Goal: Transaction & Acquisition: Book appointment/travel/reservation

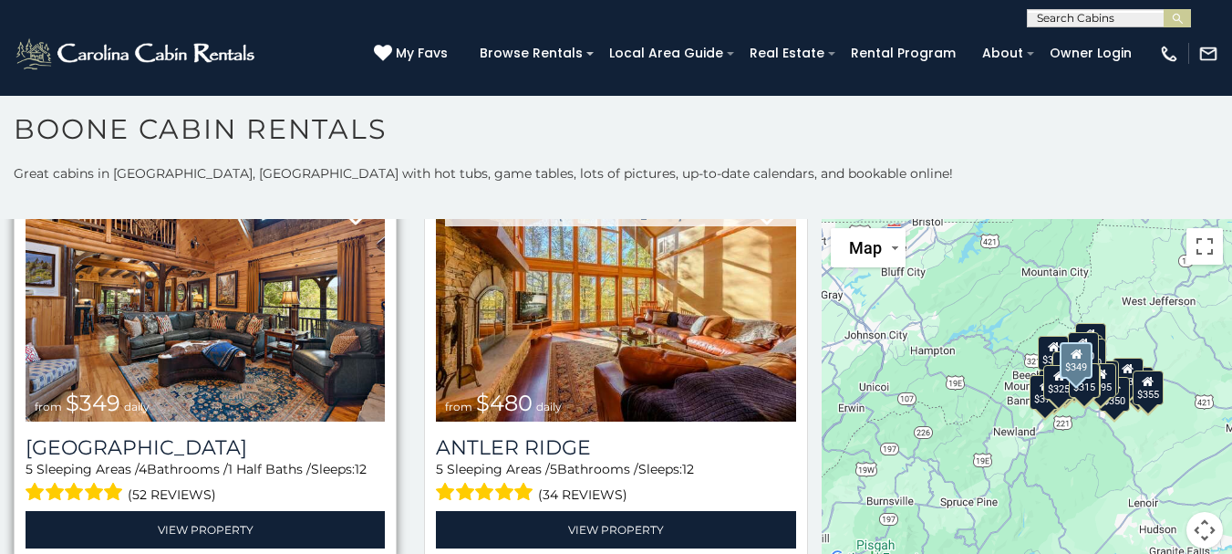
scroll to position [182, 0]
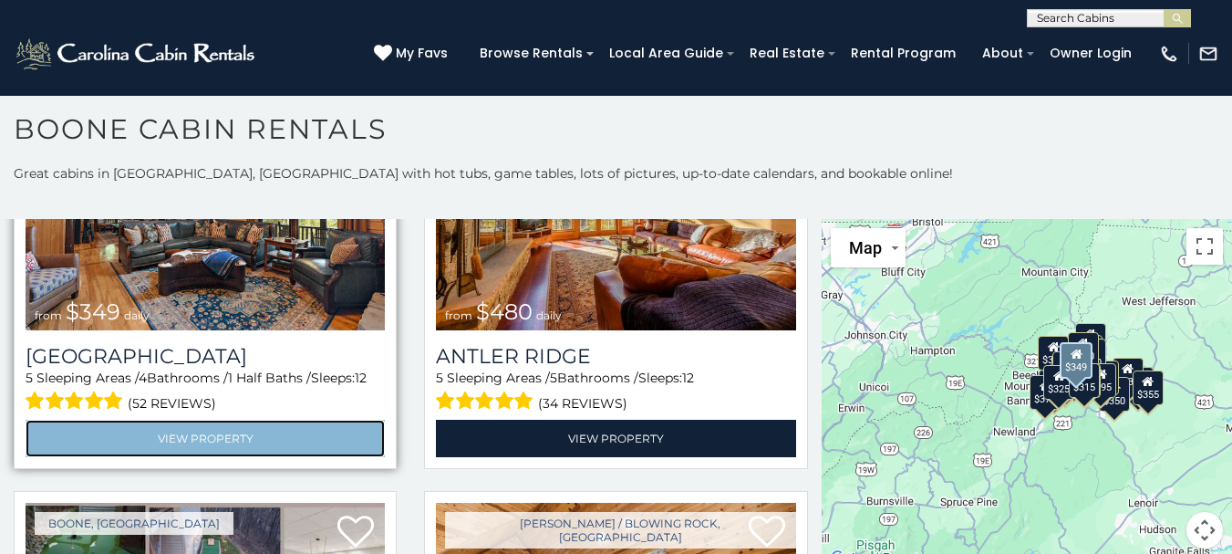
click at [188, 430] on link "View Property" at bounding box center [205, 438] width 359 height 37
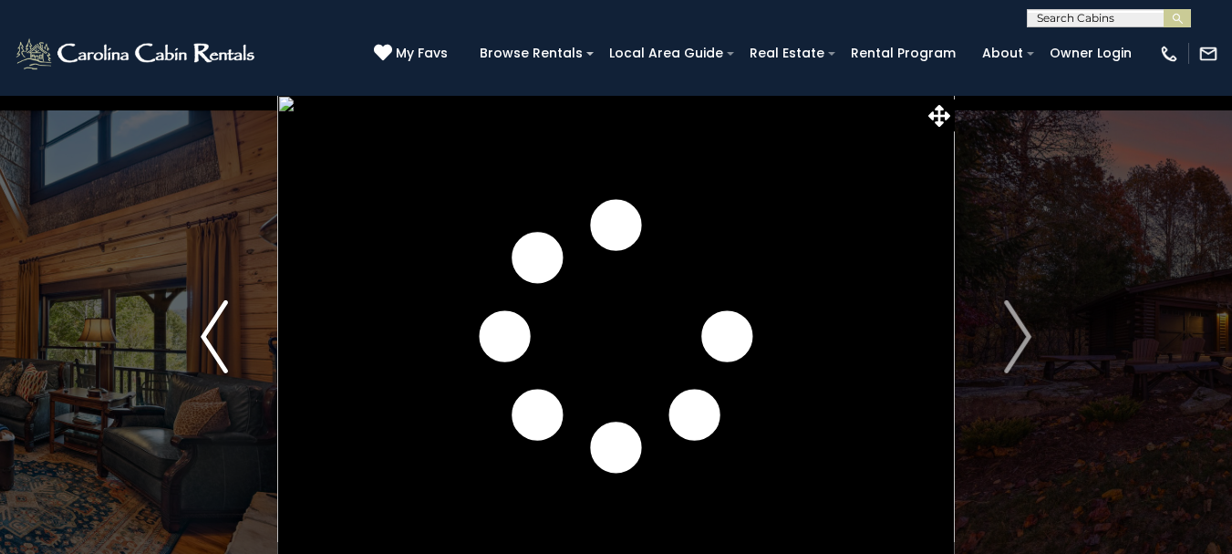
click at [208, 332] on img "Previous" at bounding box center [214, 336] width 27 height 73
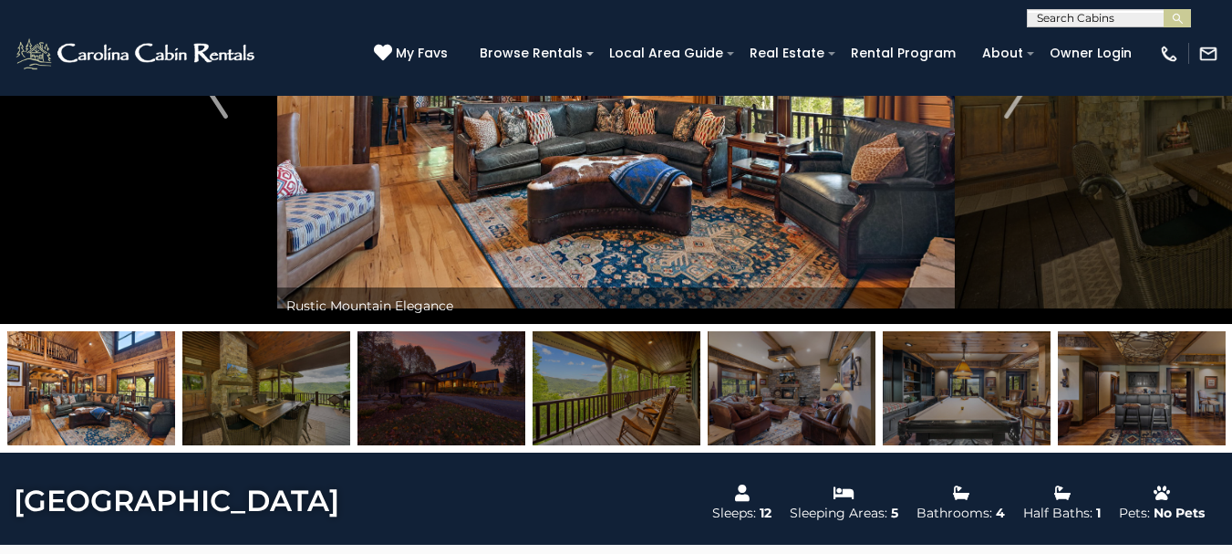
scroll to position [274, 0]
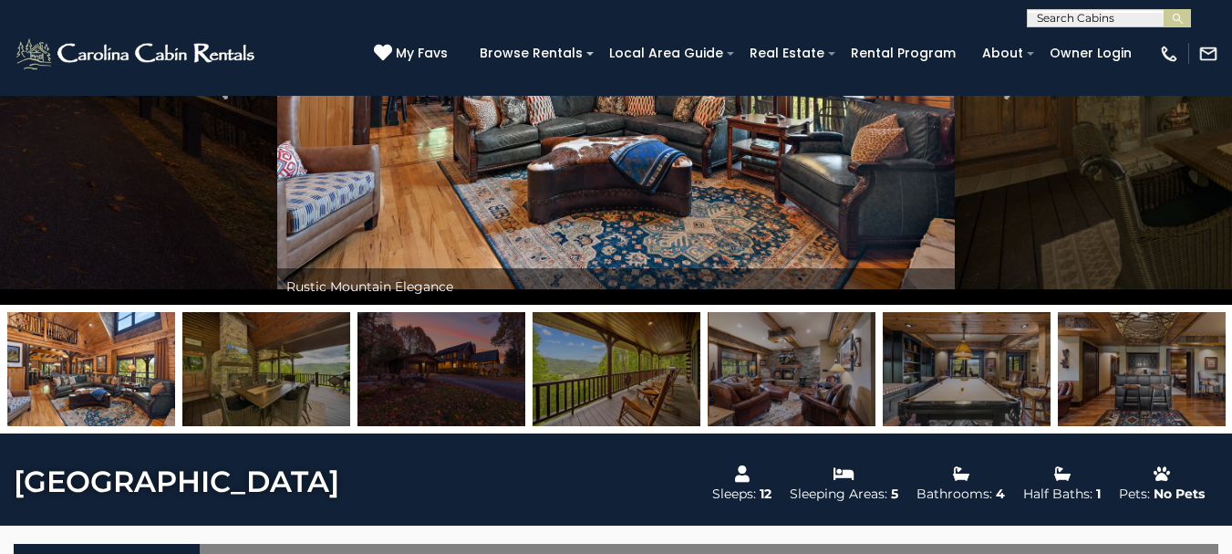
click at [252, 368] on img at bounding box center [266, 369] width 168 height 114
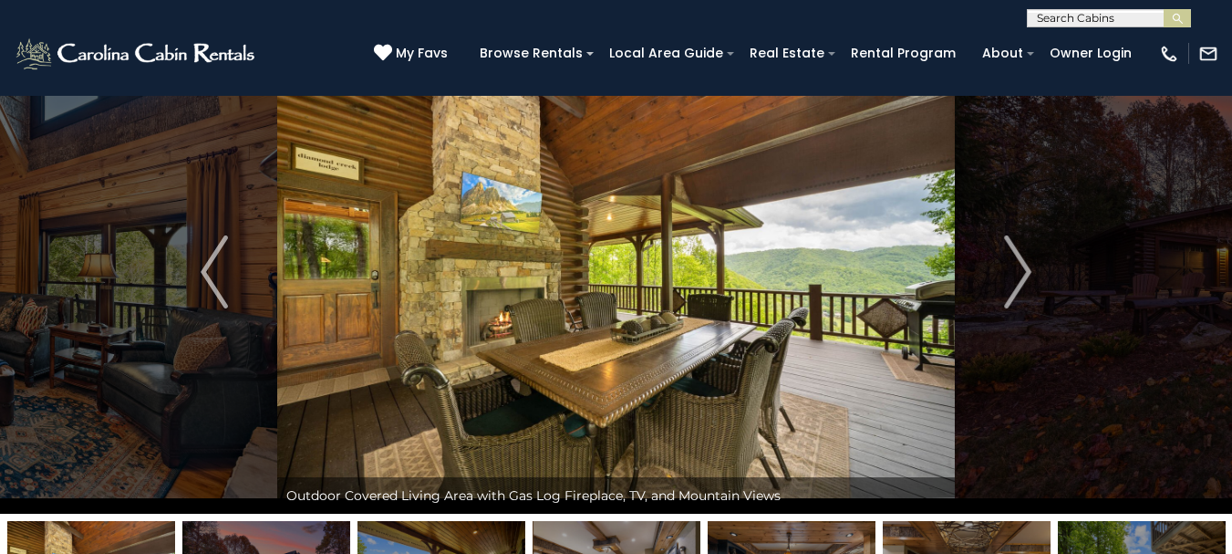
scroll to position [0, 0]
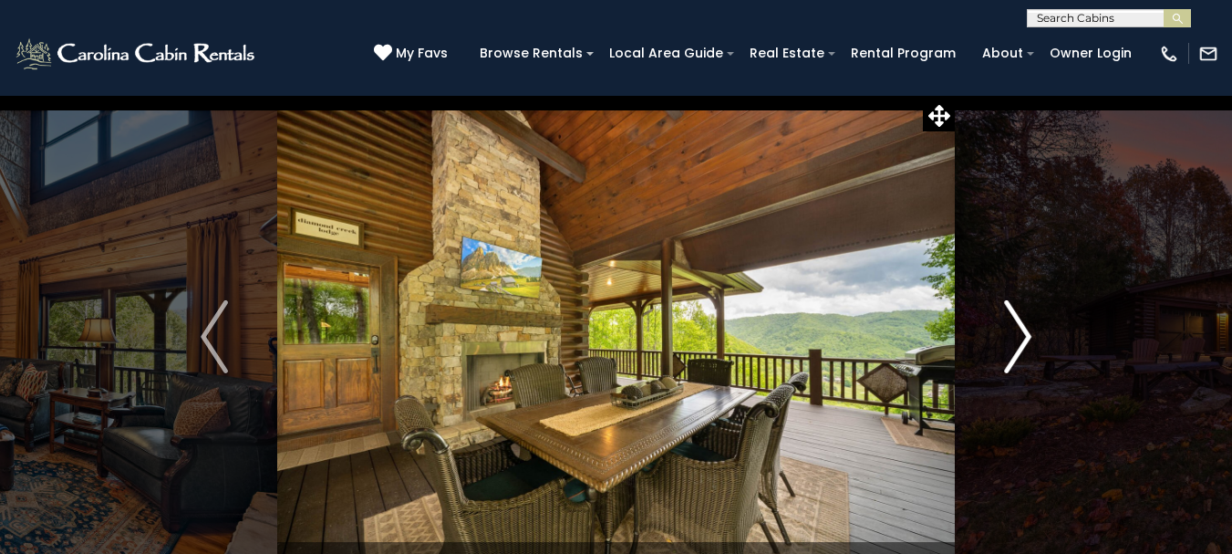
click at [1026, 334] on img "Next" at bounding box center [1017, 336] width 27 height 73
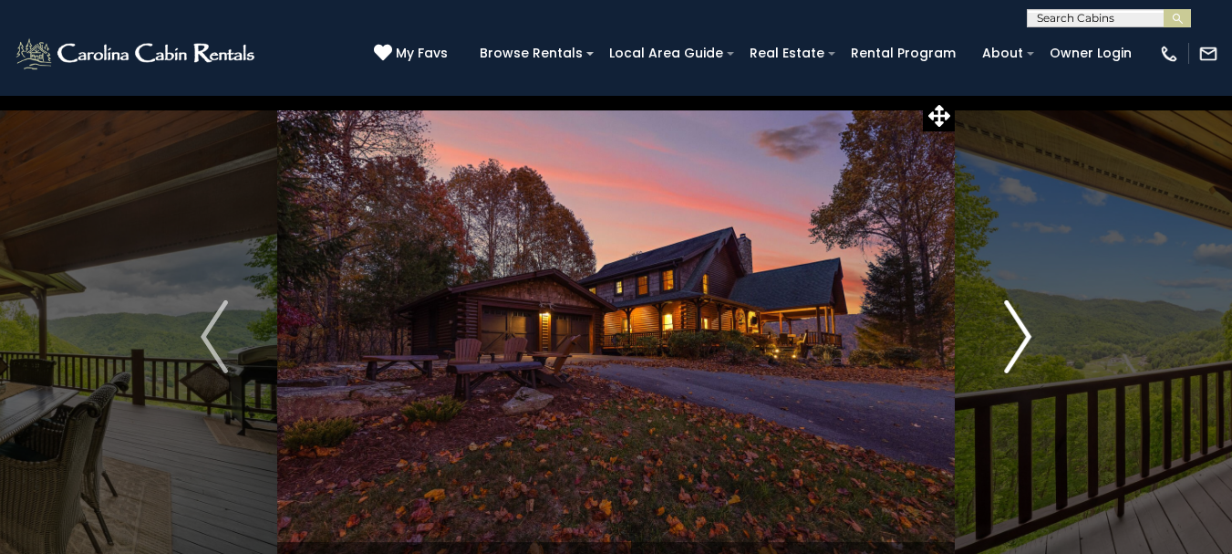
click at [1026, 334] on img "Next" at bounding box center [1017, 336] width 27 height 73
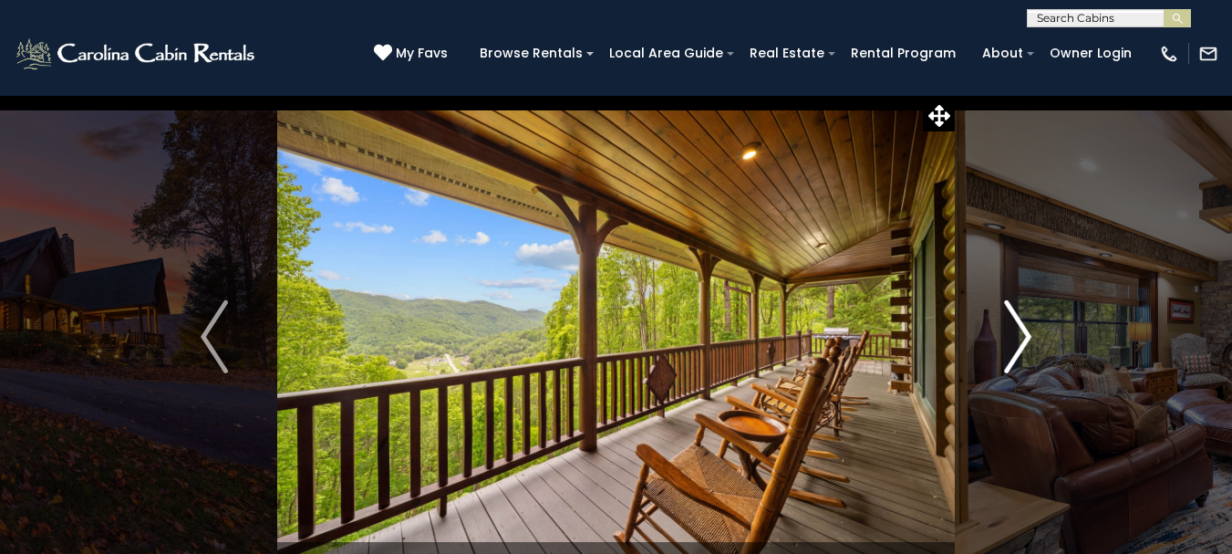
click at [1026, 334] on img "Next" at bounding box center [1017, 336] width 27 height 73
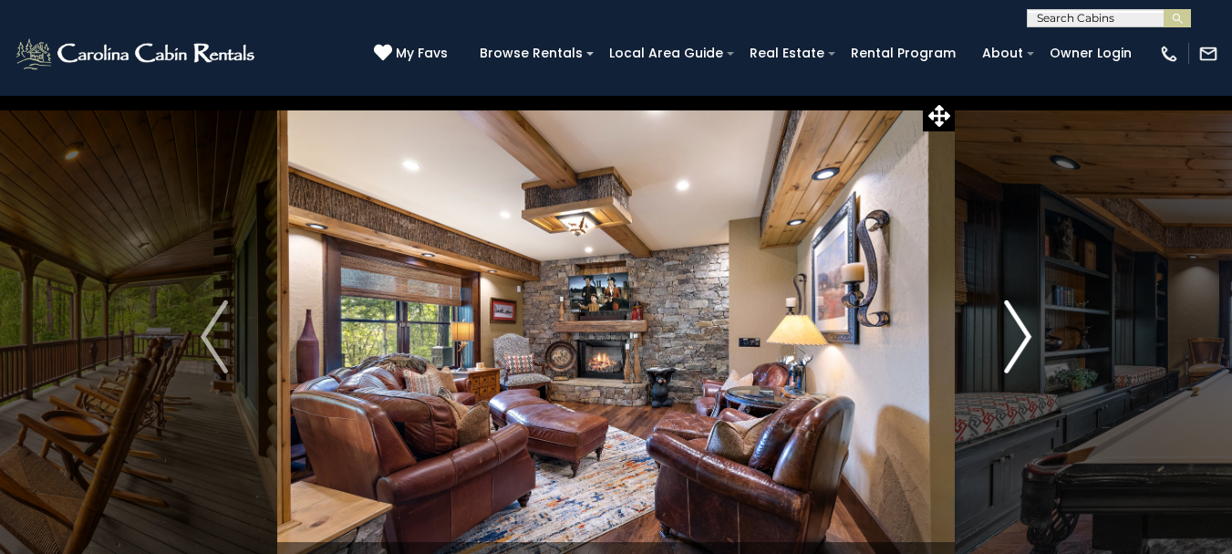
click at [1026, 334] on img "Next" at bounding box center [1017, 336] width 27 height 73
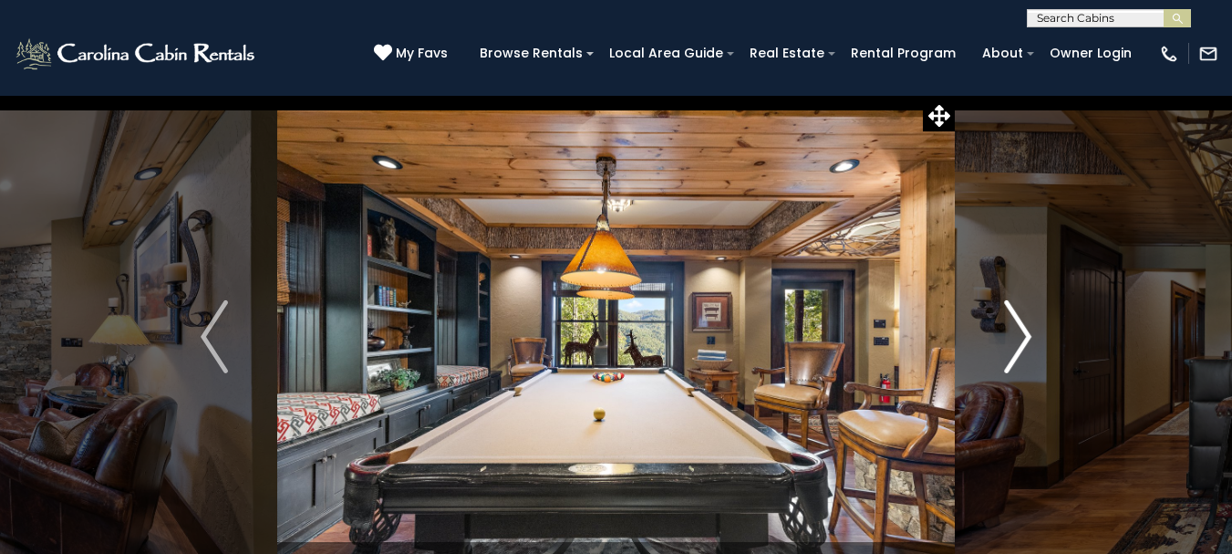
click at [1026, 334] on img "Next" at bounding box center [1017, 336] width 27 height 73
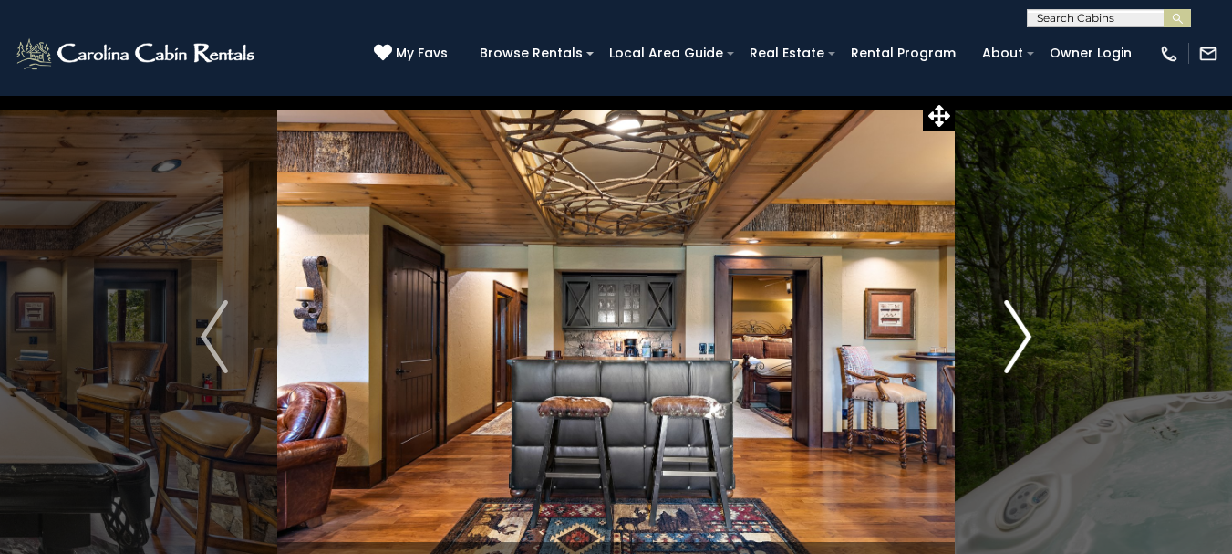
click at [1026, 334] on img "Next" at bounding box center [1017, 336] width 27 height 73
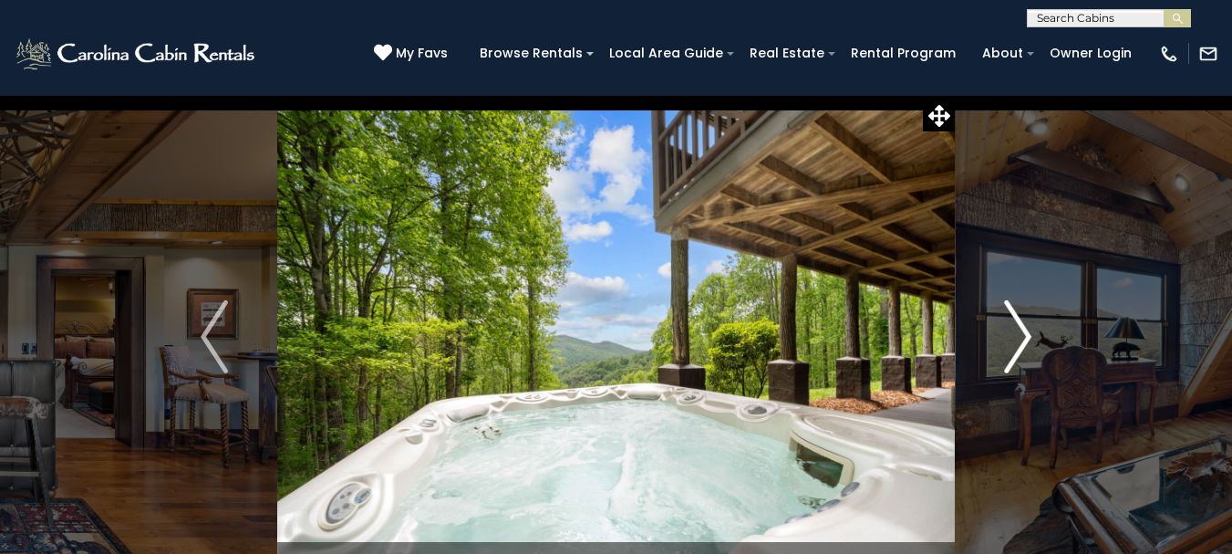
click at [1026, 334] on img "Next" at bounding box center [1017, 336] width 27 height 73
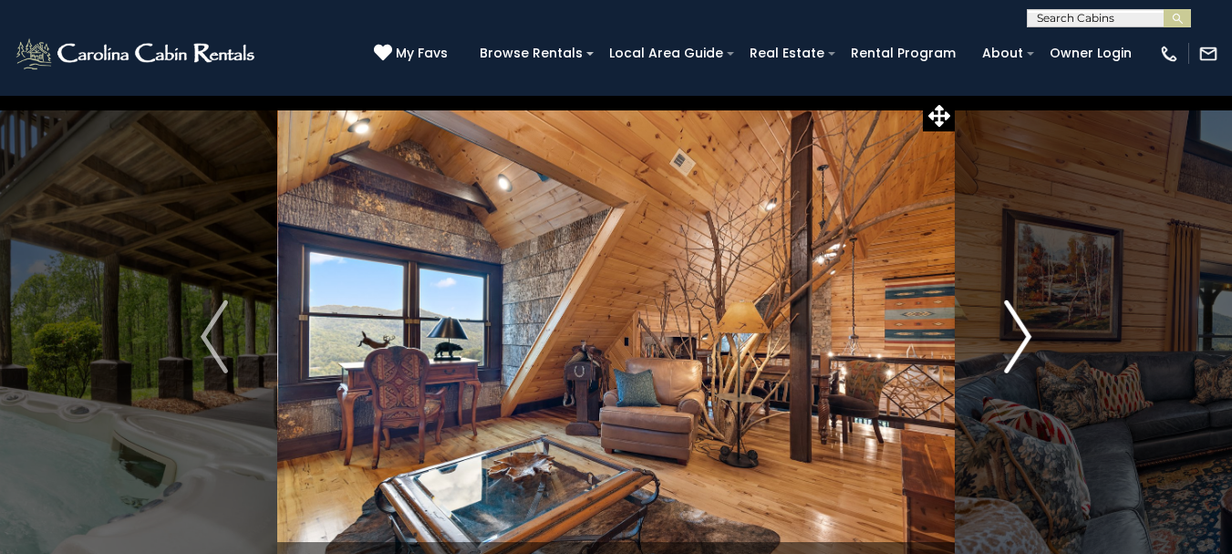
click at [1026, 334] on img "Next" at bounding box center [1017, 336] width 27 height 73
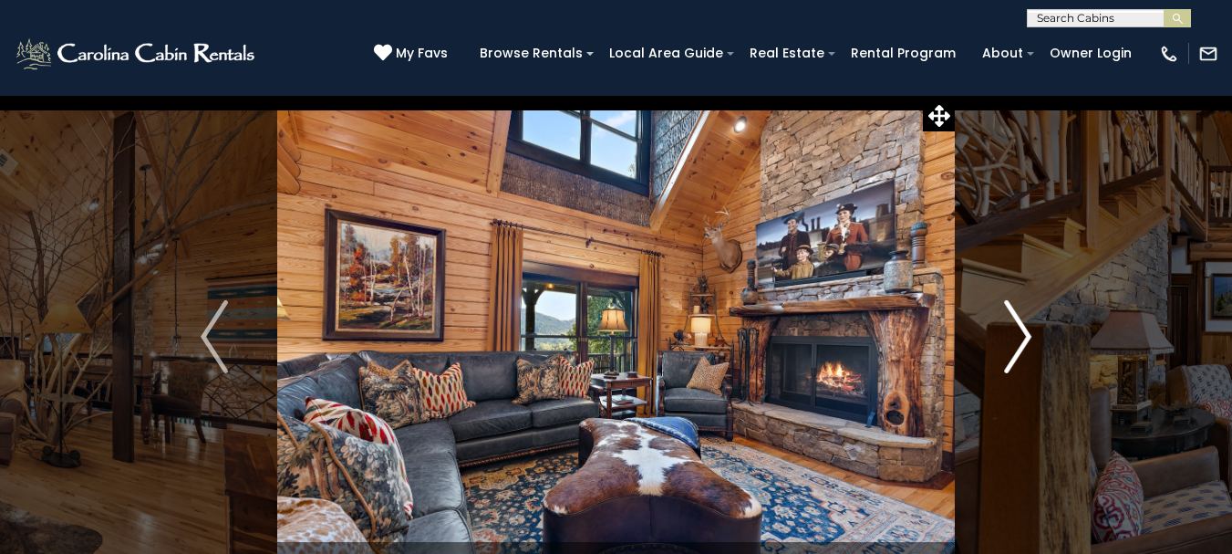
click at [1026, 334] on img "Next" at bounding box center [1017, 336] width 27 height 73
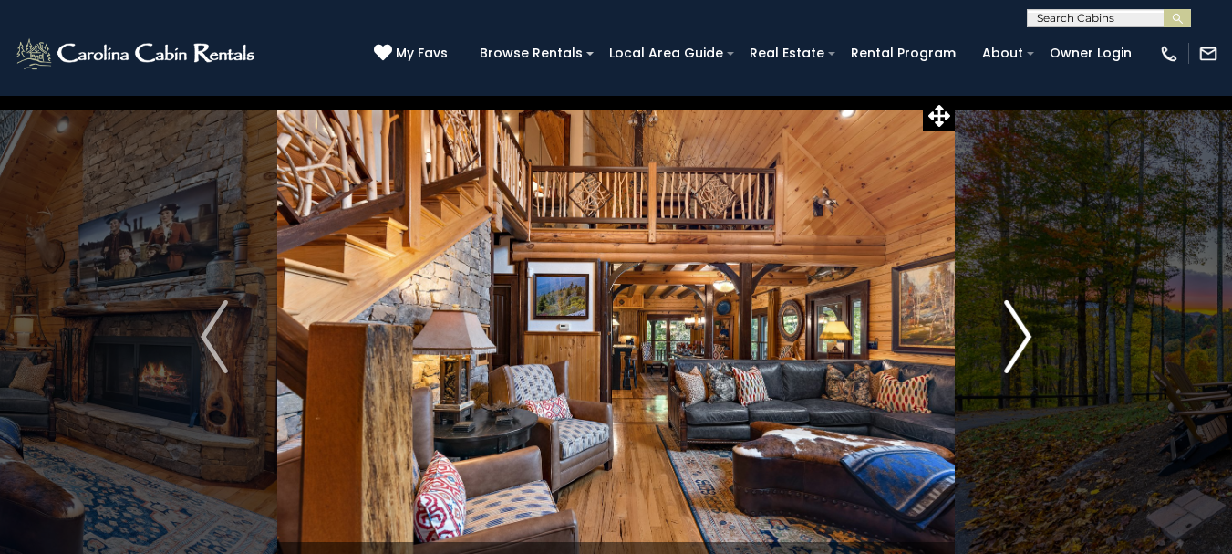
click at [1026, 334] on img "Next" at bounding box center [1017, 336] width 27 height 73
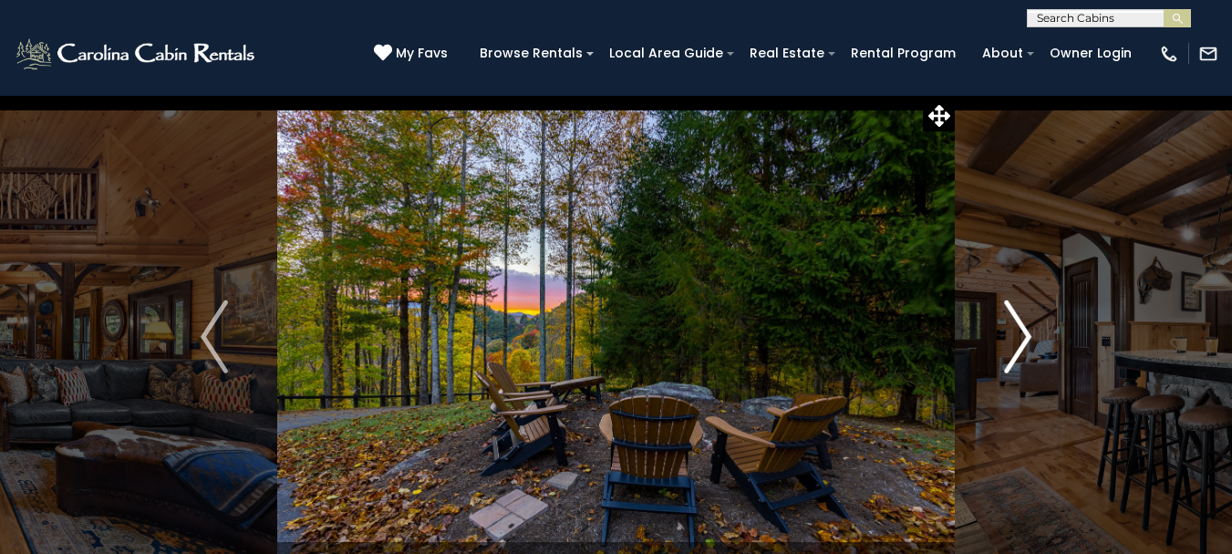
click at [1026, 334] on img "Next" at bounding box center [1017, 336] width 27 height 73
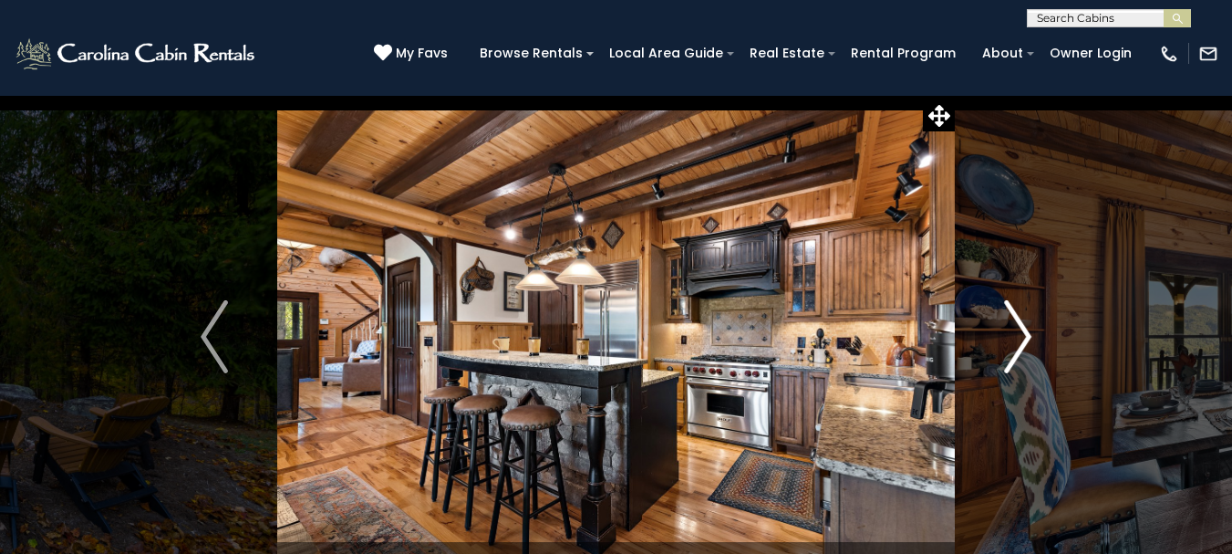
click at [1026, 334] on img "Next" at bounding box center [1017, 336] width 27 height 73
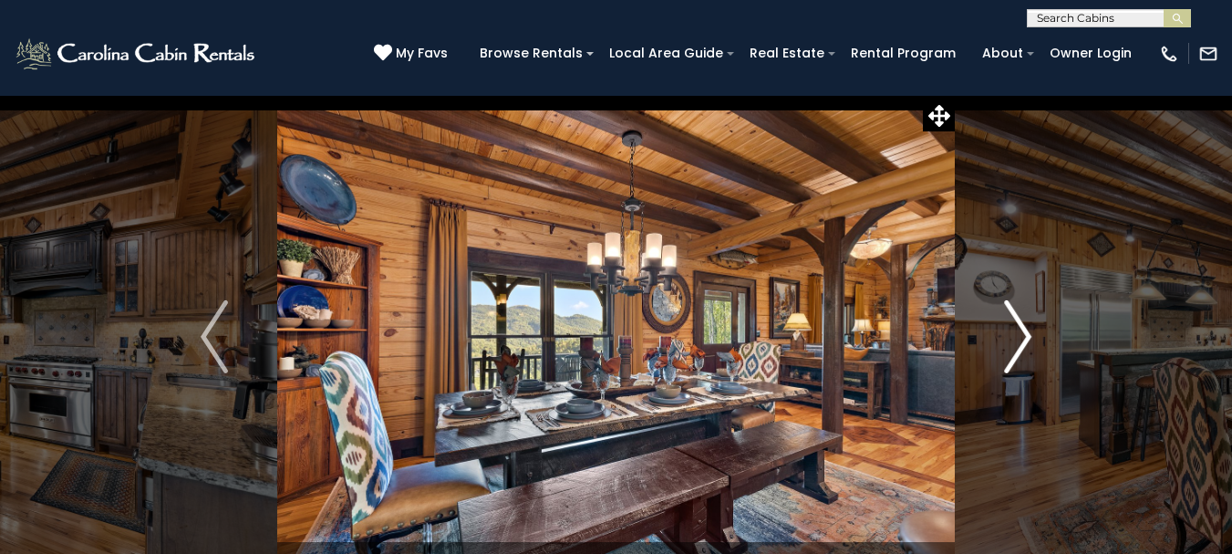
click at [1026, 334] on img "Next" at bounding box center [1017, 336] width 27 height 73
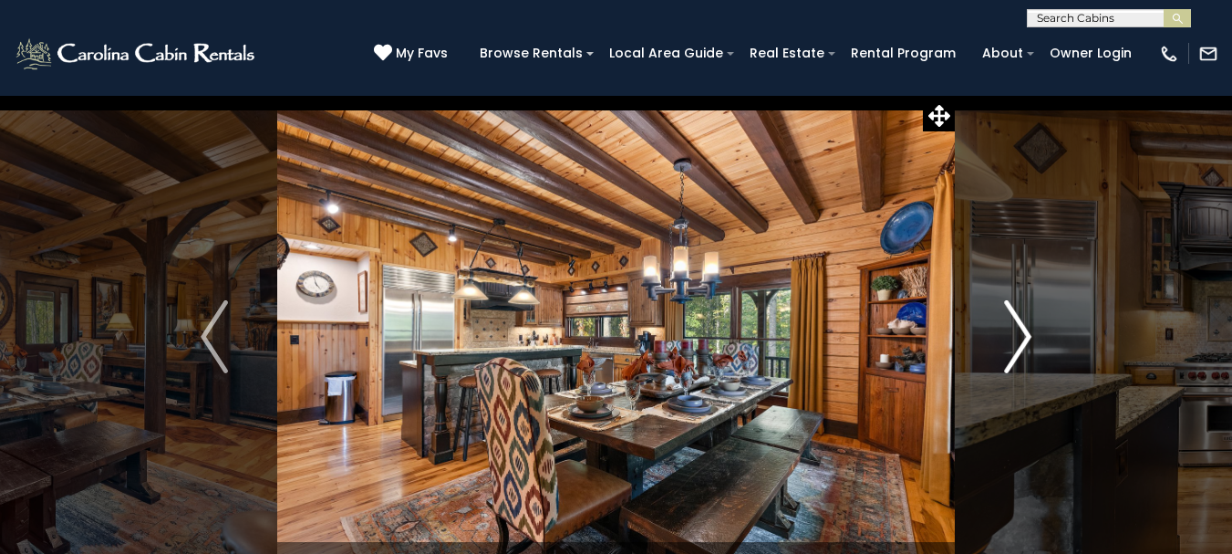
click at [1026, 334] on img "Next" at bounding box center [1017, 336] width 27 height 73
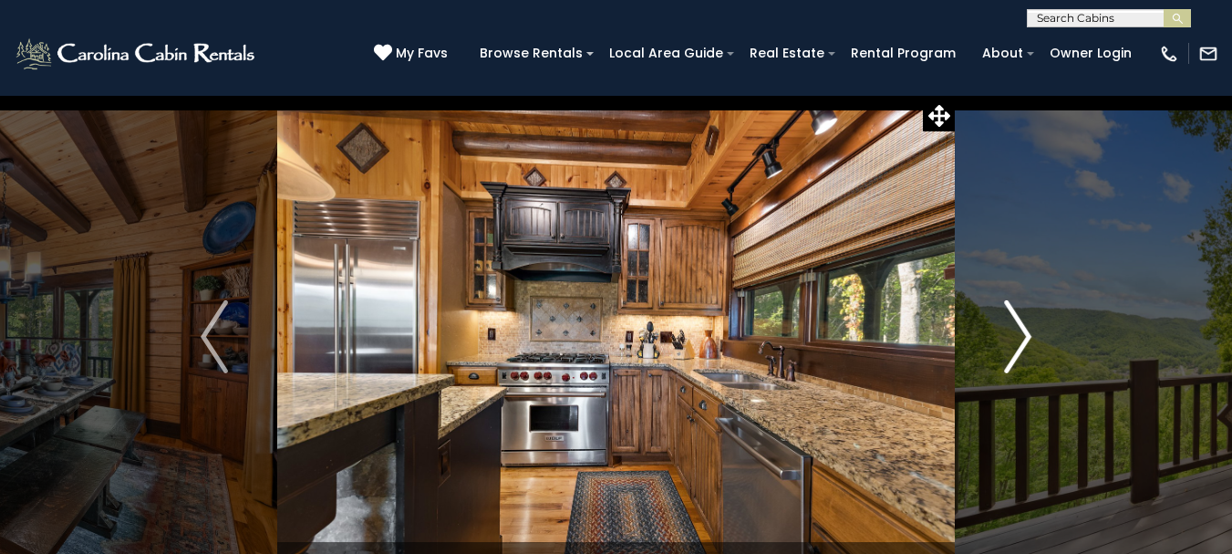
click at [1026, 334] on img "Next" at bounding box center [1017, 336] width 27 height 73
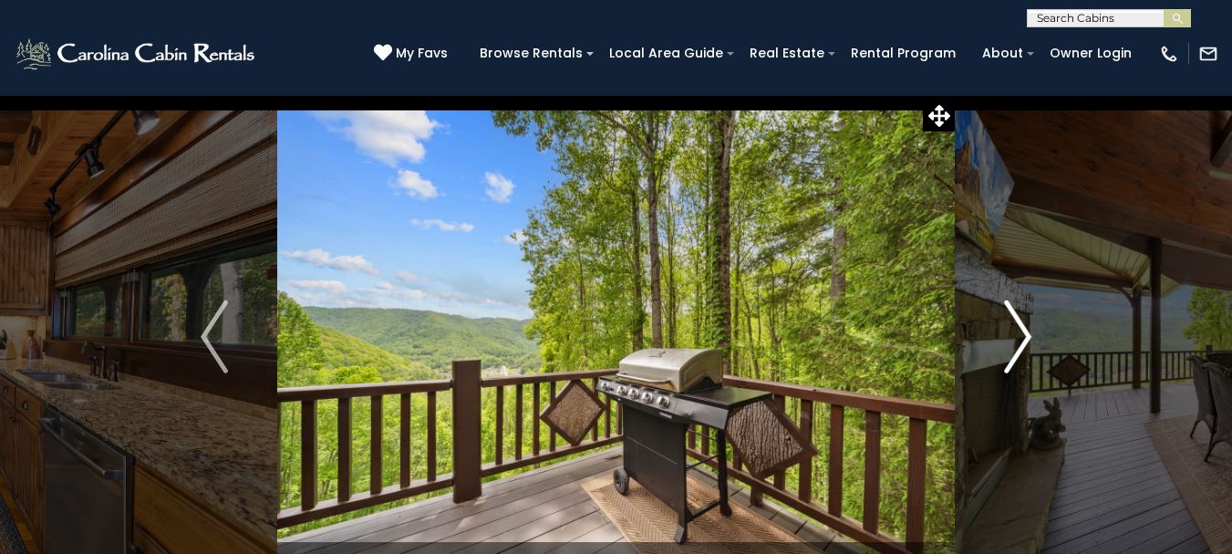
click at [1026, 334] on img "Next" at bounding box center [1017, 336] width 27 height 73
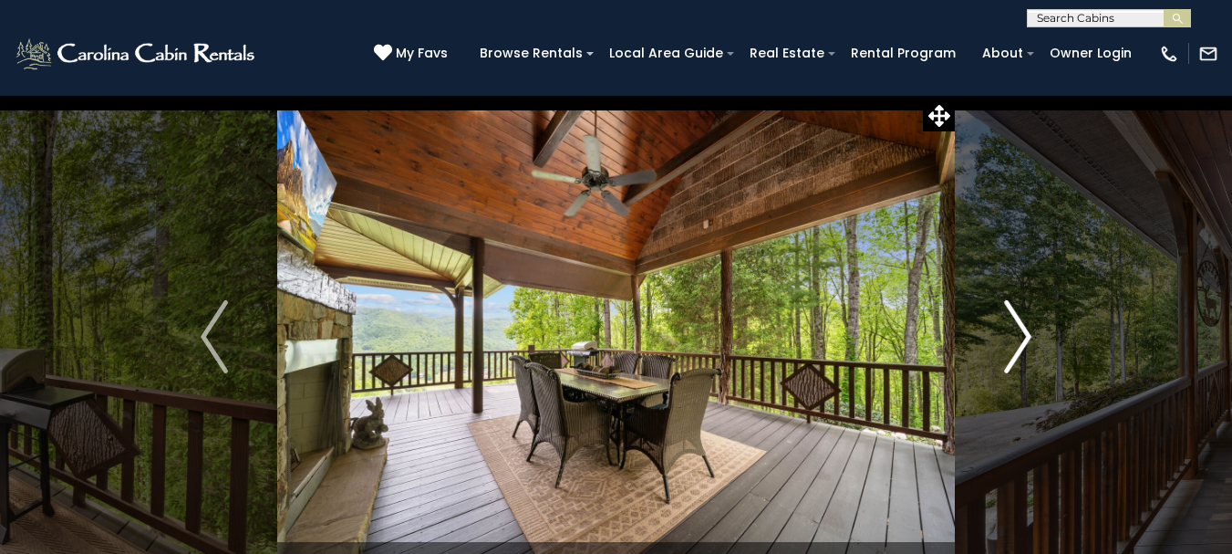
click at [1026, 334] on img "Next" at bounding box center [1017, 336] width 27 height 73
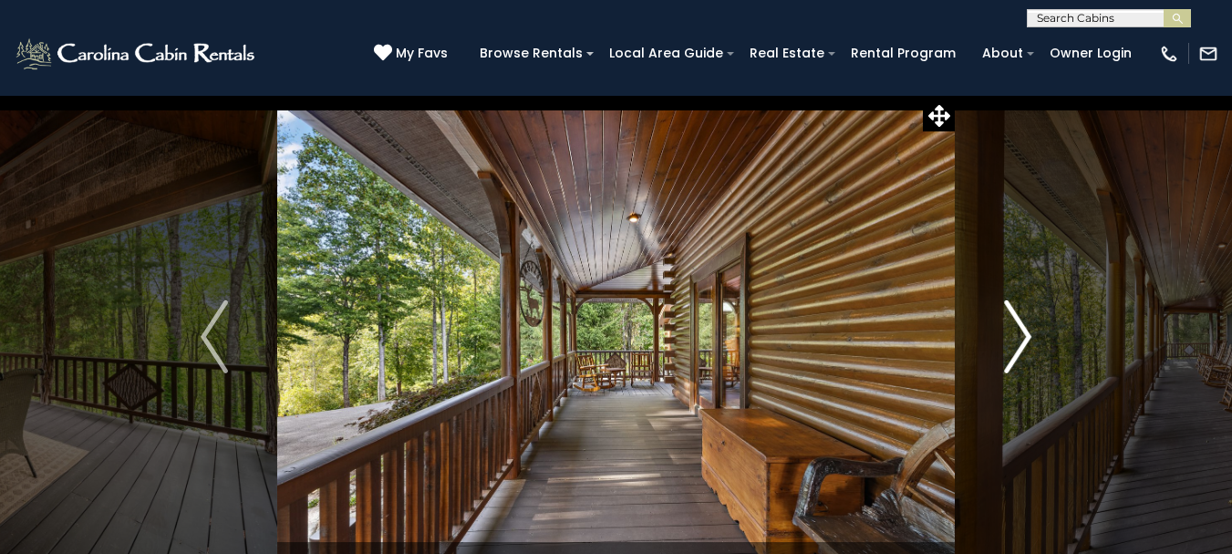
click at [1026, 334] on img "Next" at bounding box center [1017, 336] width 27 height 73
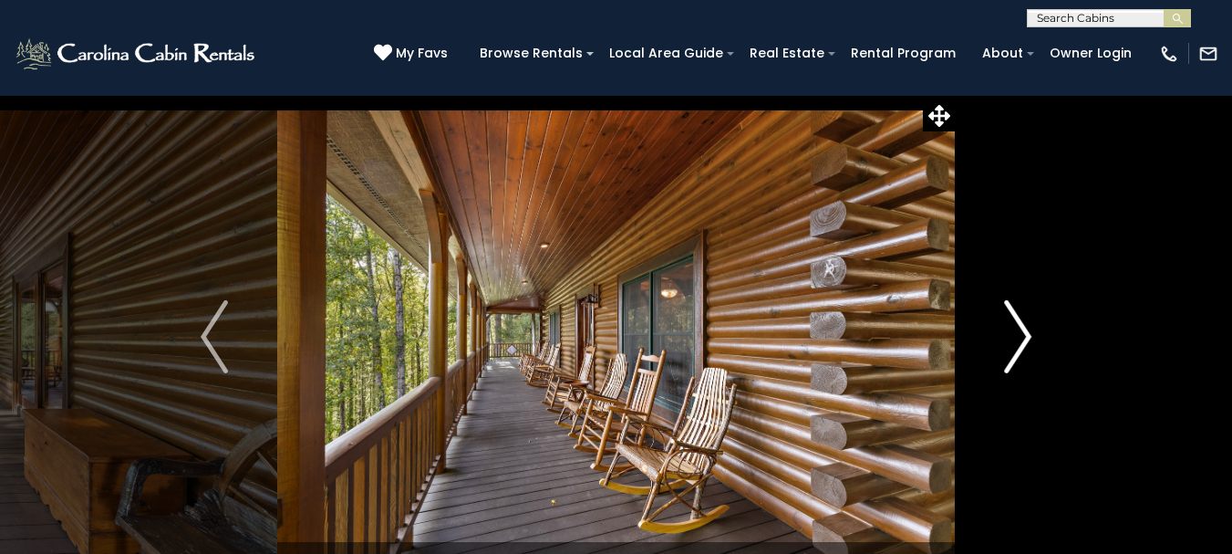
click at [1026, 334] on img "Next" at bounding box center [1017, 336] width 27 height 73
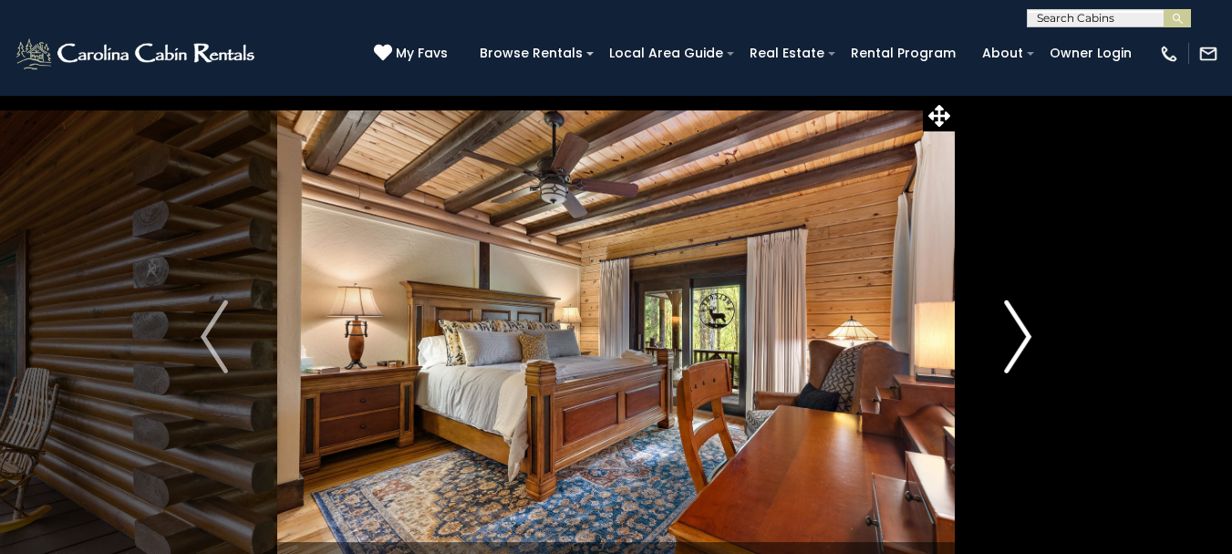
click at [1026, 334] on img "Next" at bounding box center [1017, 336] width 27 height 73
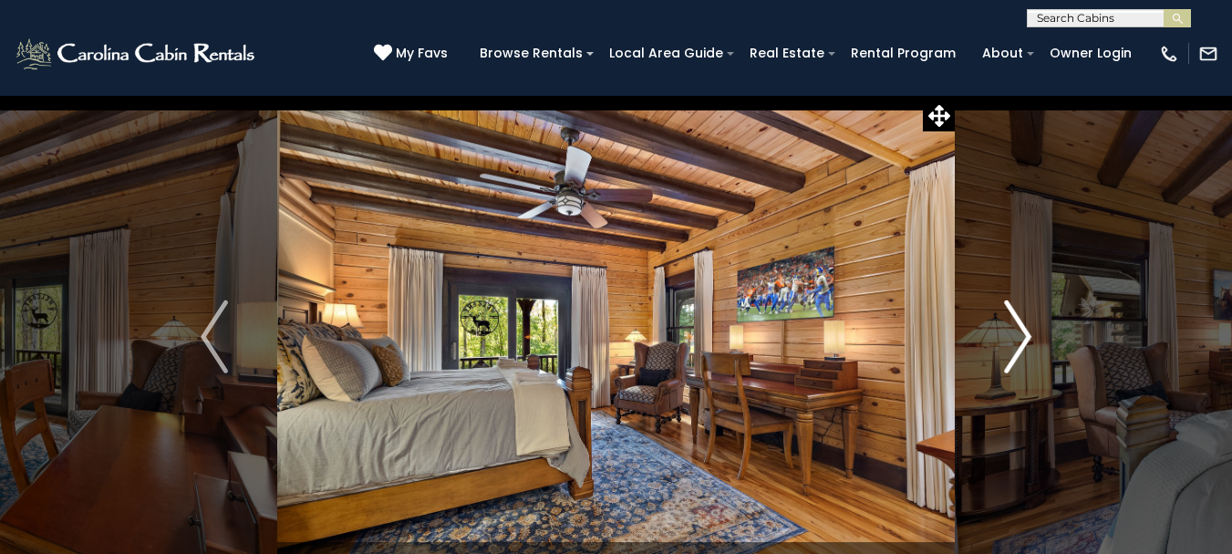
click at [1026, 334] on img "Next" at bounding box center [1017, 336] width 27 height 73
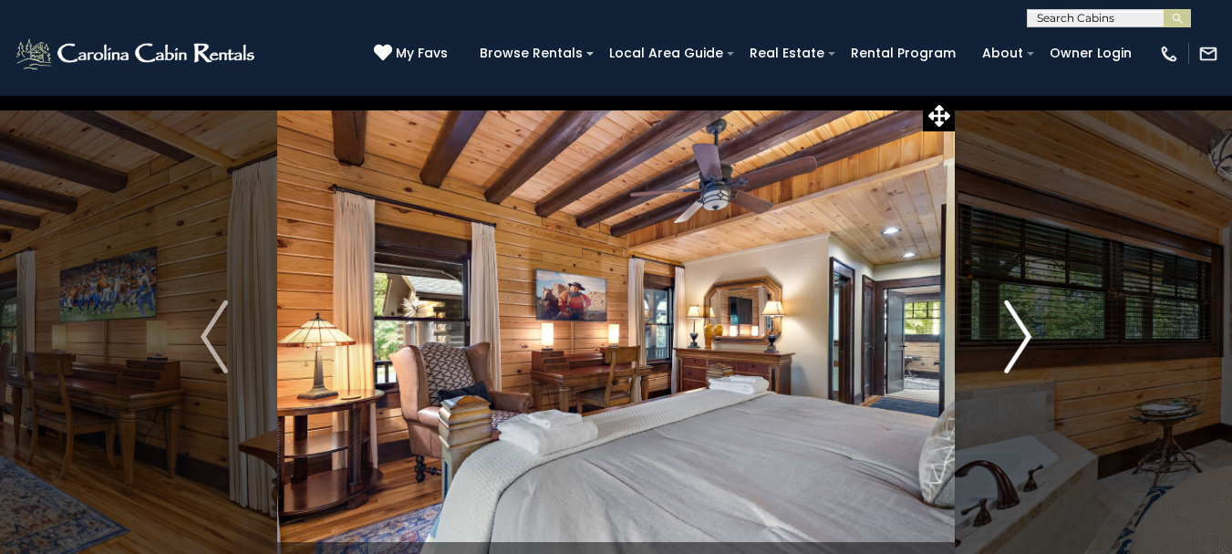
click at [1026, 334] on img "Next" at bounding box center [1017, 336] width 27 height 73
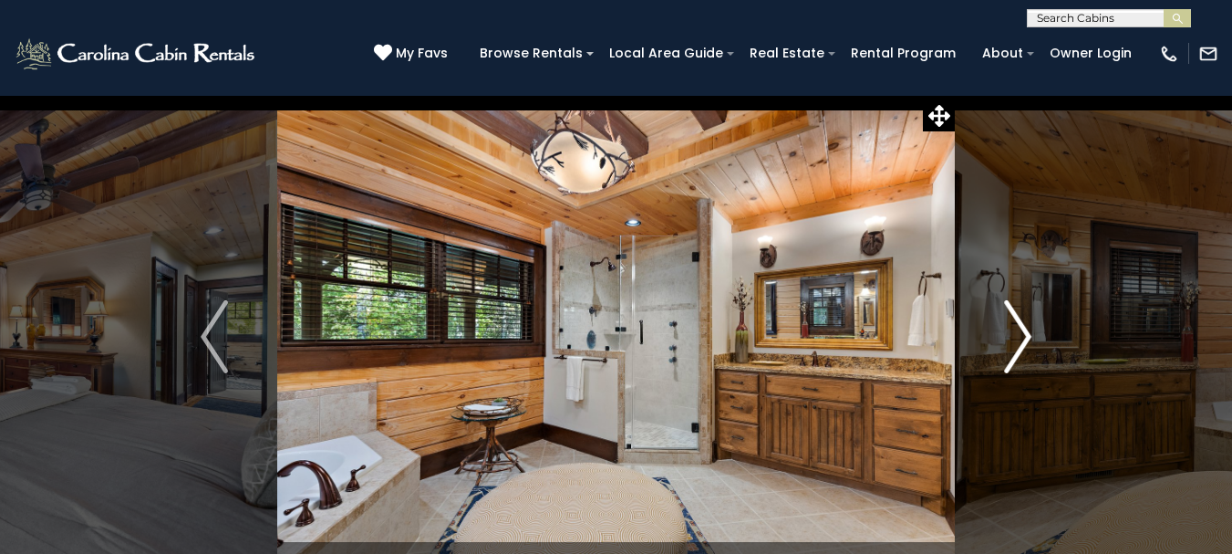
click at [1026, 334] on img "Next" at bounding box center [1017, 336] width 27 height 73
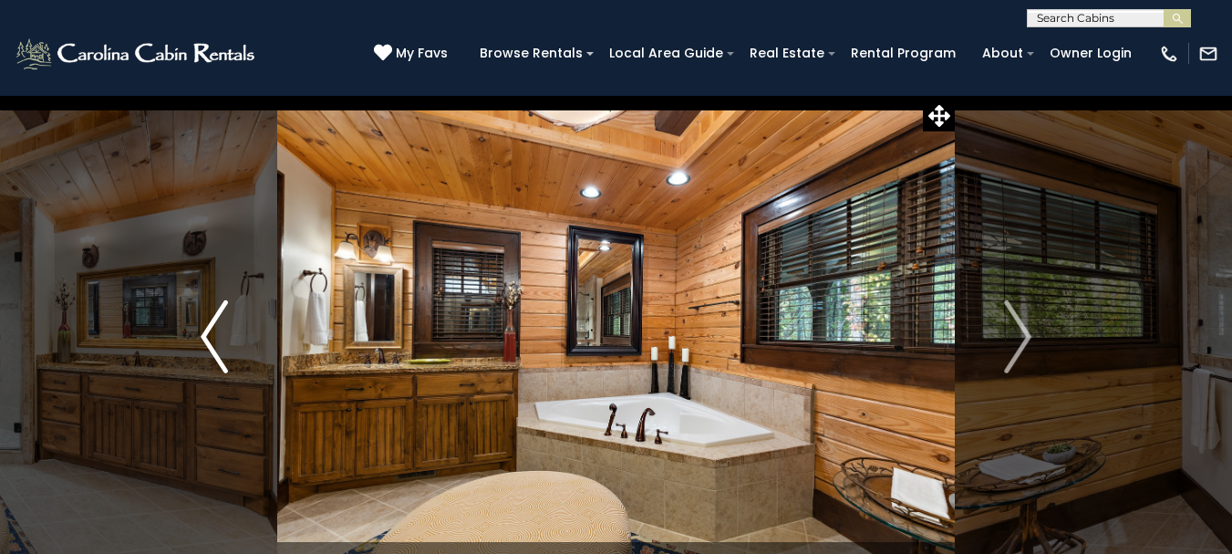
drag, startPoint x: 223, startPoint y: 350, endPoint x: 234, endPoint y: 343, distance: 13.9
click at [223, 348] on img "Previous" at bounding box center [214, 336] width 27 height 73
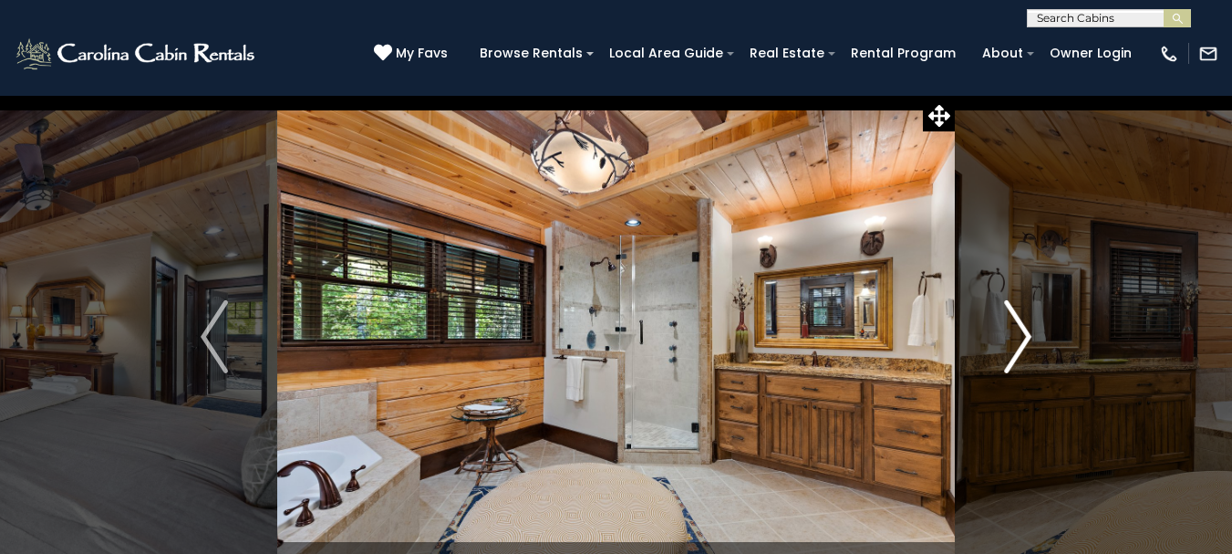
click at [1030, 335] on img "Next" at bounding box center [1017, 336] width 27 height 73
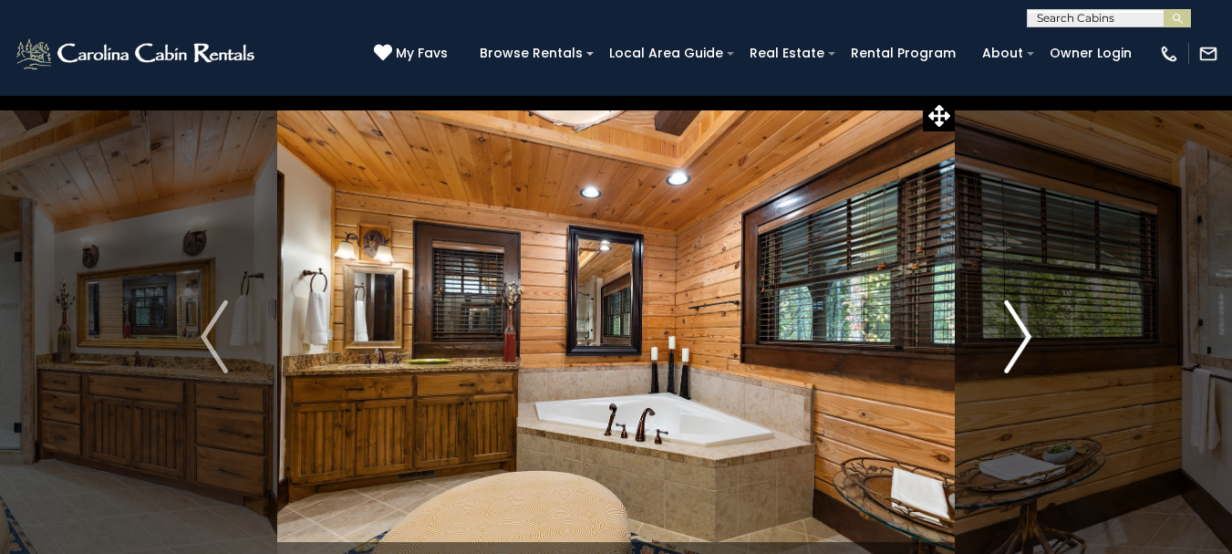
click at [1030, 335] on img "Next" at bounding box center [1017, 336] width 27 height 73
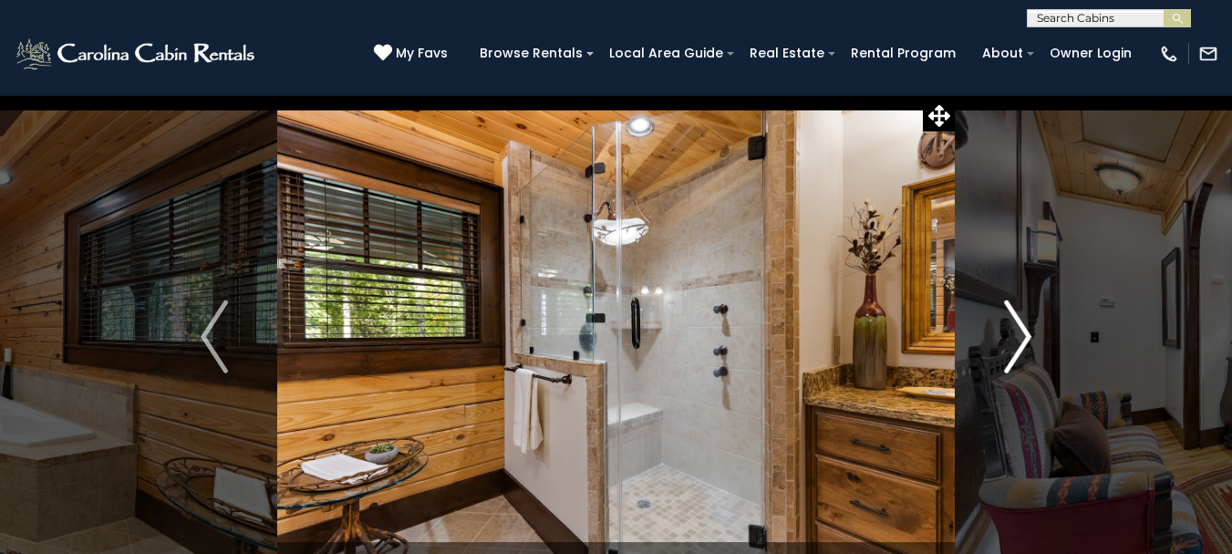
click at [1030, 335] on img "Next" at bounding box center [1017, 336] width 27 height 73
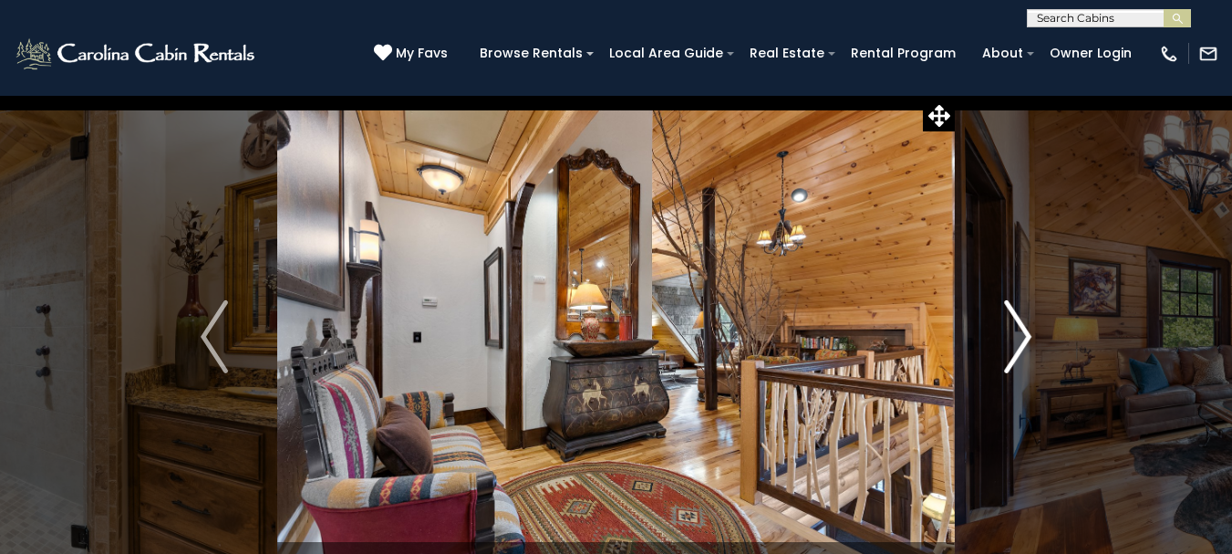
click at [1030, 335] on img "Next" at bounding box center [1017, 336] width 27 height 73
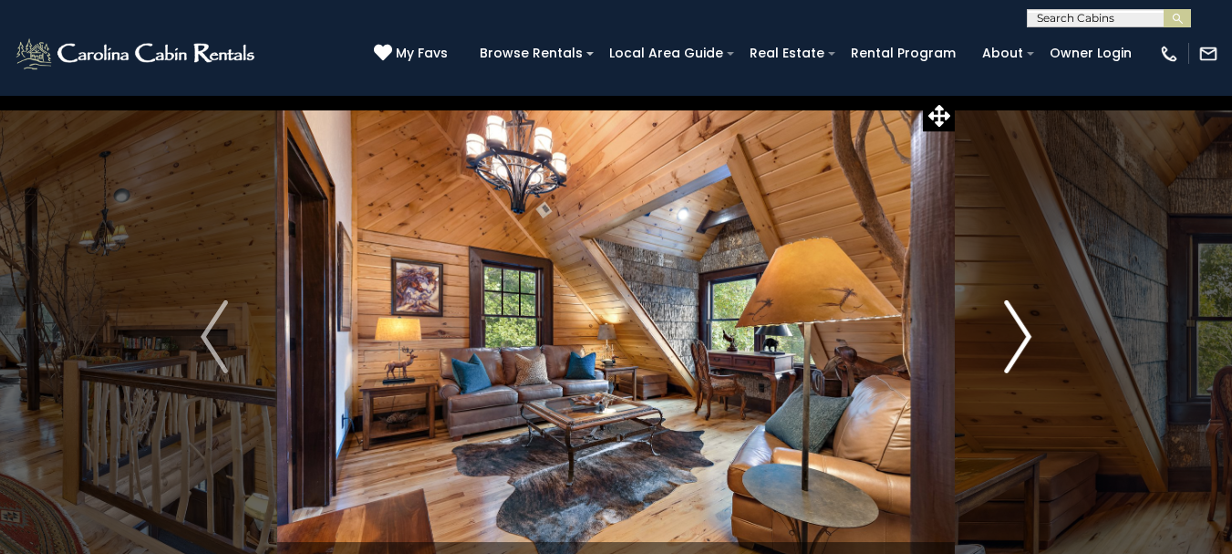
click at [1030, 335] on img "Next" at bounding box center [1017, 336] width 27 height 73
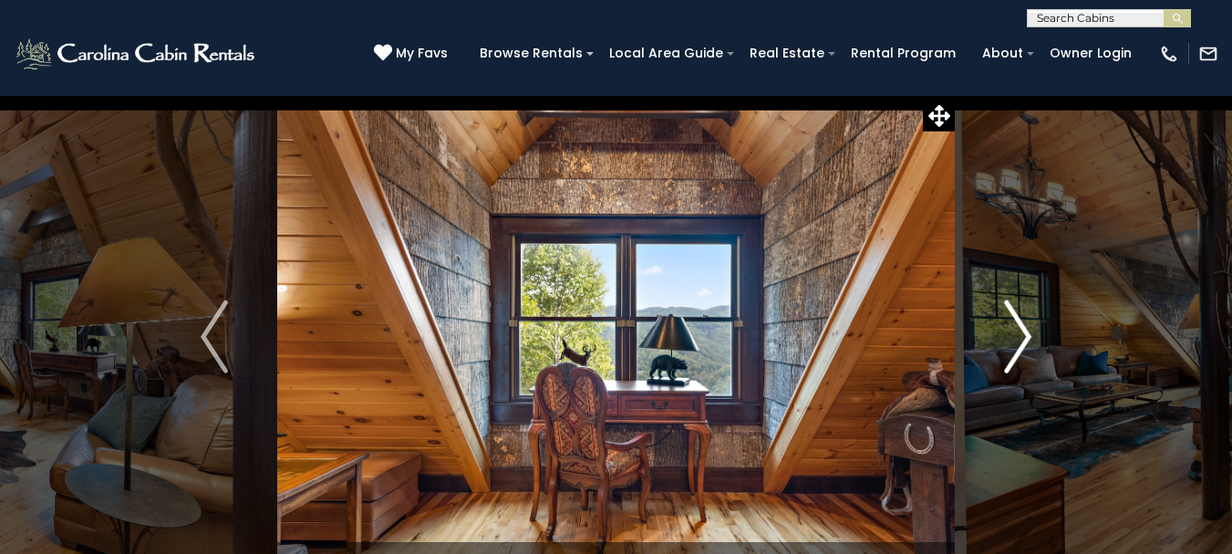
click at [1030, 335] on img "Next" at bounding box center [1017, 336] width 27 height 73
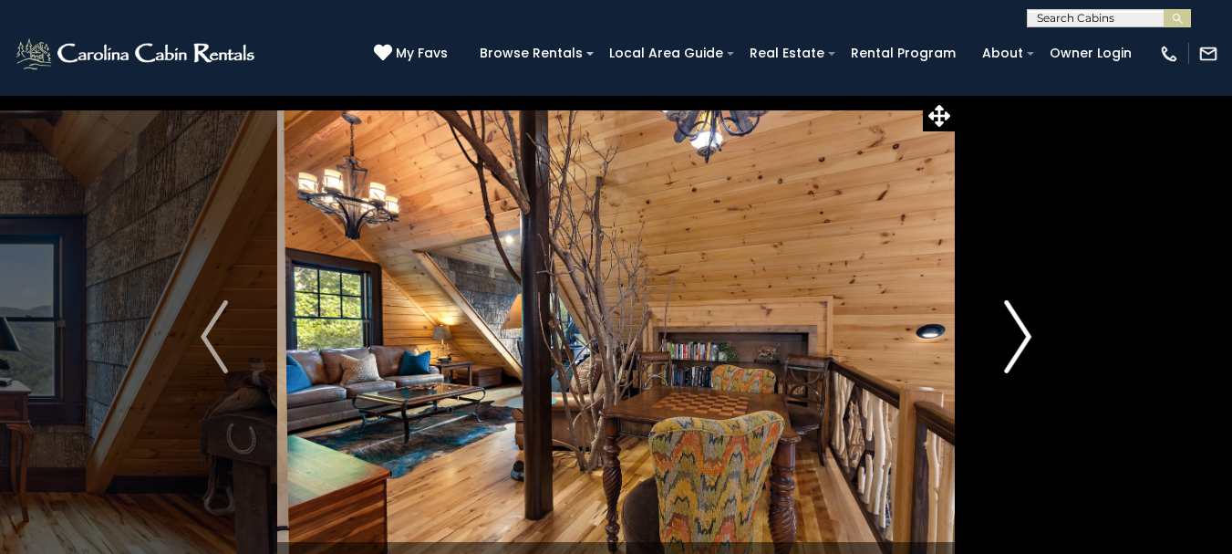
click at [1030, 335] on img "Next" at bounding box center [1017, 336] width 27 height 73
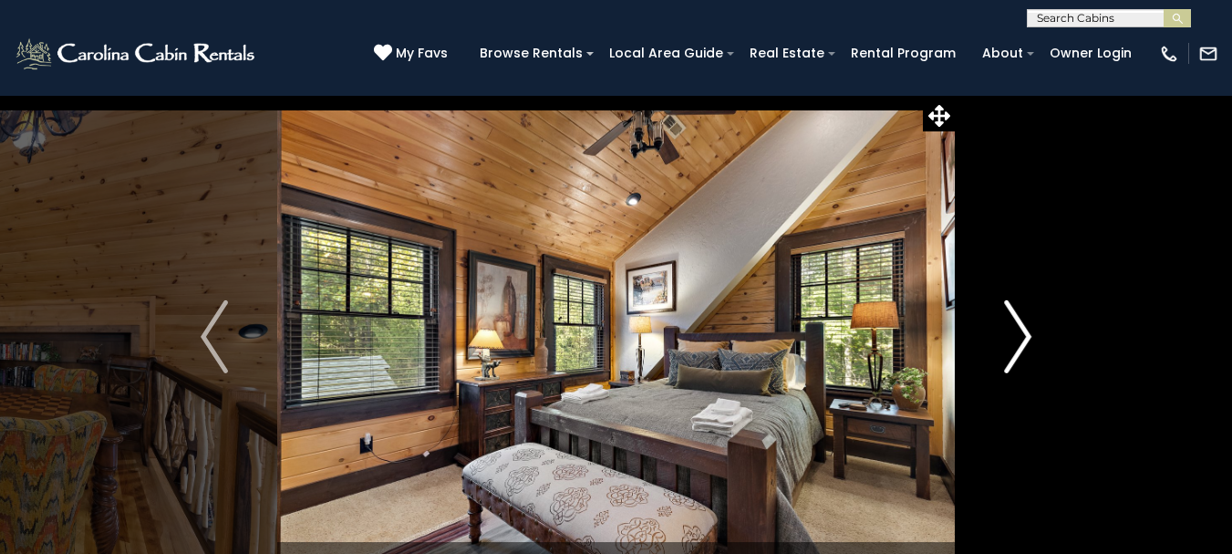
click at [1030, 335] on img "Next" at bounding box center [1017, 336] width 27 height 73
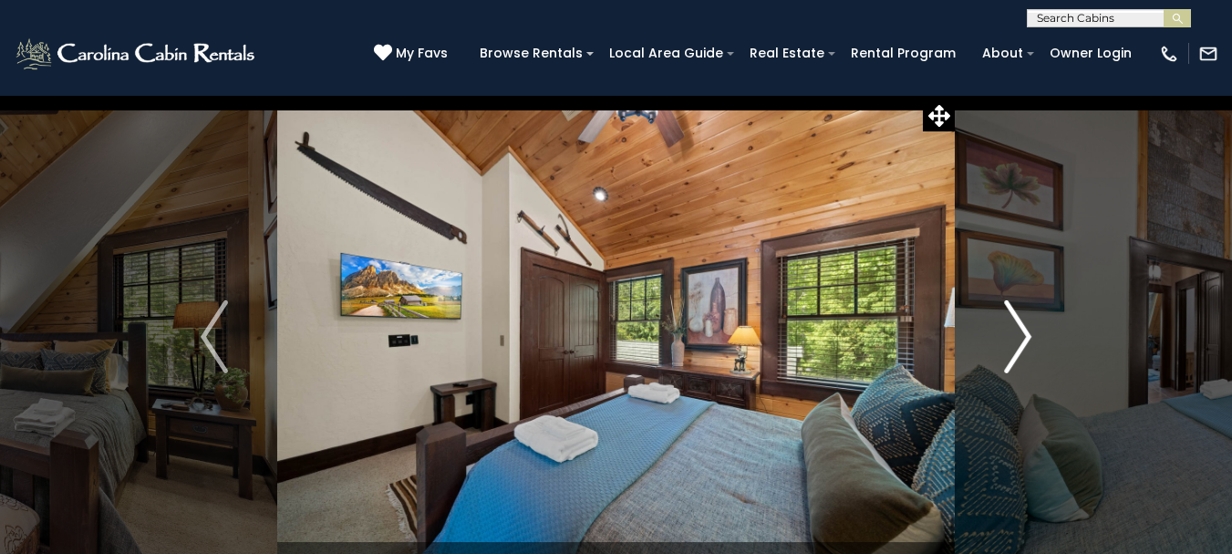
click at [1030, 335] on img "Next" at bounding box center [1017, 336] width 27 height 73
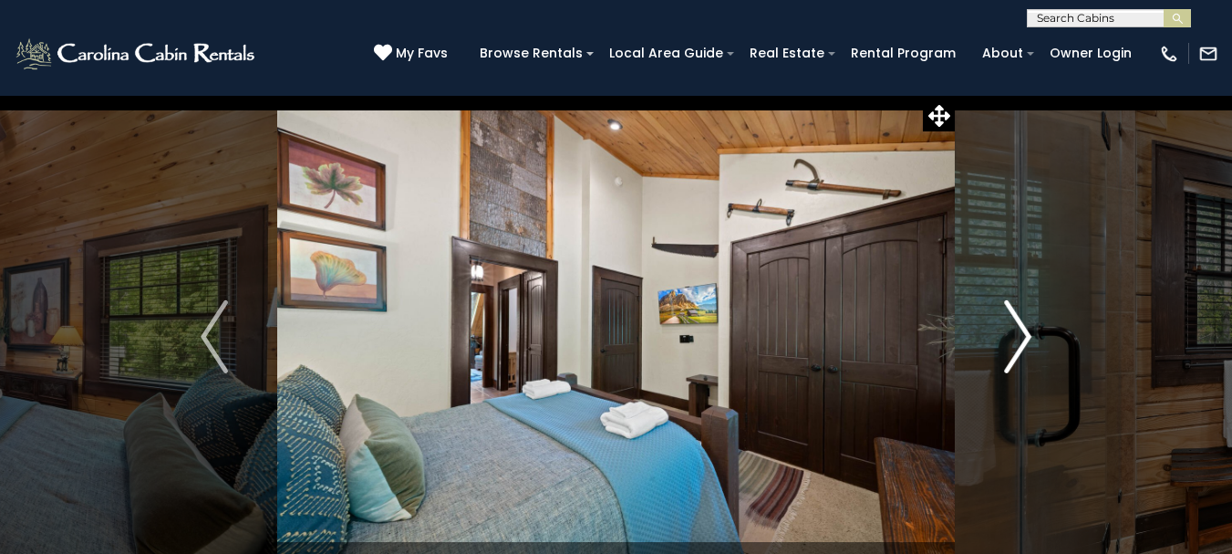
click at [1030, 335] on img "Next" at bounding box center [1017, 336] width 27 height 73
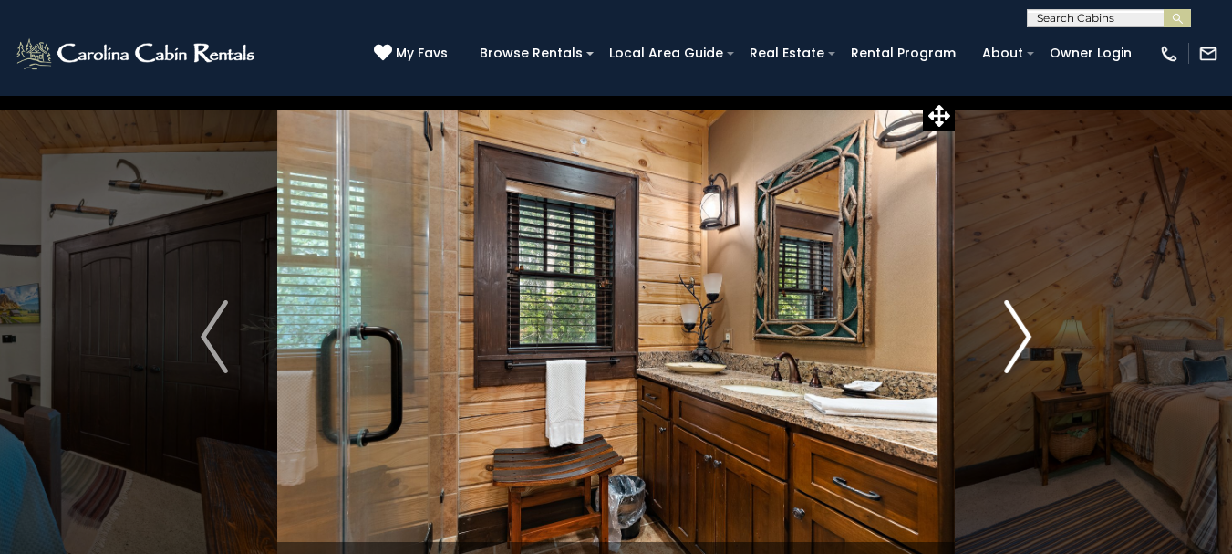
click at [1030, 335] on img "Next" at bounding box center [1017, 336] width 27 height 73
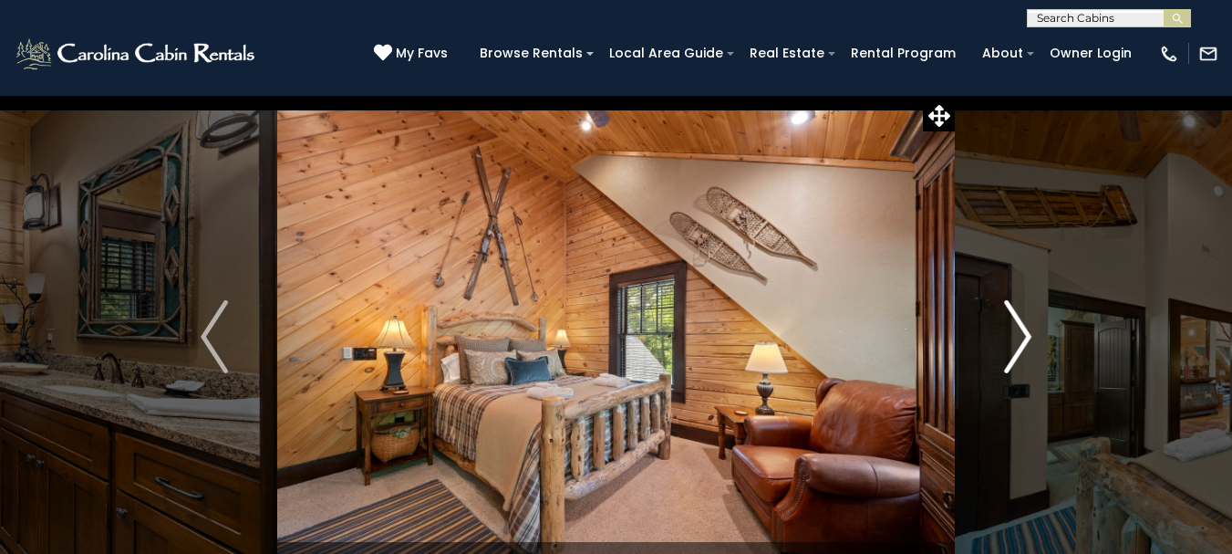
click at [1030, 335] on img "Next" at bounding box center [1017, 336] width 27 height 73
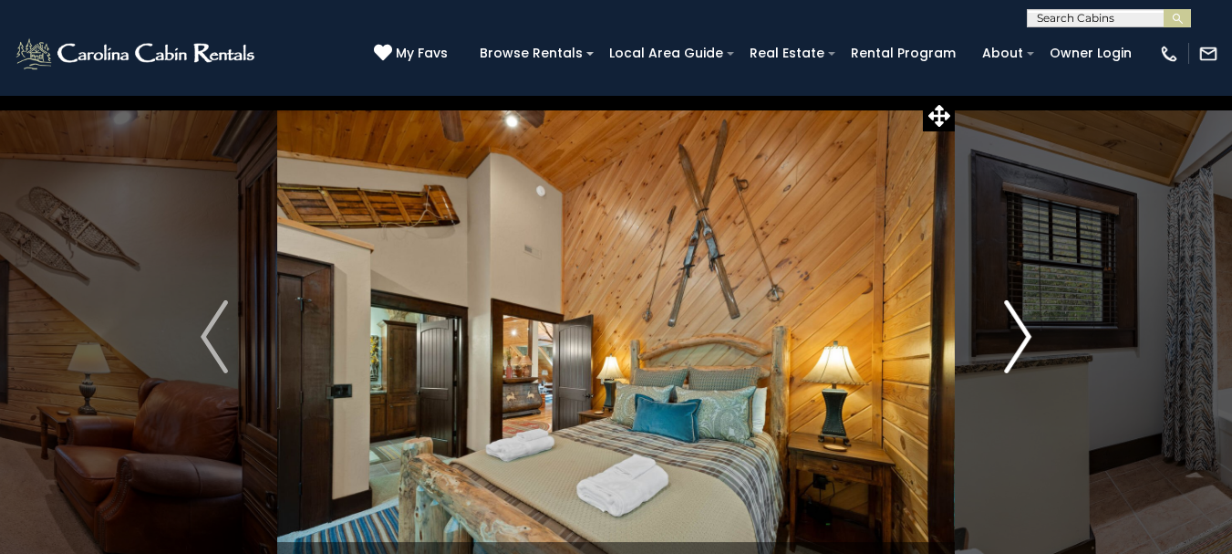
click at [1030, 335] on img "Next" at bounding box center [1017, 336] width 27 height 73
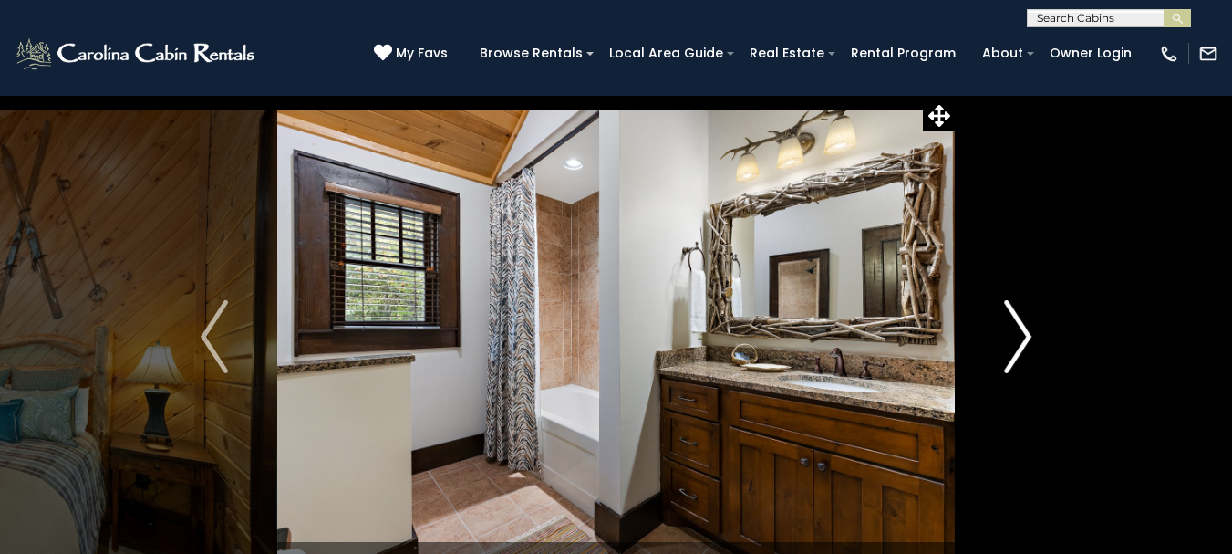
click at [1030, 335] on img "Next" at bounding box center [1017, 336] width 27 height 73
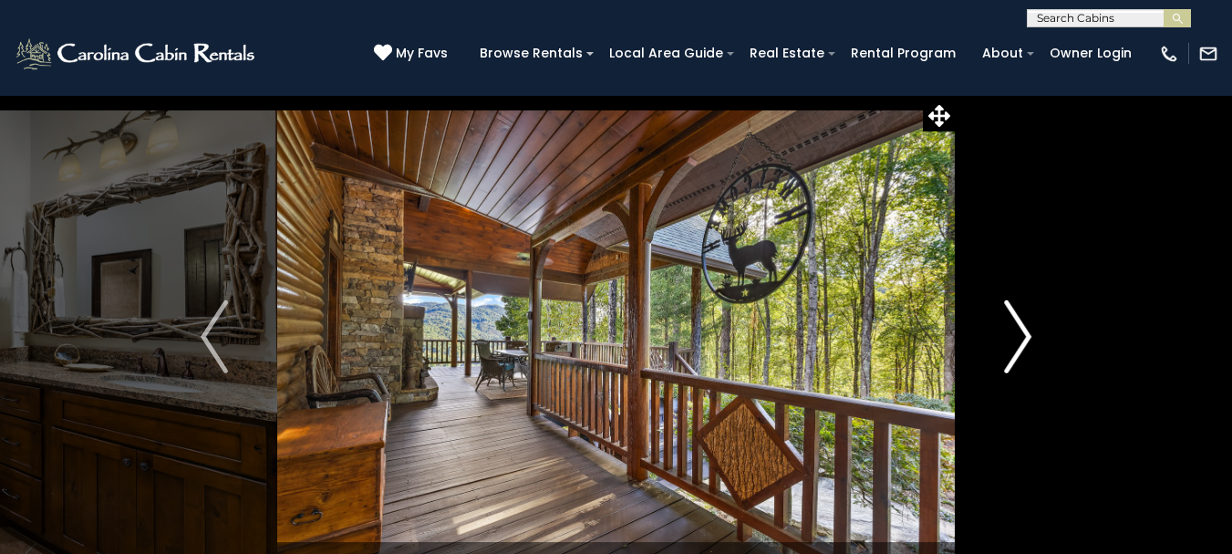
click at [1030, 335] on img "Next" at bounding box center [1017, 336] width 27 height 73
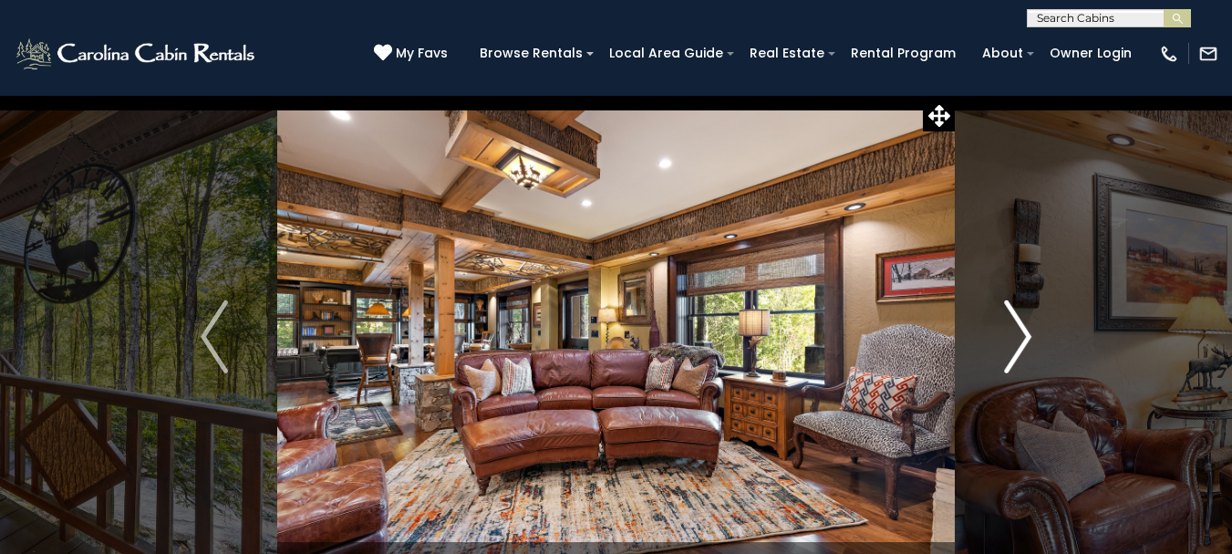
click at [1023, 335] on img "Next" at bounding box center [1017, 336] width 27 height 73
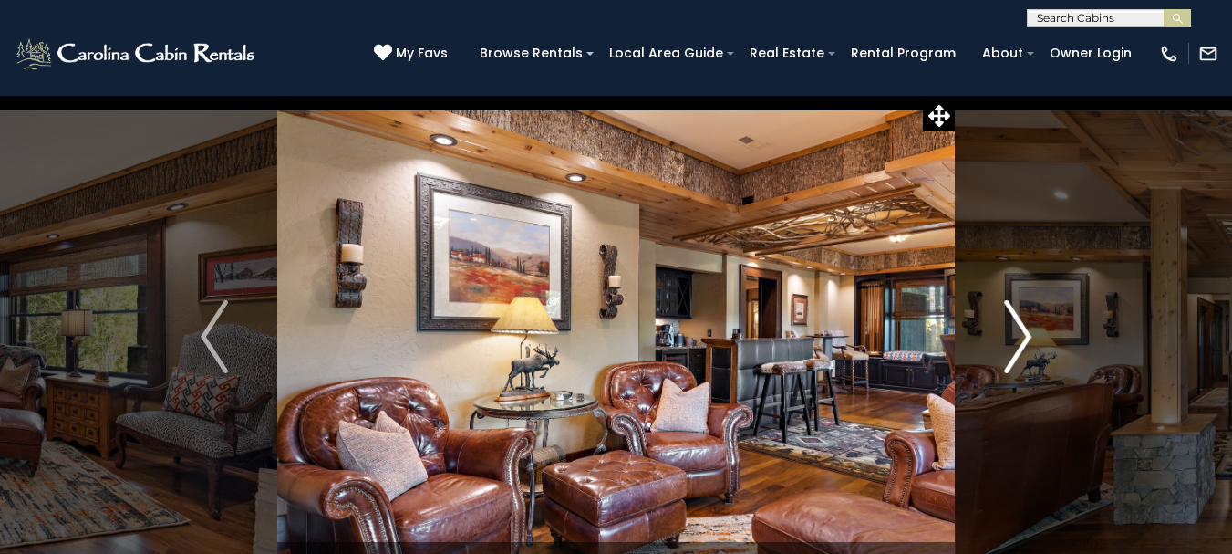
click at [1022, 335] on img "Next" at bounding box center [1017, 336] width 27 height 73
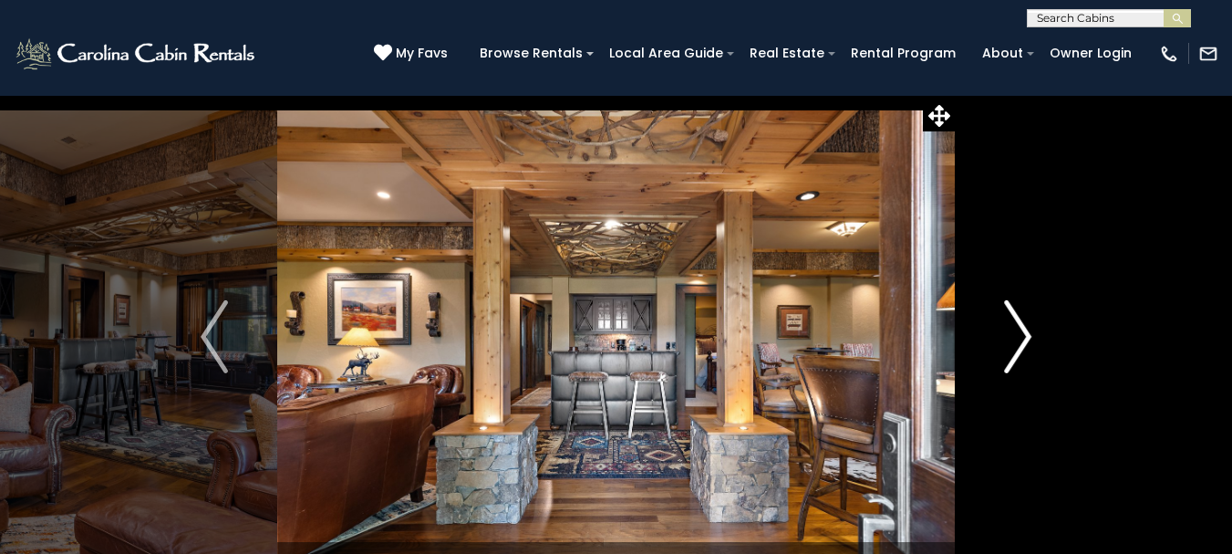
click at [1022, 335] on img "Next" at bounding box center [1017, 336] width 27 height 73
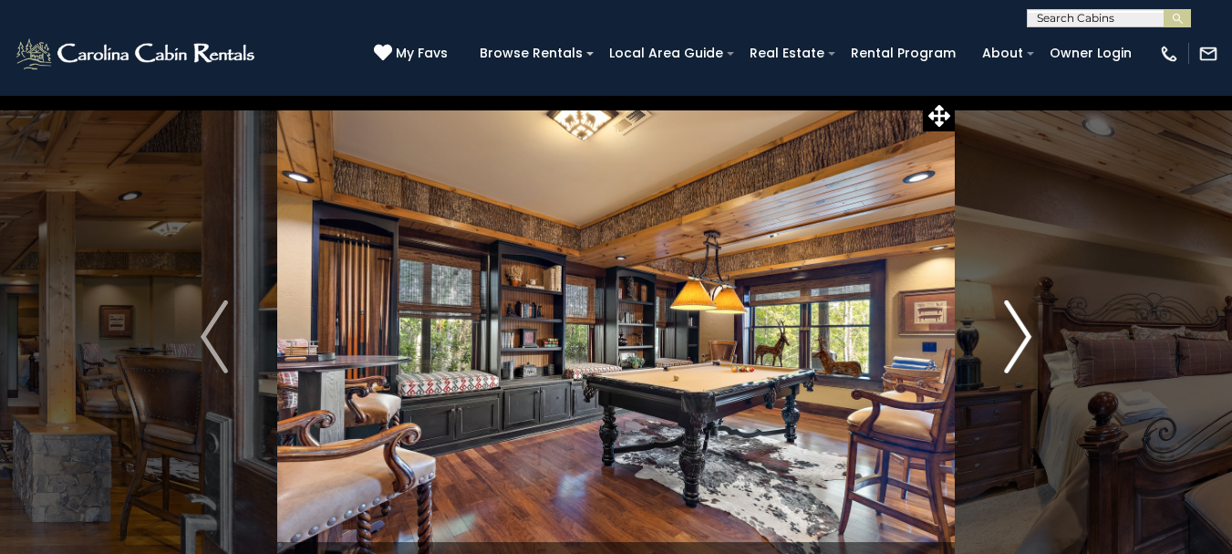
click at [1022, 335] on img "Next" at bounding box center [1017, 336] width 27 height 73
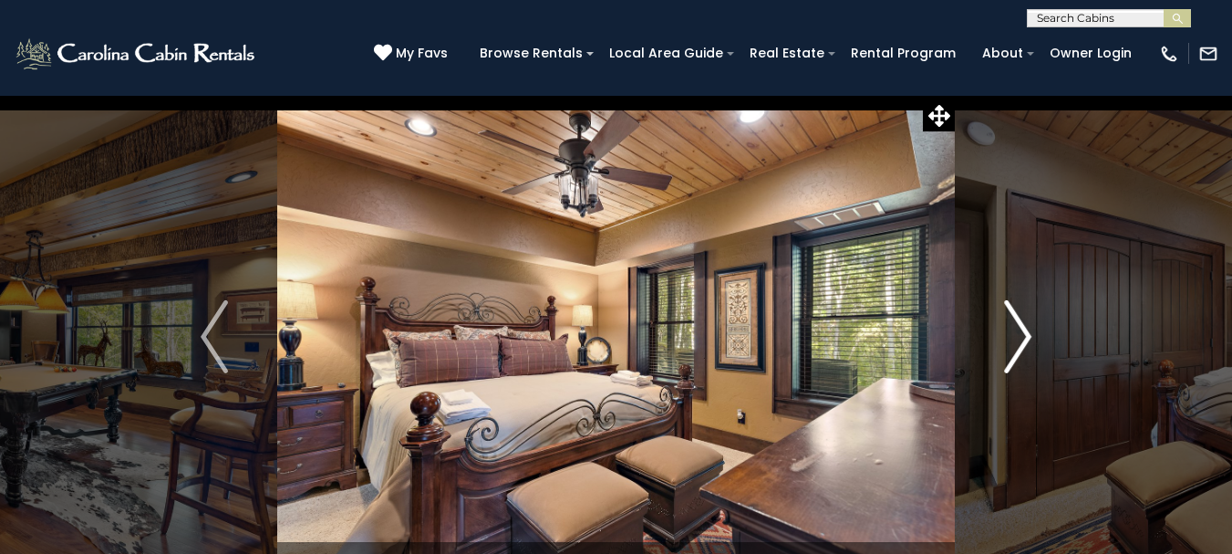
click at [1021, 330] on img "Next" at bounding box center [1017, 336] width 27 height 73
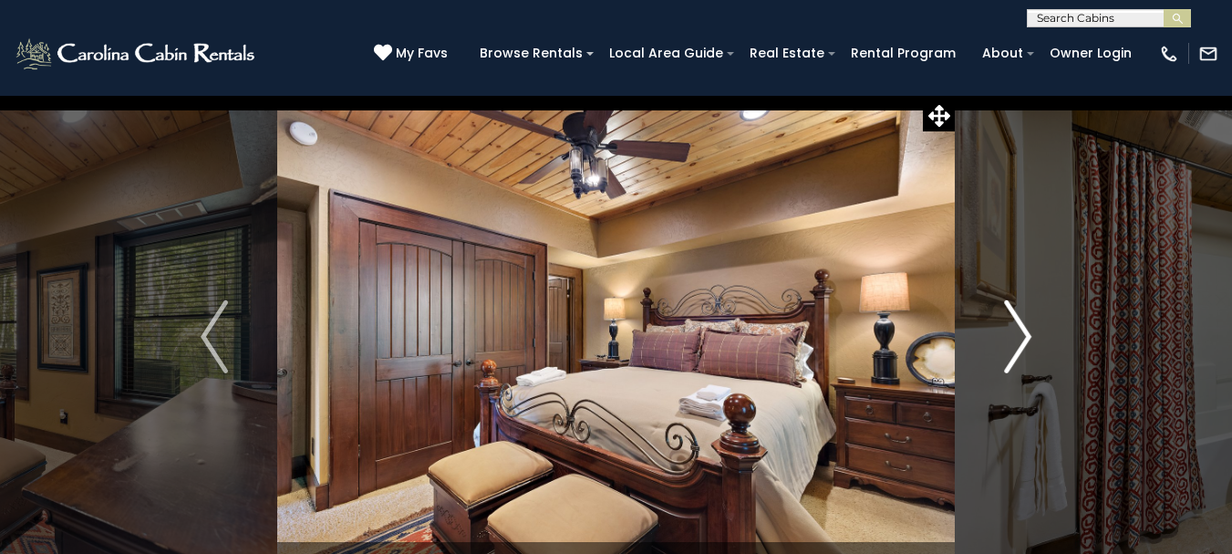
click at [1019, 331] on img "Next" at bounding box center [1017, 336] width 27 height 73
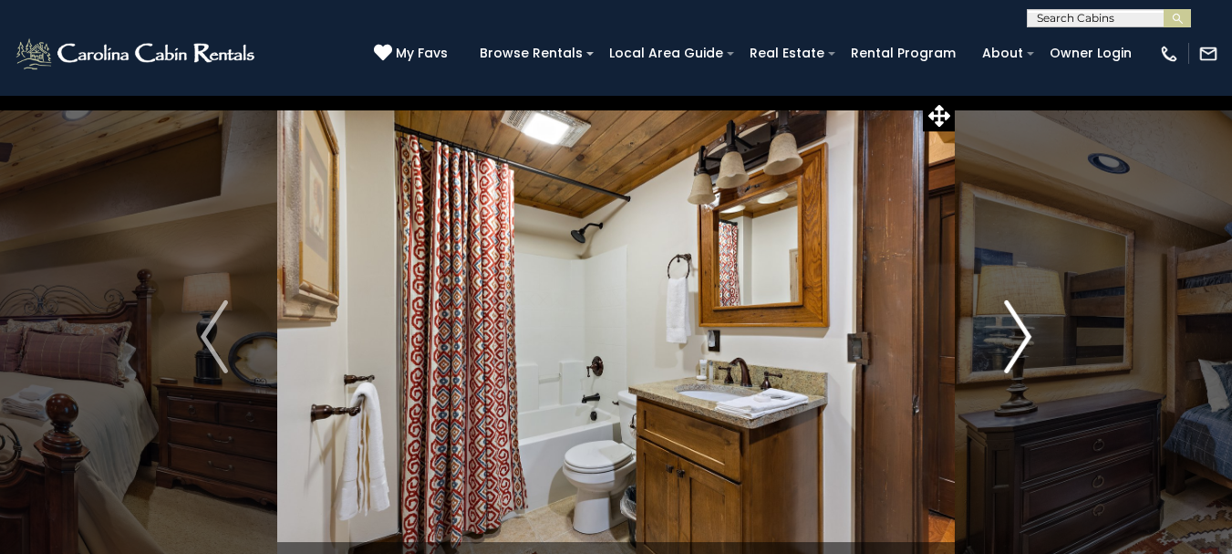
click at [1020, 331] on img "Next" at bounding box center [1017, 336] width 27 height 73
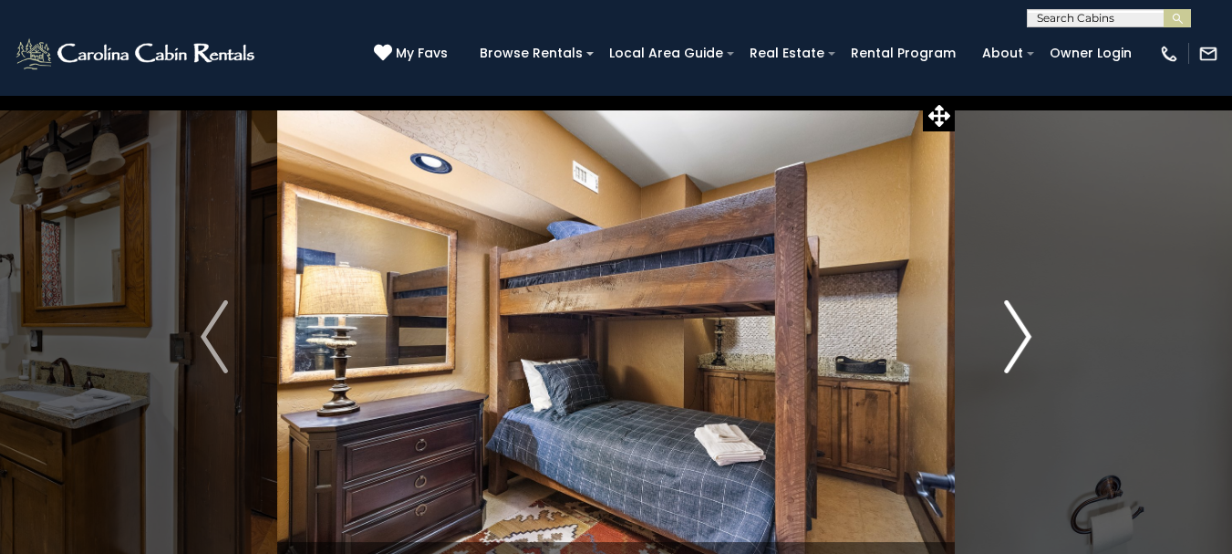
click at [1020, 331] on img "Next" at bounding box center [1017, 336] width 27 height 73
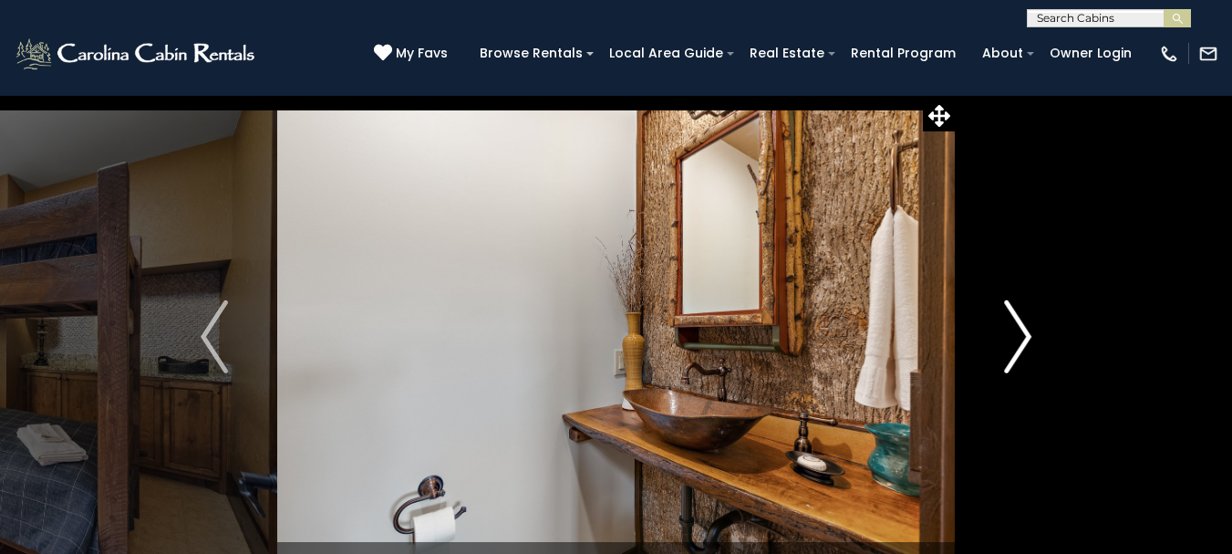
click at [1019, 331] on img "Next" at bounding box center [1017, 336] width 27 height 73
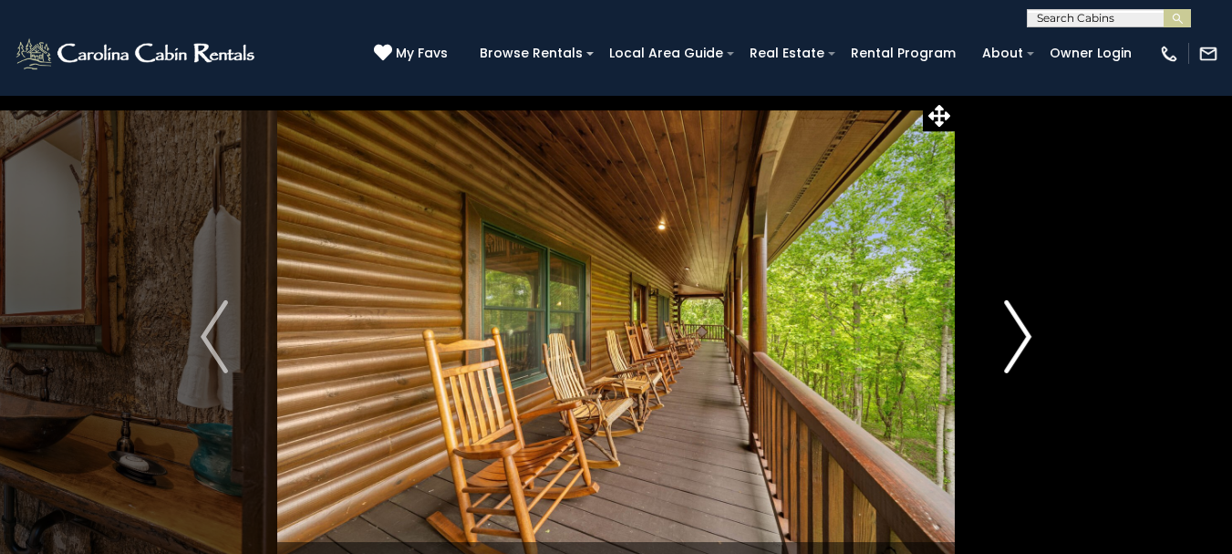
click at [1019, 331] on img "Next" at bounding box center [1017, 336] width 27 height 73
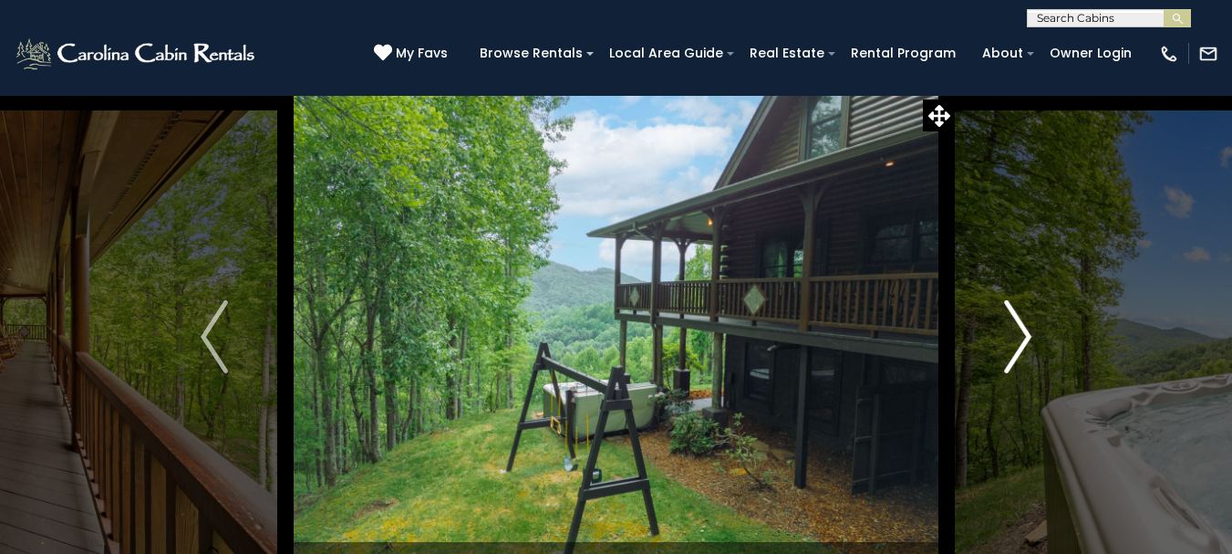
click at [1019, 331] on img "Next" at bounding box center [1017, 336] width 27 height 73
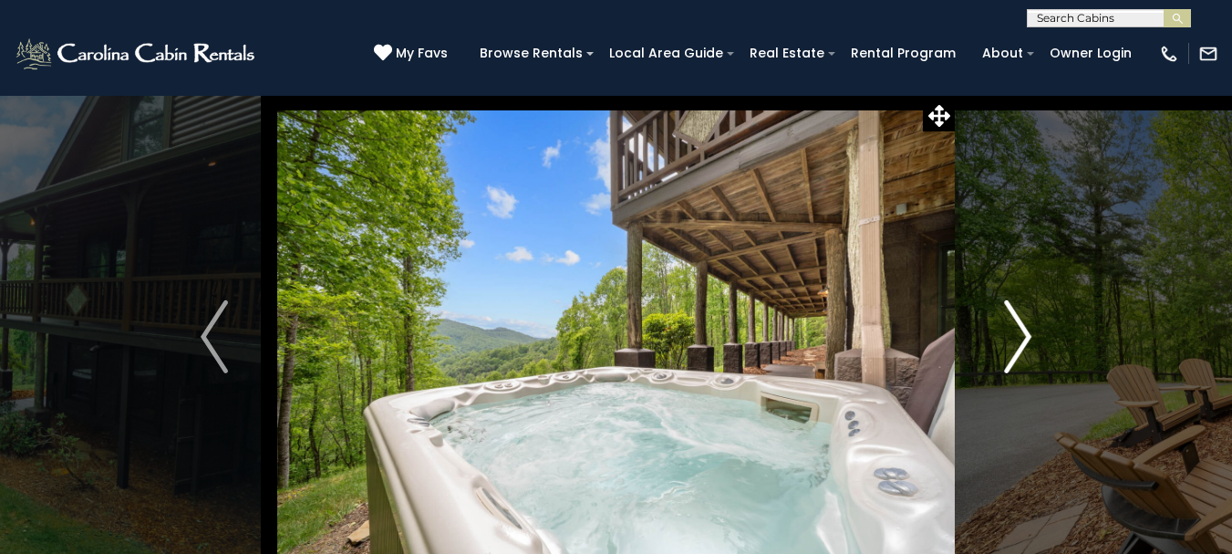
click at [1019, 331] on img "Next" at bounding box center [1017, 336] width 27 height 73
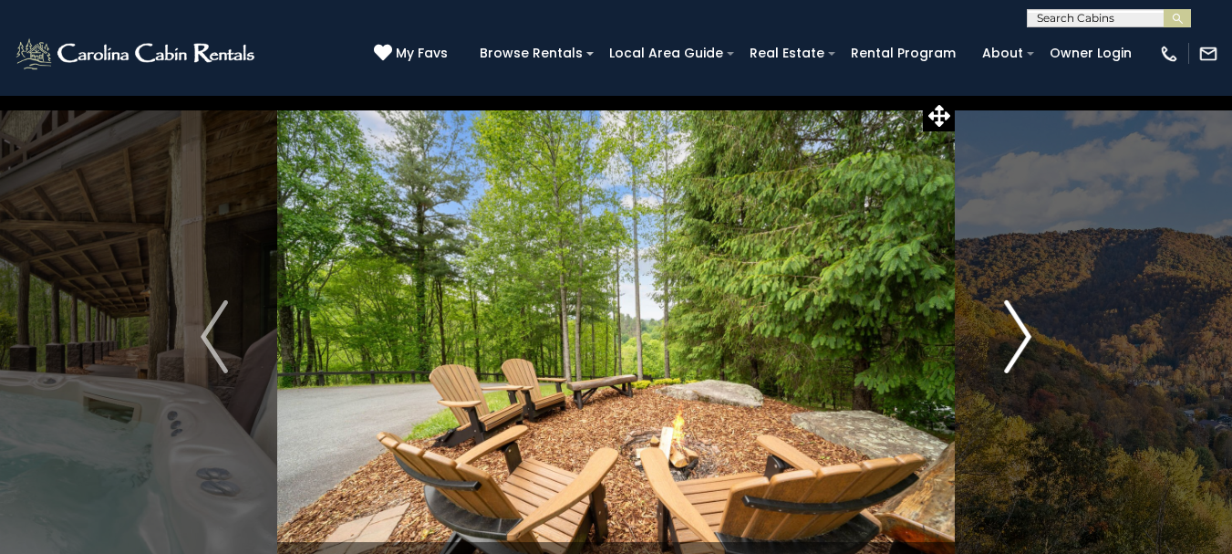
click at [1019, 331] on img "Next" at bounding box center [1017, 336] width 27 height 73
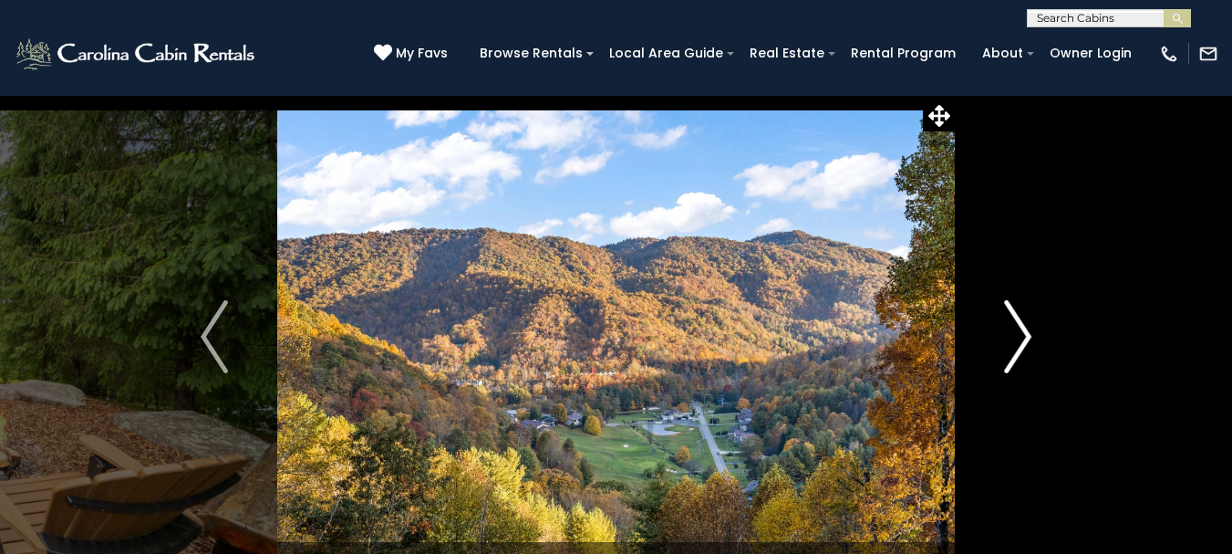
click at [1019, 331] on img "Next" at bounding box center [1017, 336] width 27 height 73
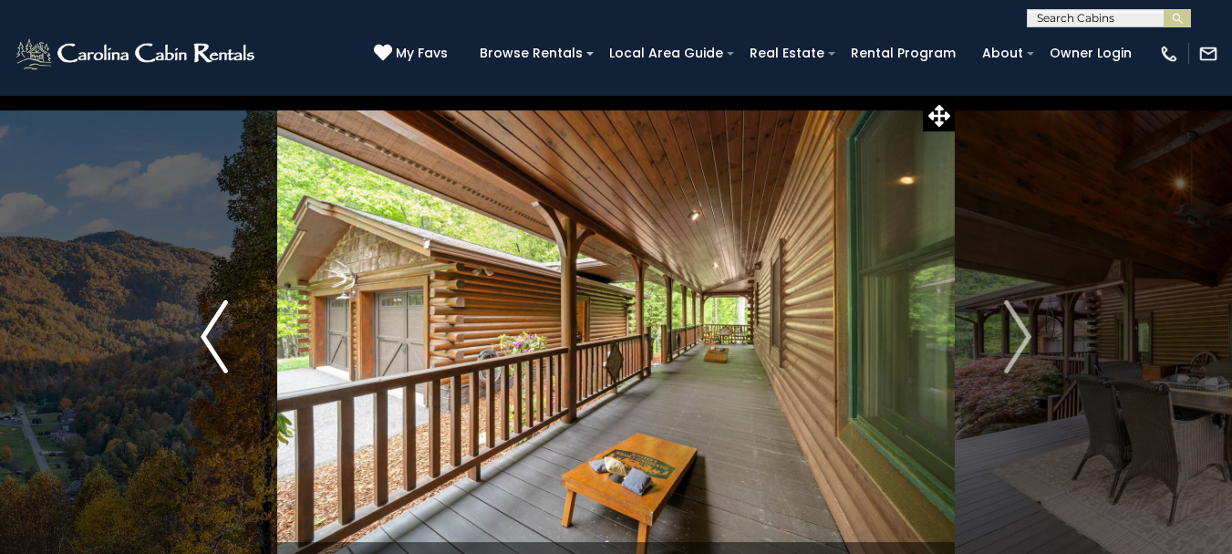
click at [193, 337] on button "Previous" at bounding box center [214, 336] width 126 height 483
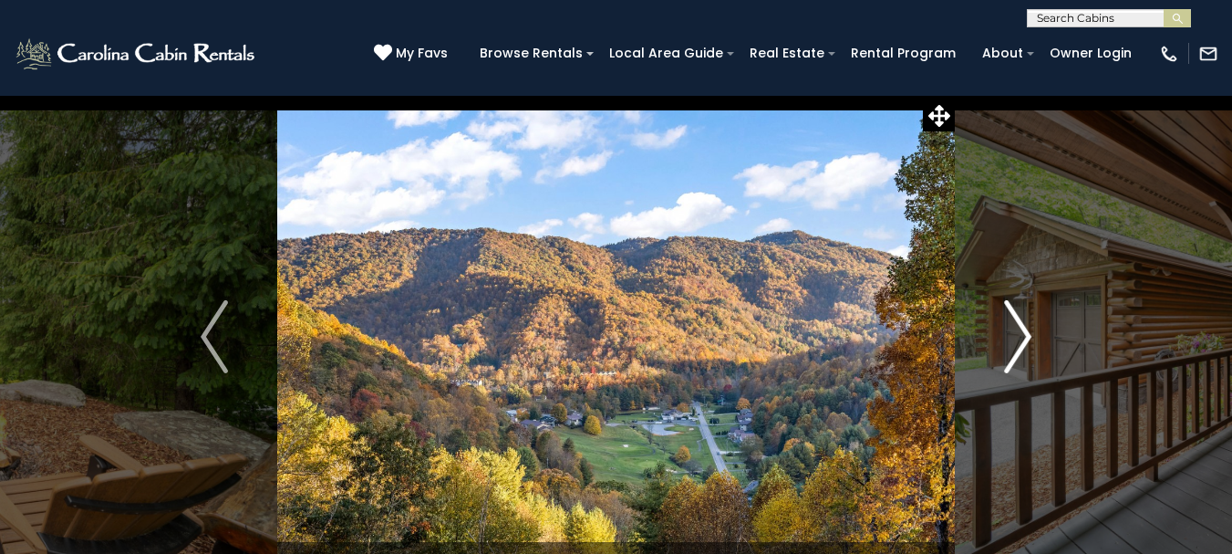
click at [1024, 341] on img "Next" at bounding box center [1017, 336] width 27 height 73
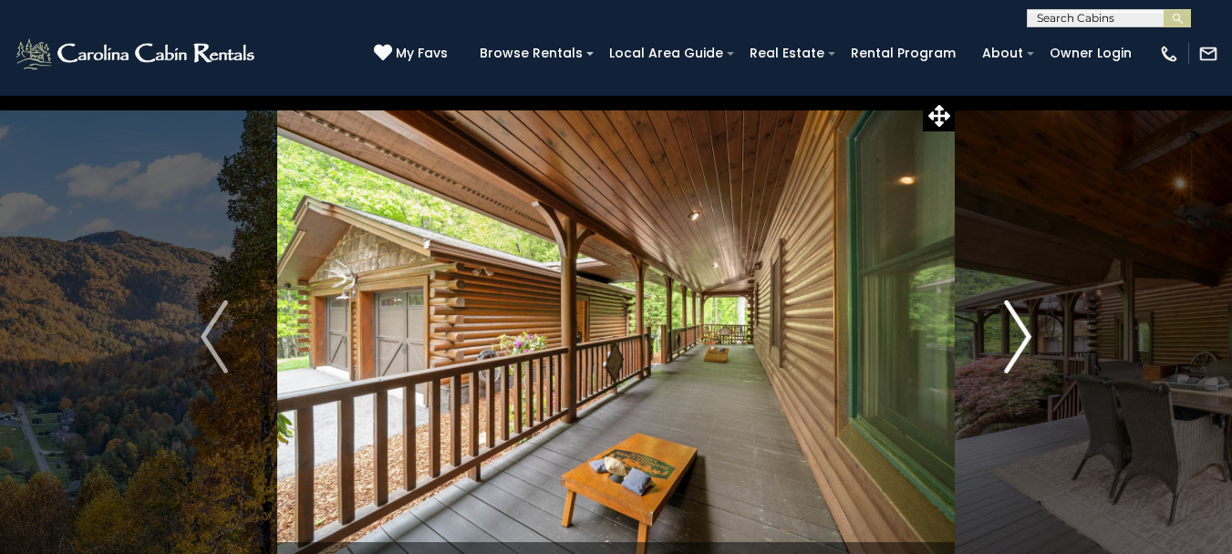
click at [1024, 341] on img "Next" at bounding box center [1017, 336] width 27 height 73
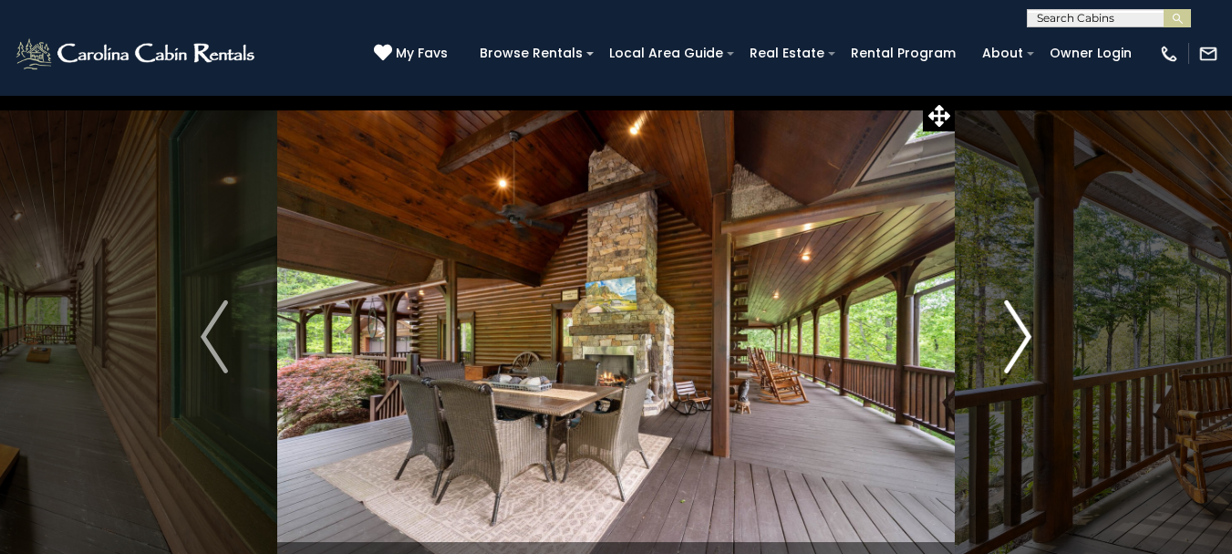
click at [1024, 341] on img "Next" at bounding box center [1017, 336] width 27 height 73
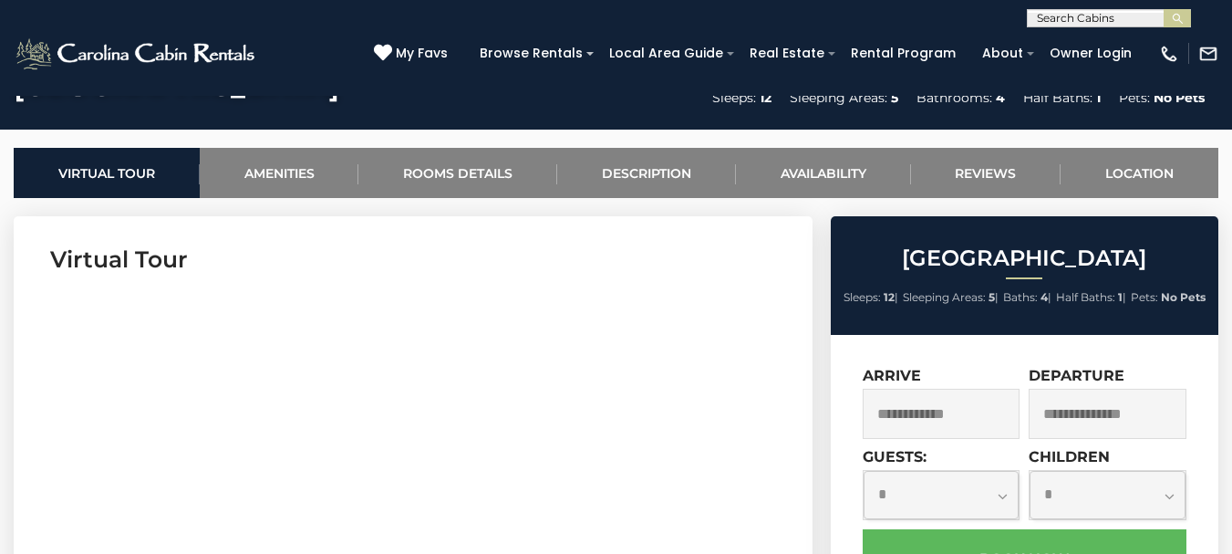
scroll to position [638, 0]
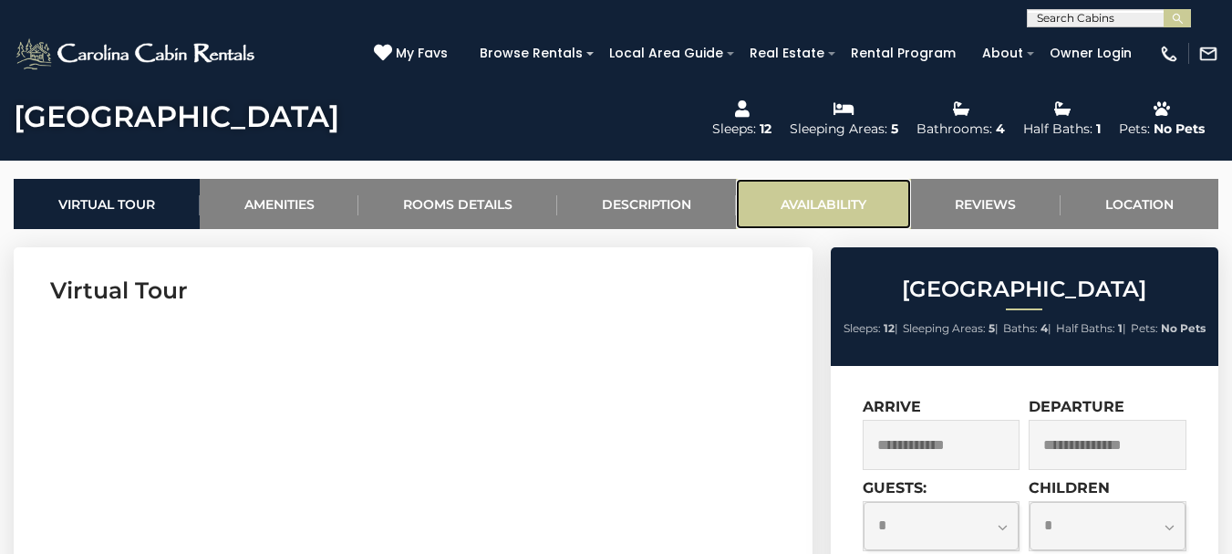
click at [814, 202] on link "Availability" at bounding box center [823, 204] width 175 height 50
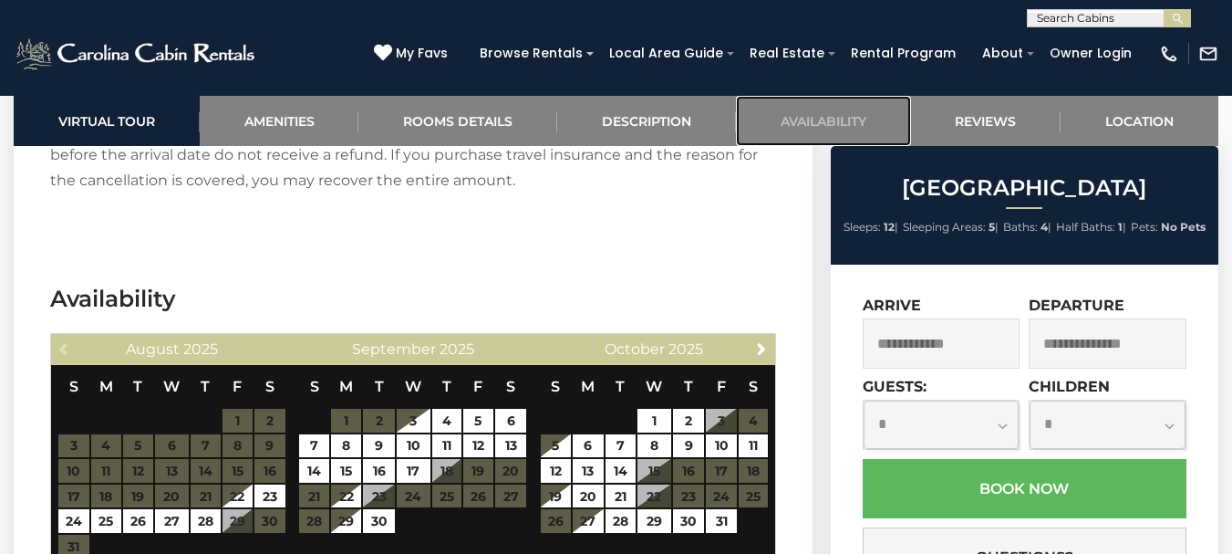
scroll to position [4159, 0]
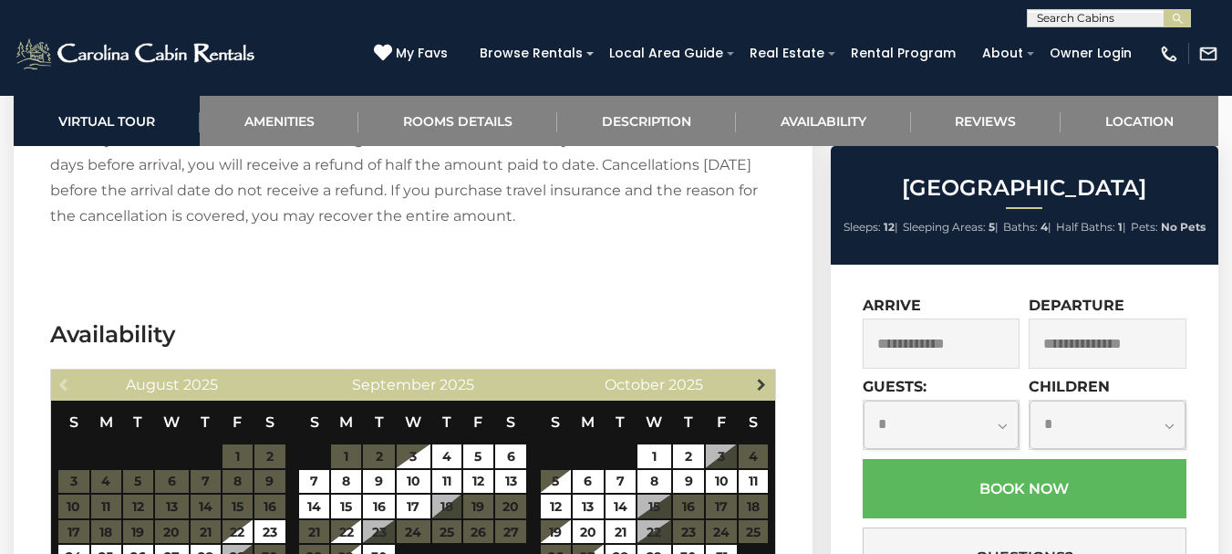
click at [762, 377] on span "Next" at bounding box center [761, 384] width 15 height 15
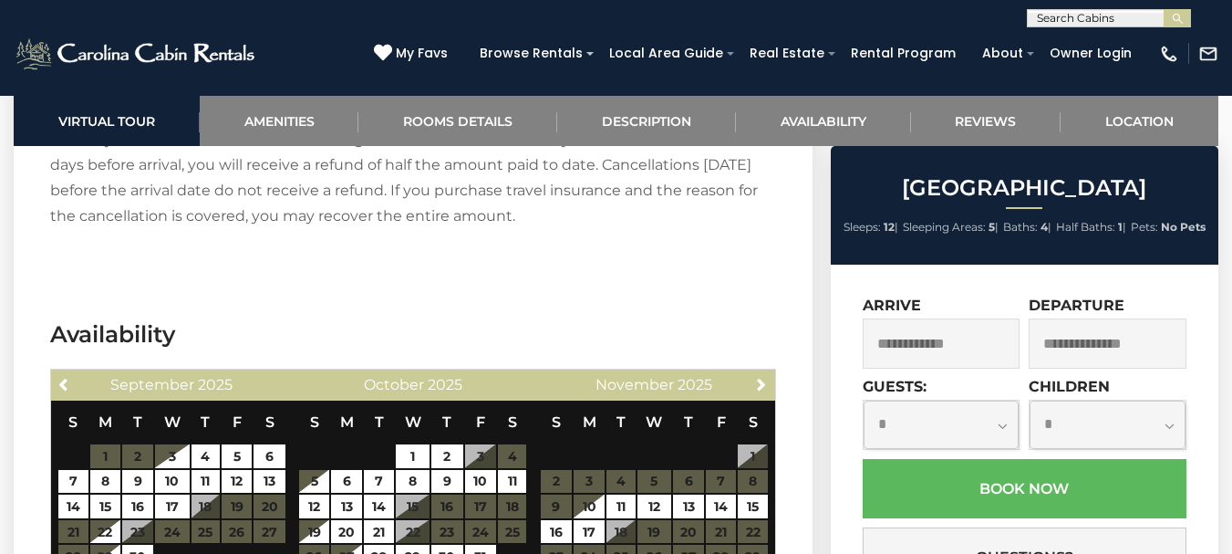
scroll to position [4250, 0]
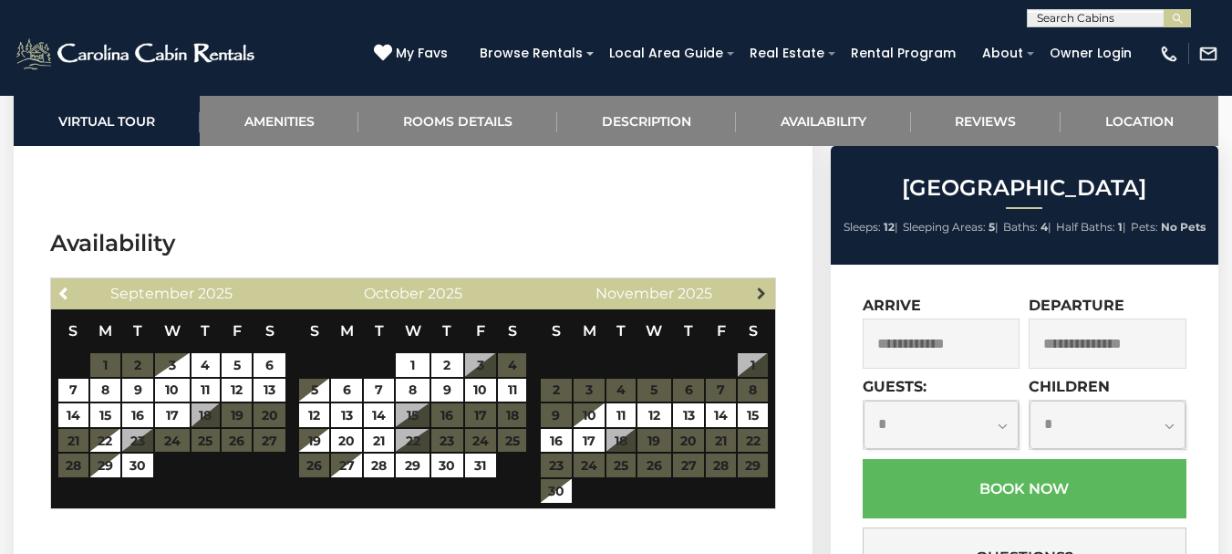
click at [760, 285] on span "Next" at bounding box center [761, 292] width 15 height 15
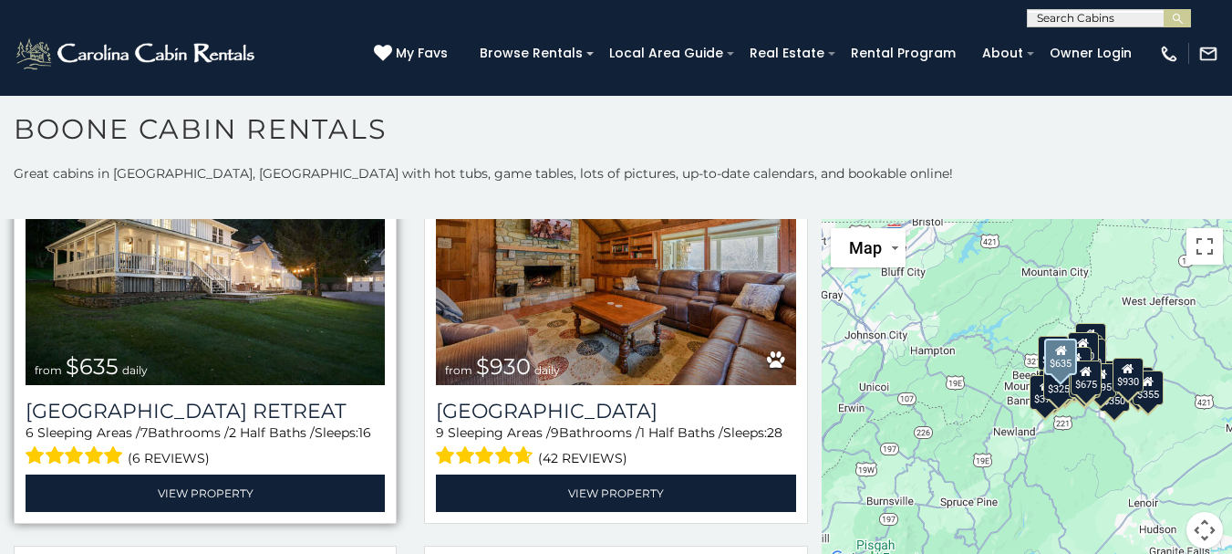
scroll to position [1277, 0]
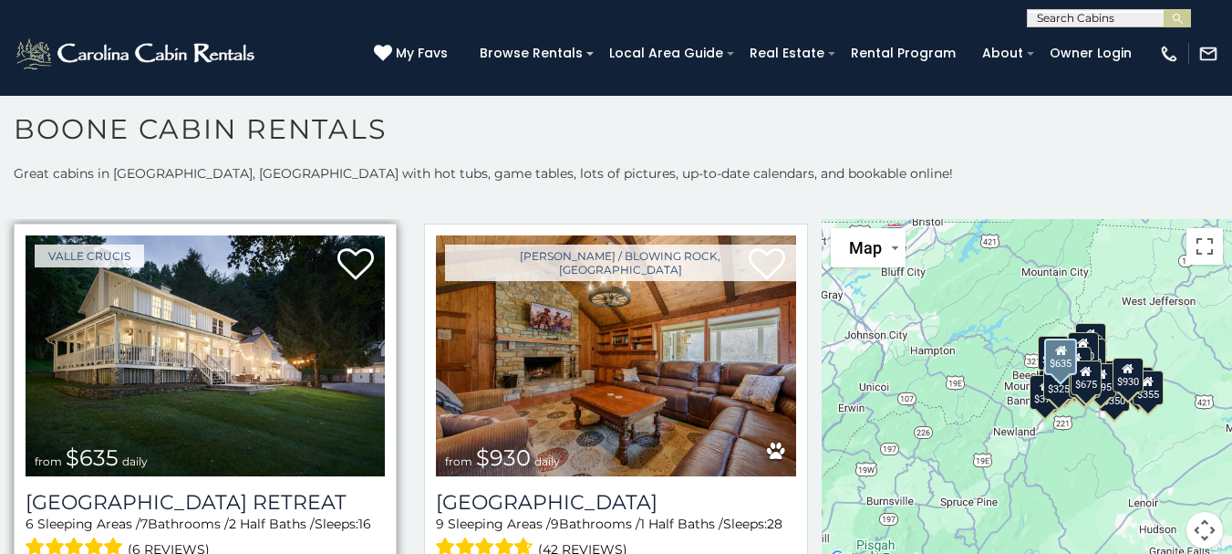
click at [158, 363] on img at bounding box center [205, 355] width 359 height 241
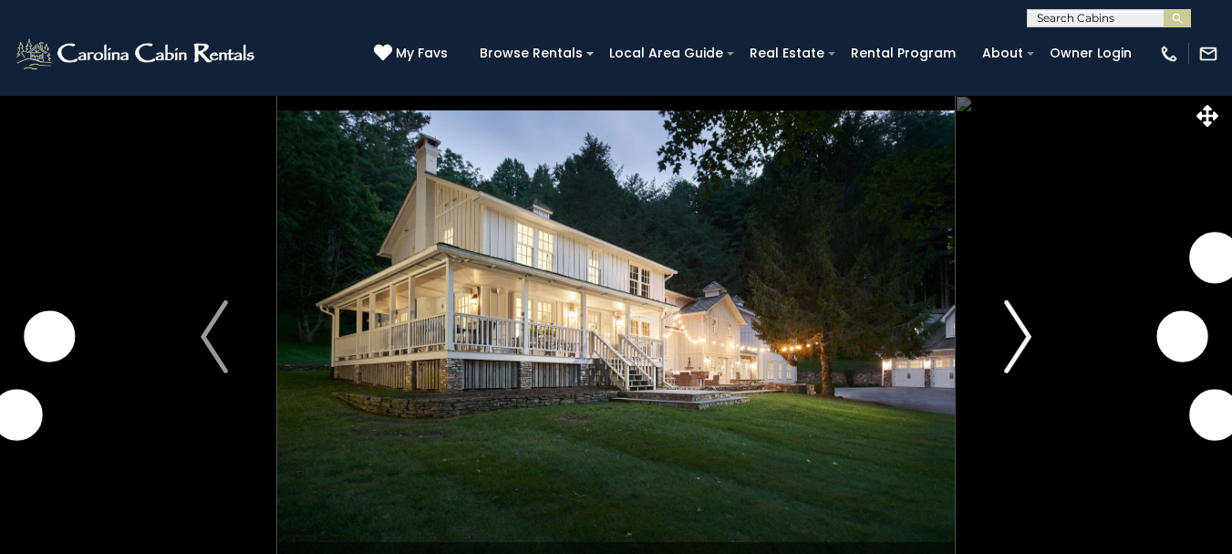
click at [1022, 325] on img "Next" at bounding box center [1017, 336] width 27 height 73
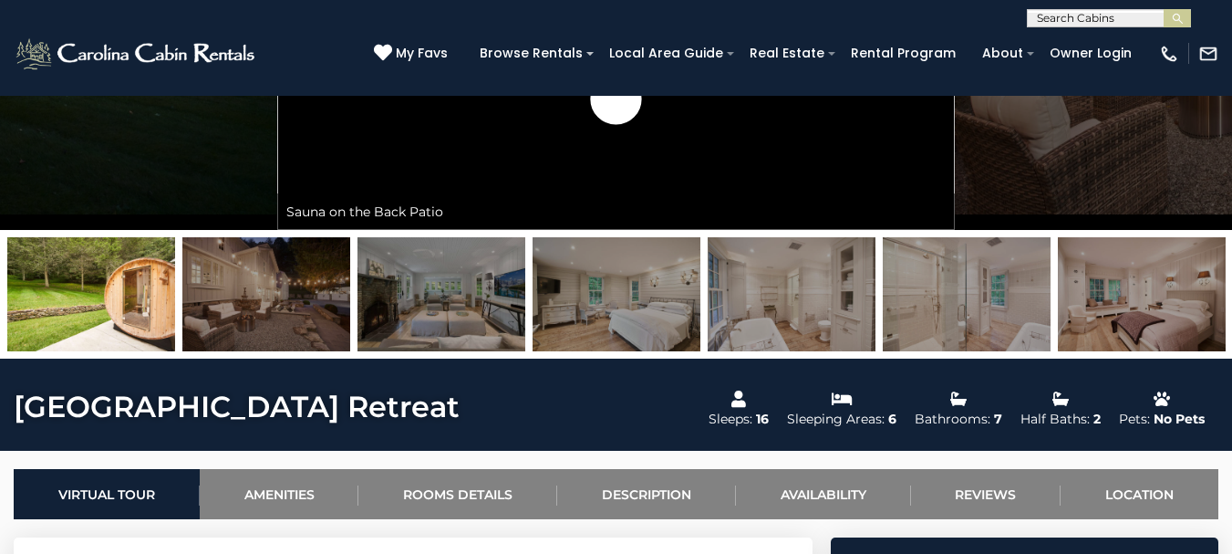
scroll to position [365, 0]
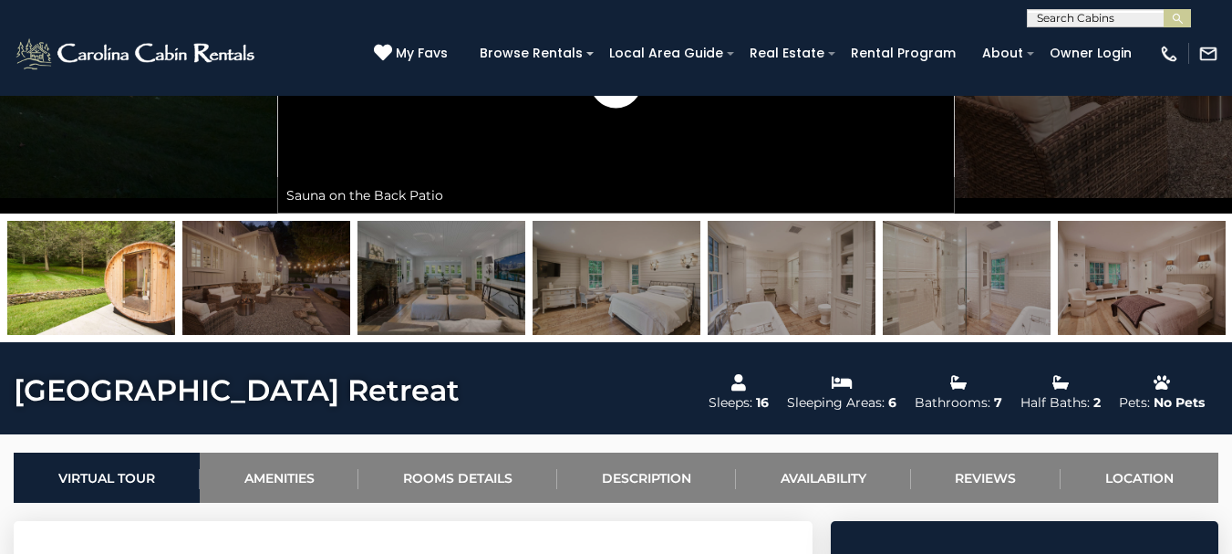
click at [242, 284] on img at bounding box center [266, 278] width 168 height 114
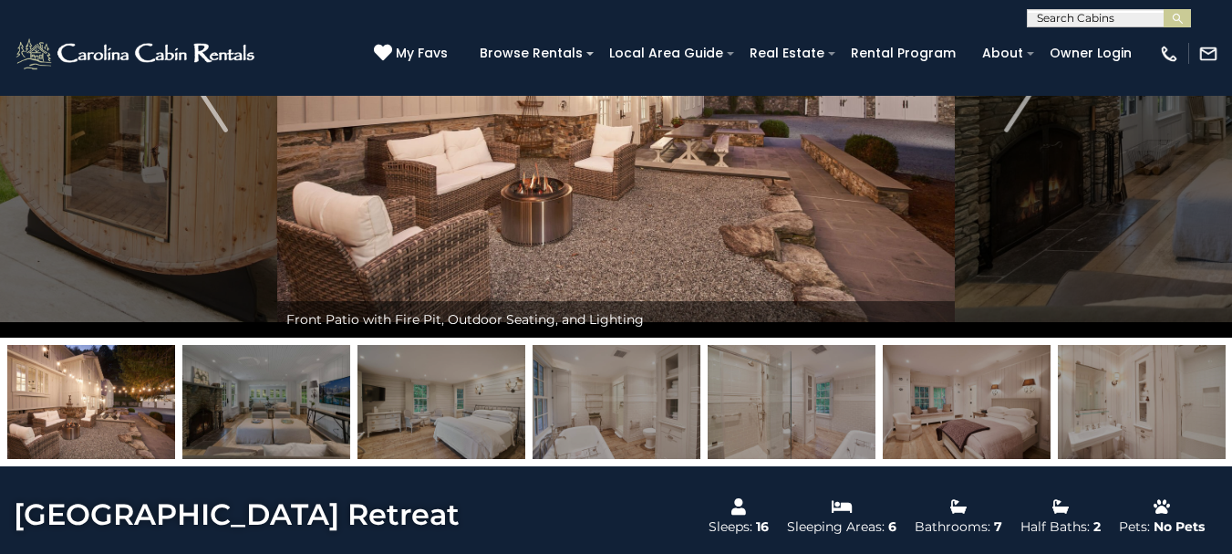
scroll to position [0, 0]
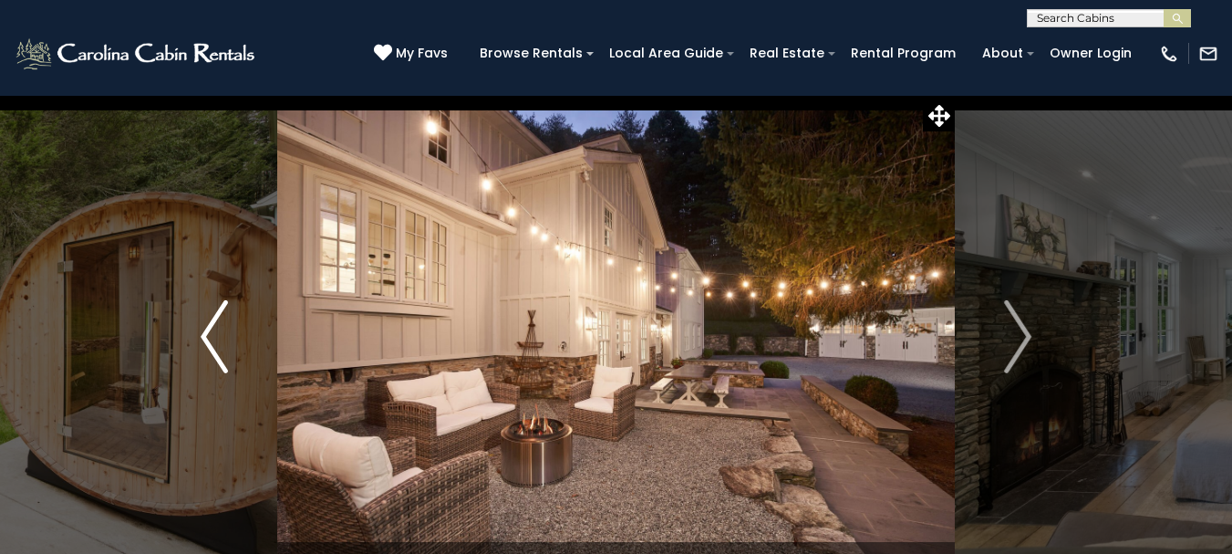
click at [207, 320] on img "Previous" at bounding box center [214, 336] width 27 height 73
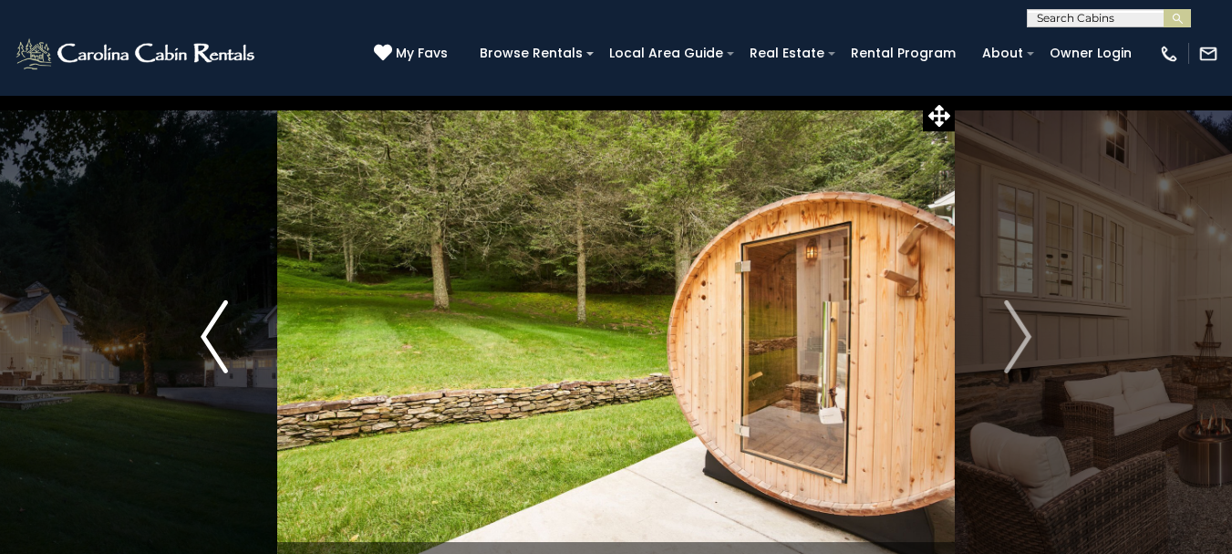
click at [210, 333] on img "Previous" at bounding box center [214, 336] width 27 height 73
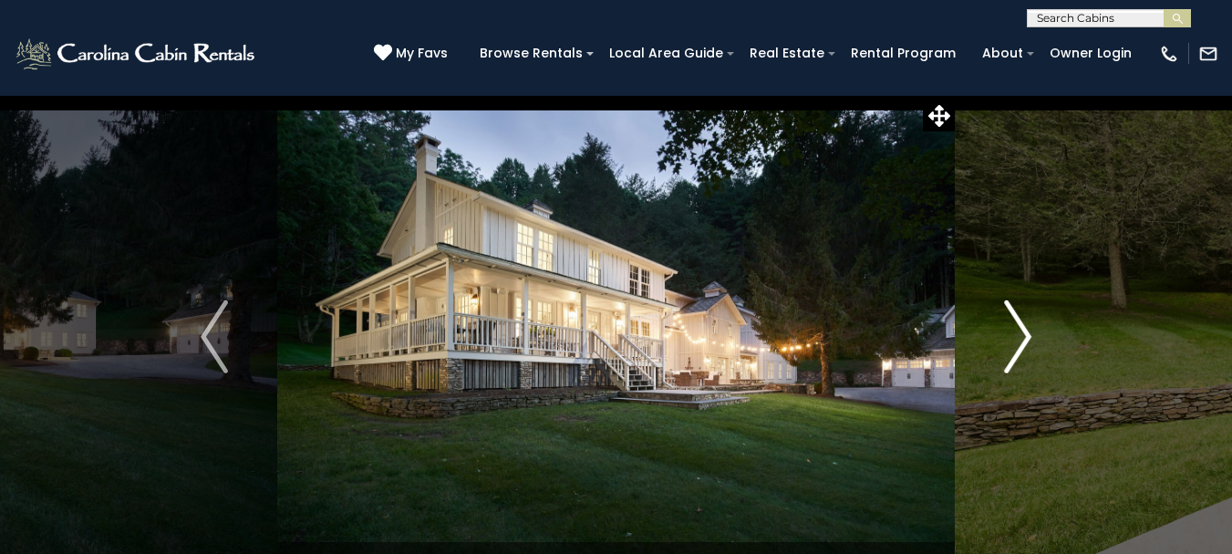
click at [1012, 332] on img "Next" at bounding box center [1017, 336] width 27 height 73
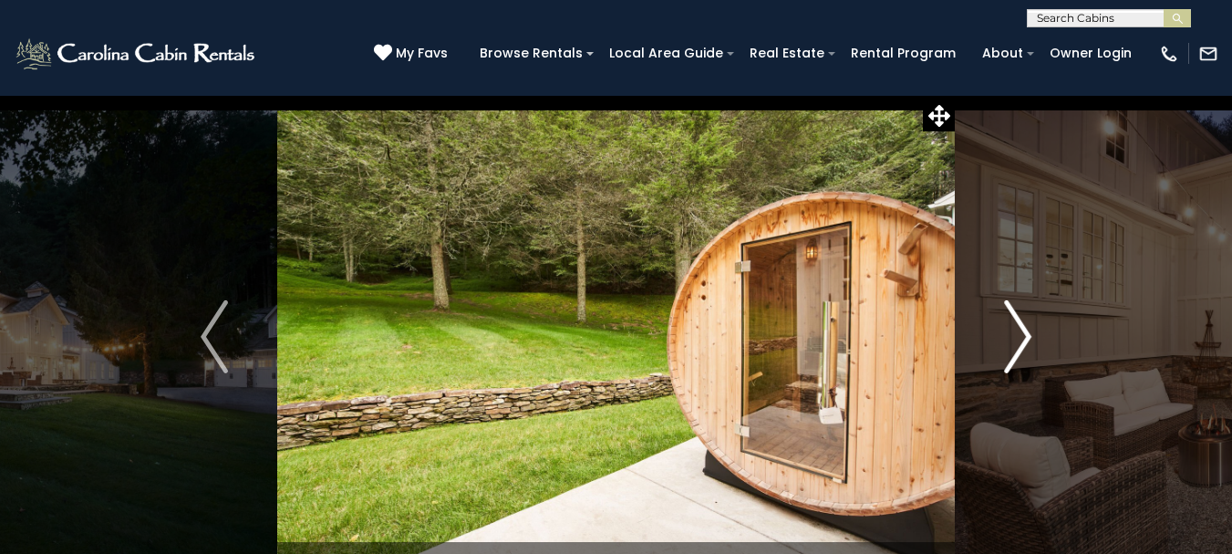
click at [1022, 332] on img "Next" at bounding box center [1017, 336] width 27 height 73
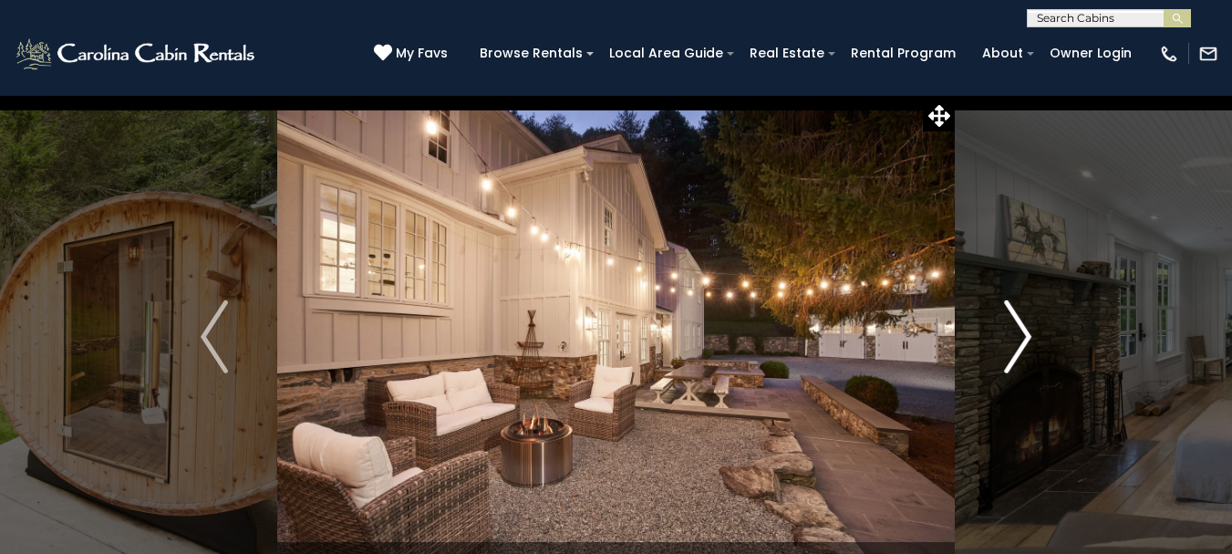
click at [1022, 332] on img "Next" at bounding box center [1017, 336] width 27 height 73
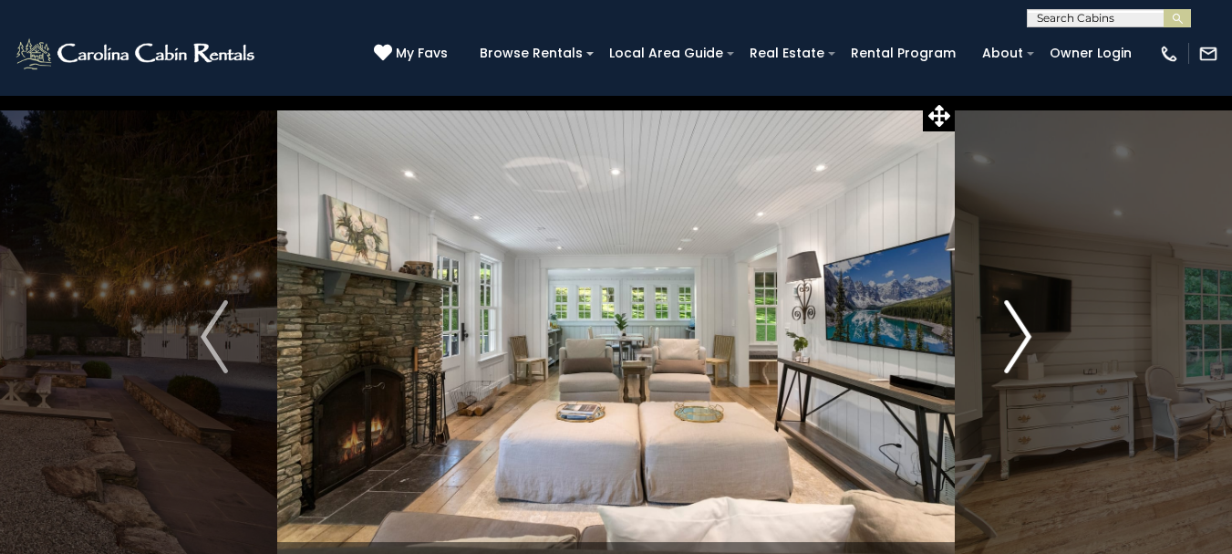
click at [1022, 332] on img "Next" at bounding box center [1017, 336] width 27 height 73
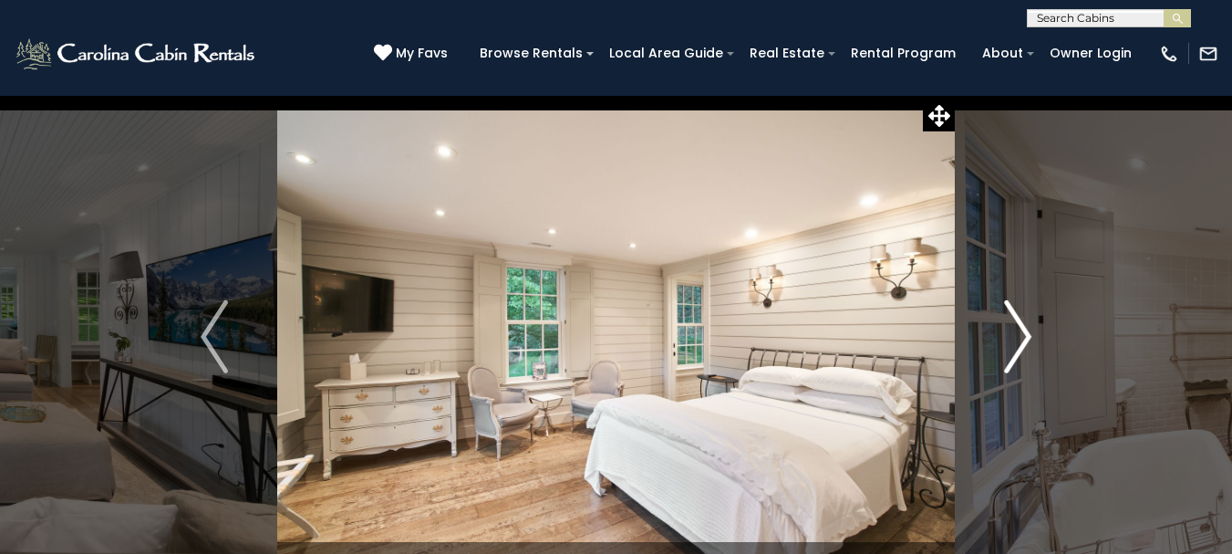
click at [1022, 332] on img "Next" at bounding box center [1017, 336] width 27 height 73
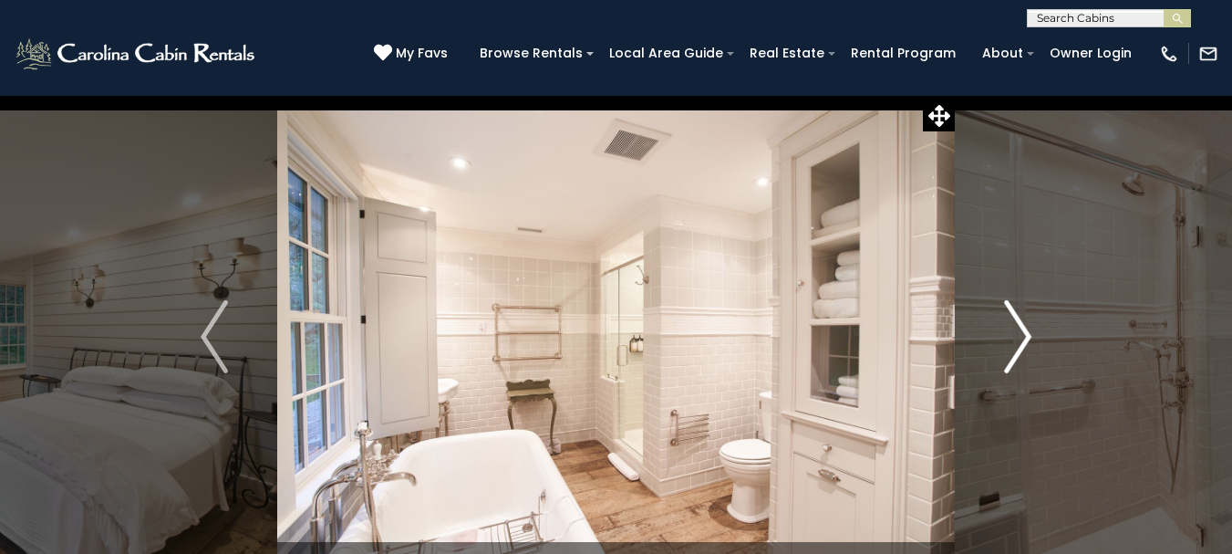
click at [1022, 332] on img "Next" at bounding box center [1017, 336] width 27 height 73
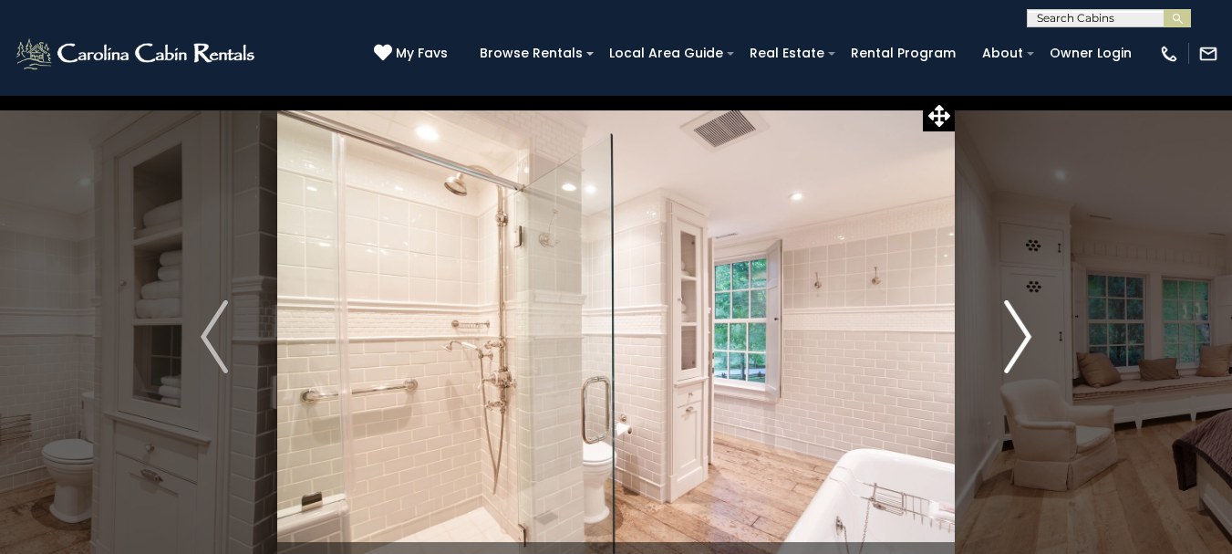
click at [1022, 332] on img "Next" at bounding box center [1017, 336] width 27 height 73
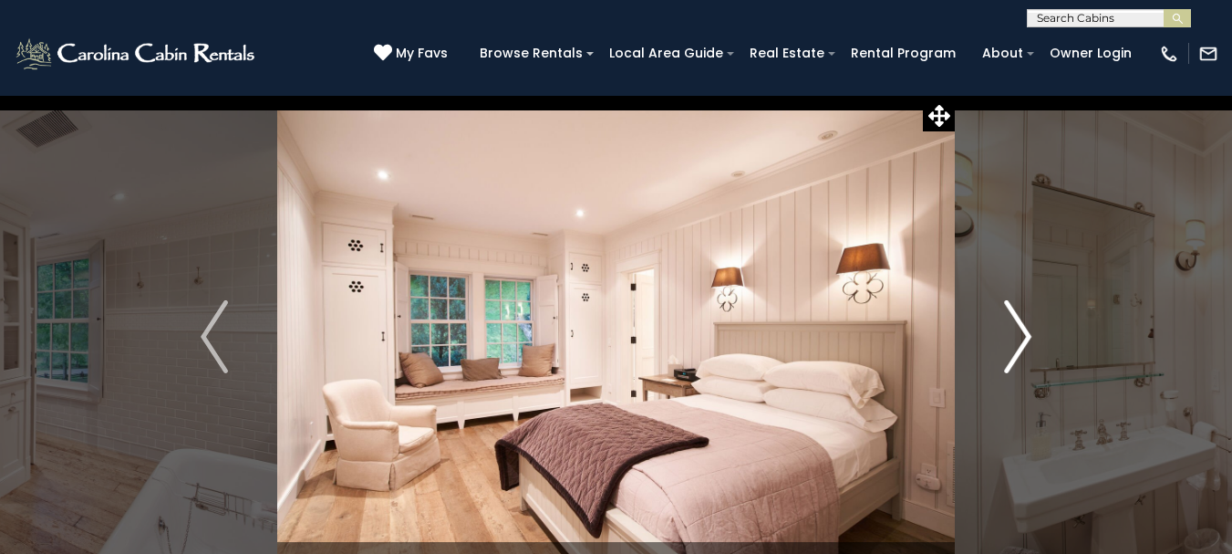
click at [1026, 336] on img "Next" at bounding box center [1017, 336] width 27 height 73
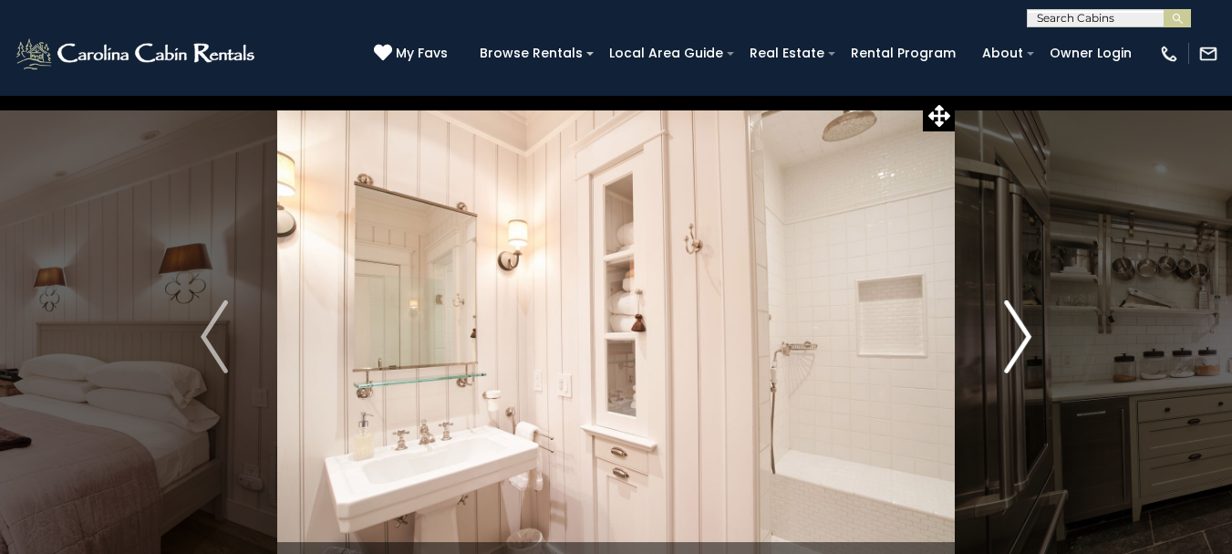
click at [1026, 336] on img "Next" at bounding box center [1017, 336] width 27 height 73
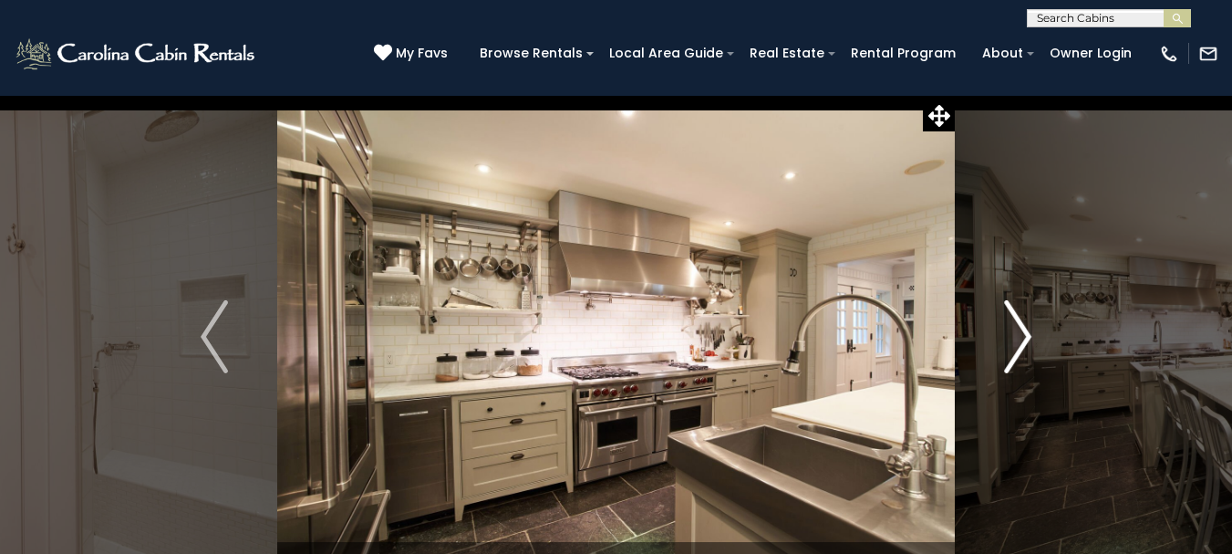
click at [1026, 336] on img "Next" at bounding box center [1017, 336] width 27 height 73
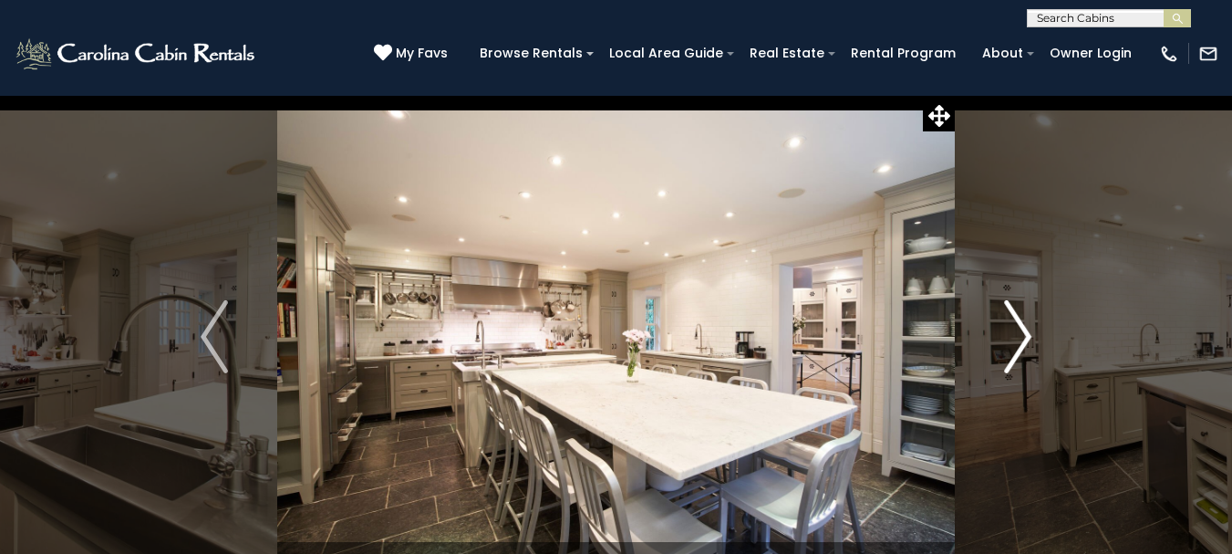
click at [1026, 336] on img "Next" at bounding box center [1017, 336] width 27 height 73
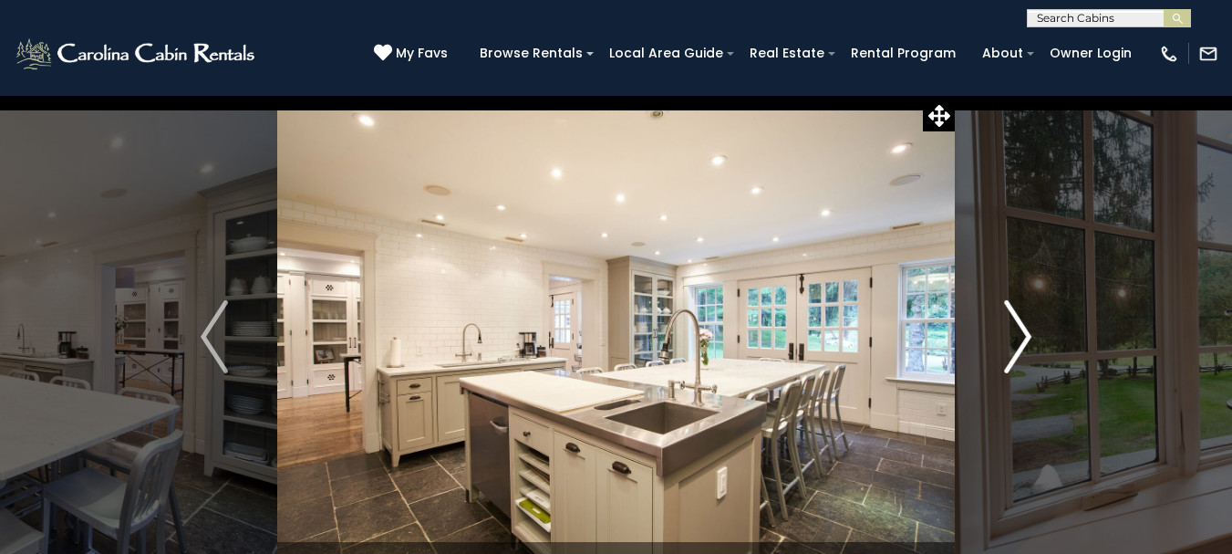
click at [1026, 336] on img "Next" at bounding box center [1017, 336] width 27 height 73
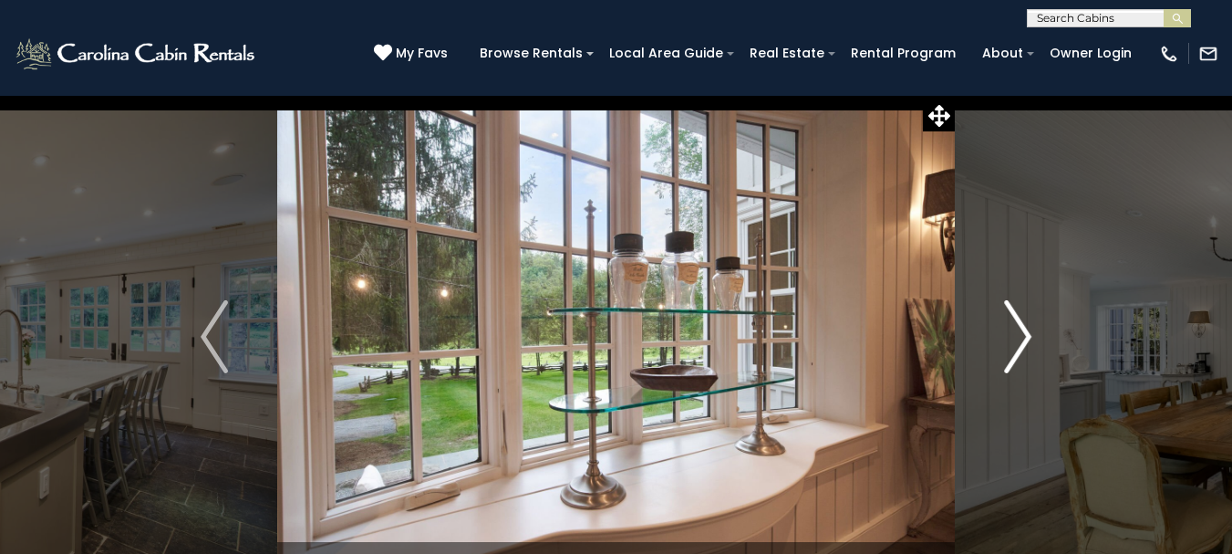
click at [1026, 336] on img "Next" at bounding box center [1017, 336] width 27 height 73
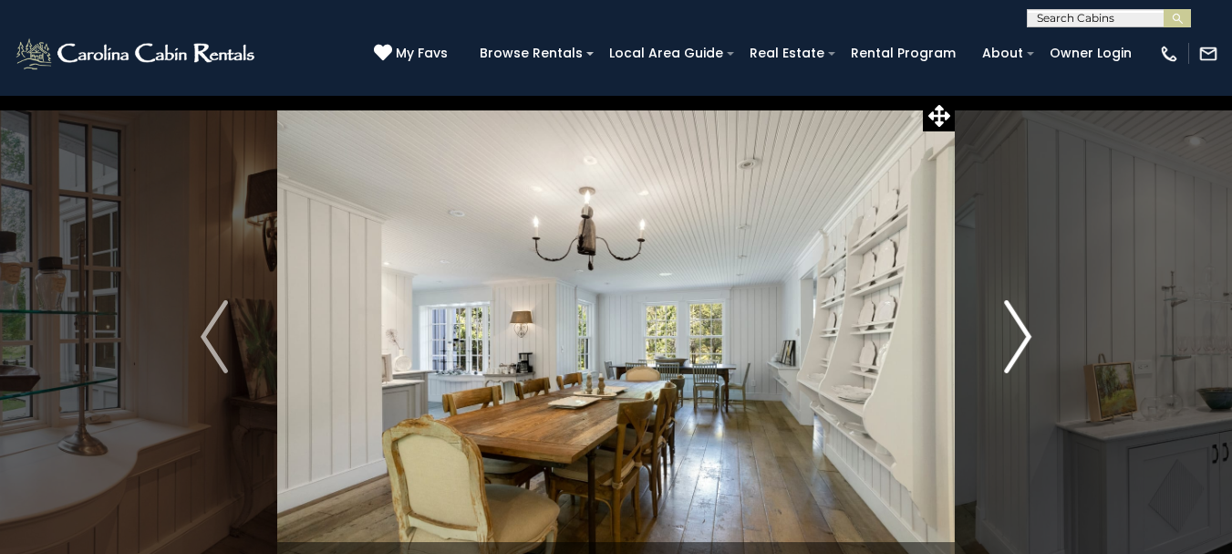
click at [1026, 336] on img "Next" at bounding box center [1017, 336] width 27 height 73
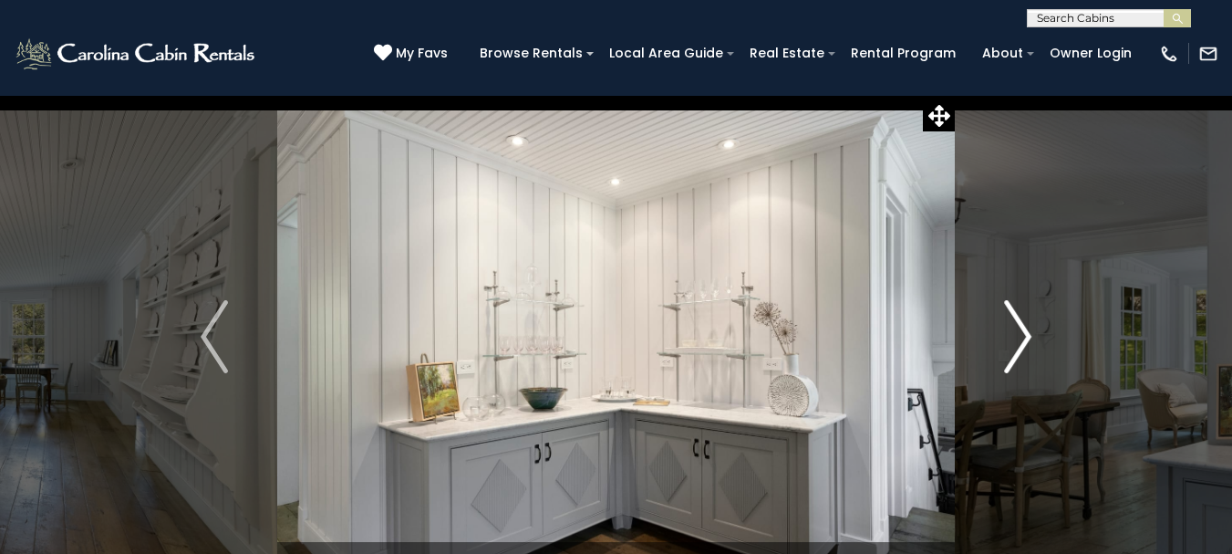
click at [1026, 336] on img "Next" at bounding box center [1017, 336] width 27 height 73
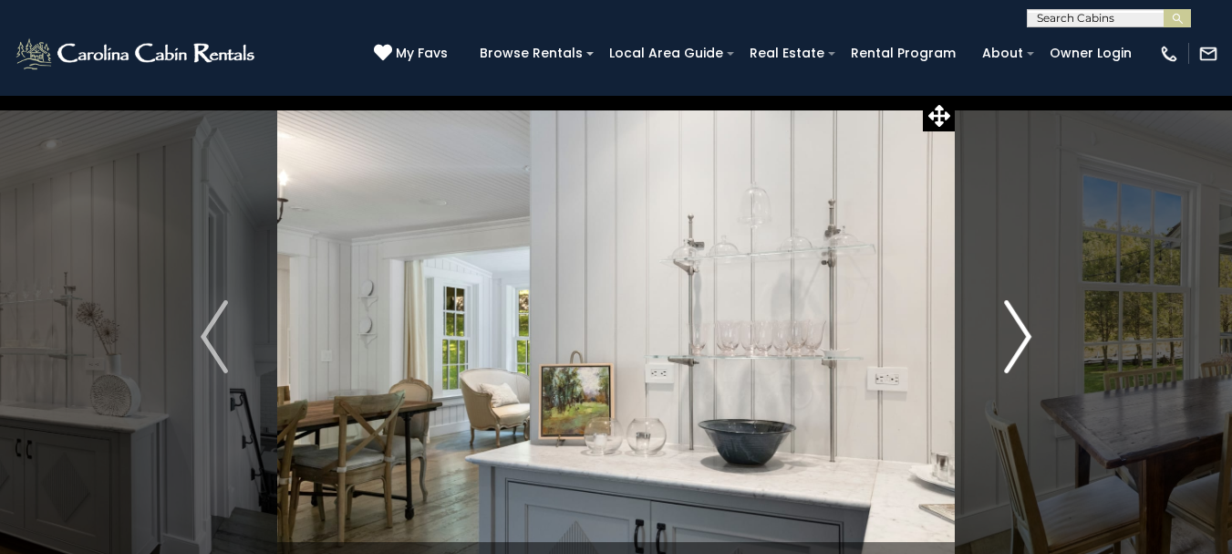
click at [1026, 336] on img "Next" at bounding box center [1017, 336] width 27 height 73
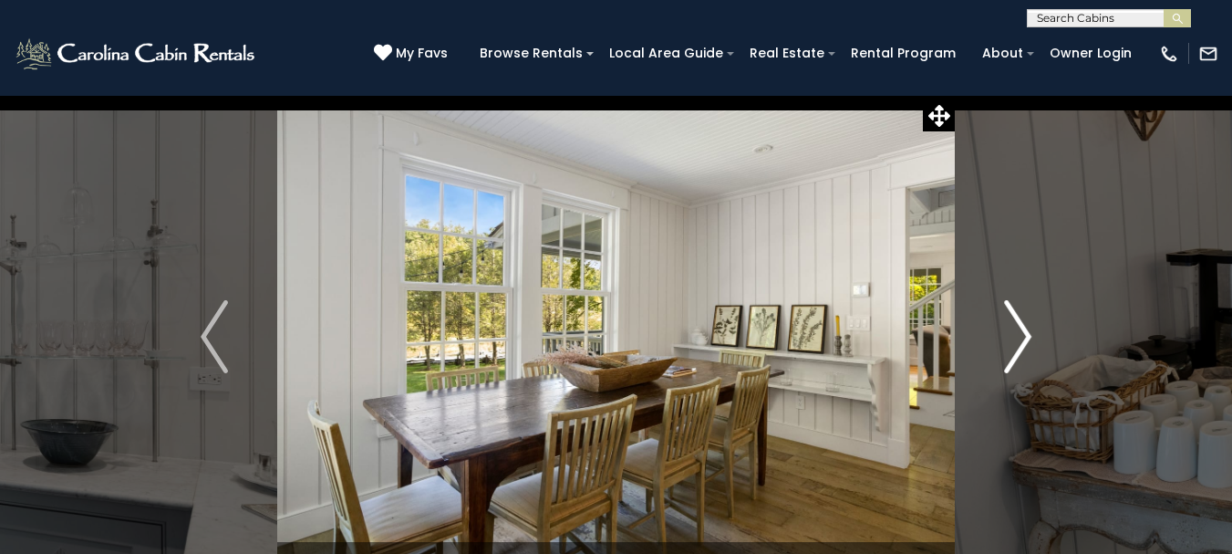
click at [1026, 336] on img "Next" at bounding box center [1017, 336] width 27 height 73
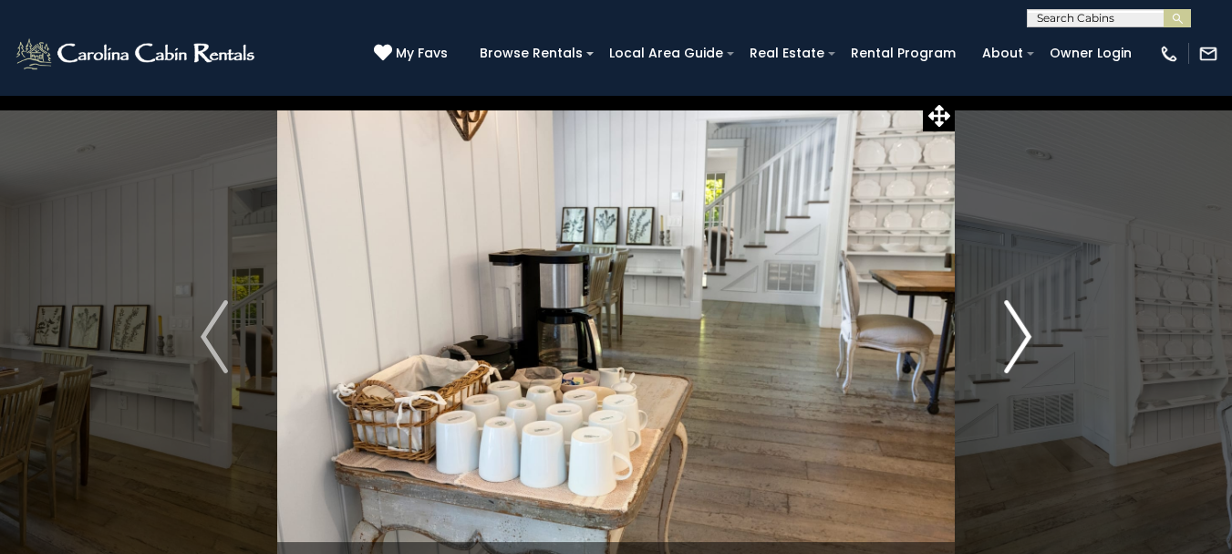
click at [1026, 336] on img "Next" at bounding box center [1017, 336] width 27 height 73
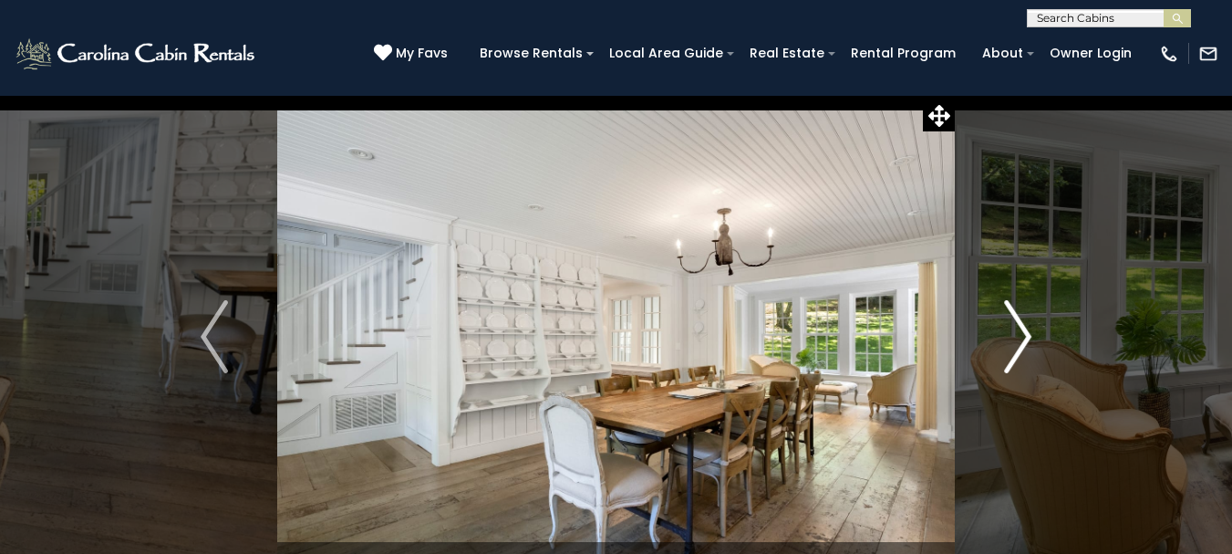
click at [1026, 336] on img "Next" at bounding box center [1017, 336] width 27 height 73
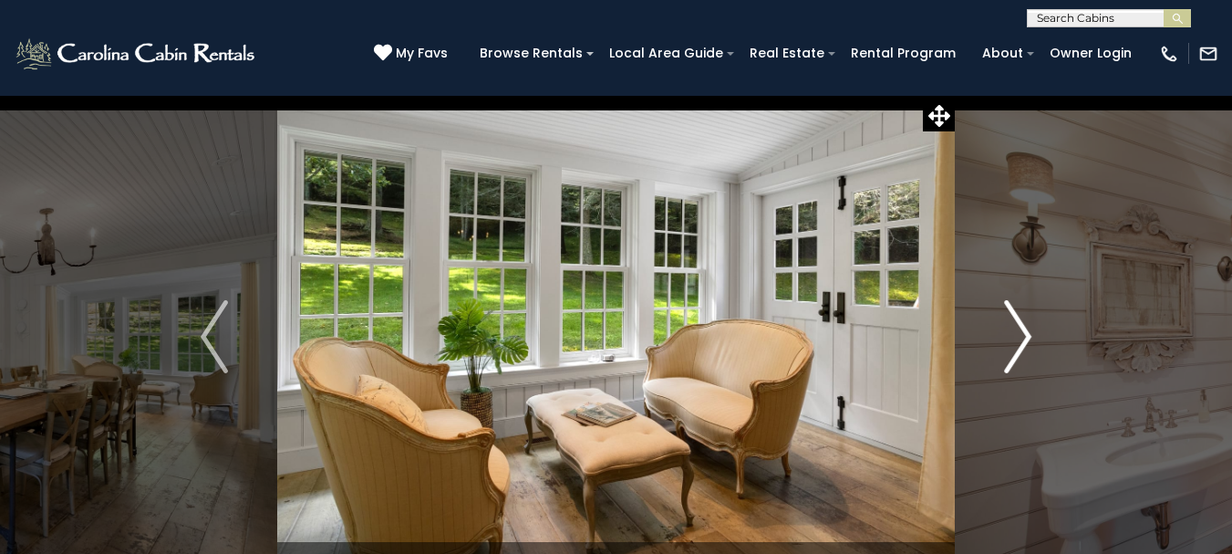
click at [1026, 336] on img "Next" at bounding box center [1017, 336] width 27 height 73
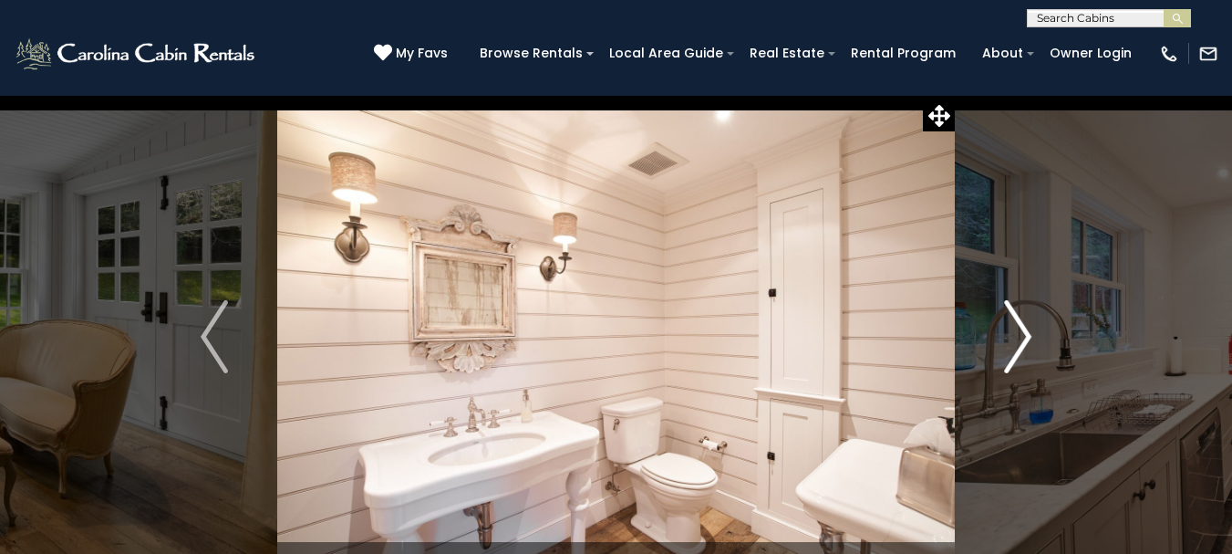
click at [1026, 336] on img "Next" at bounding box center [1017, 336] width 27 height 73
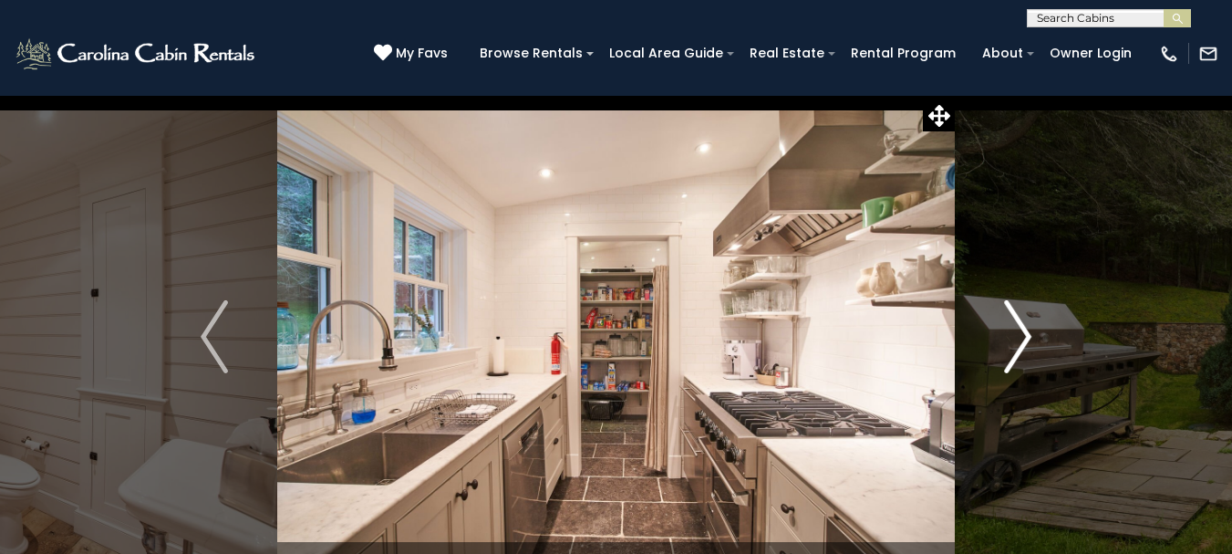
click at [1026, 336] on img "Next" at bounding box center [1017, 336] width 27 height 73
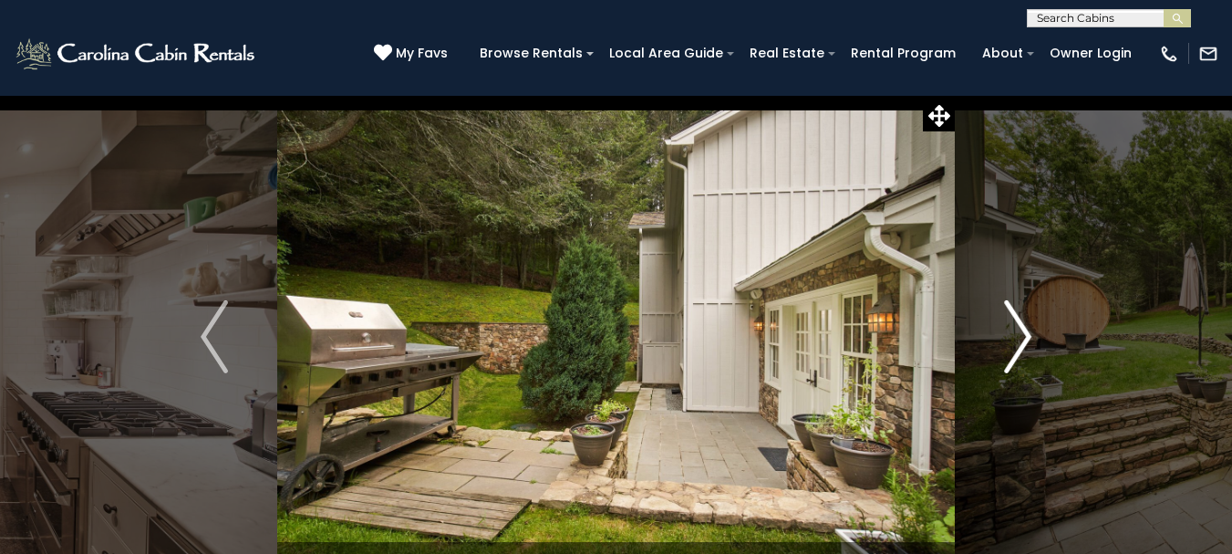
click at [1026, 336] on img "Next" at bounding box center [1017, 336] width 27 height 73
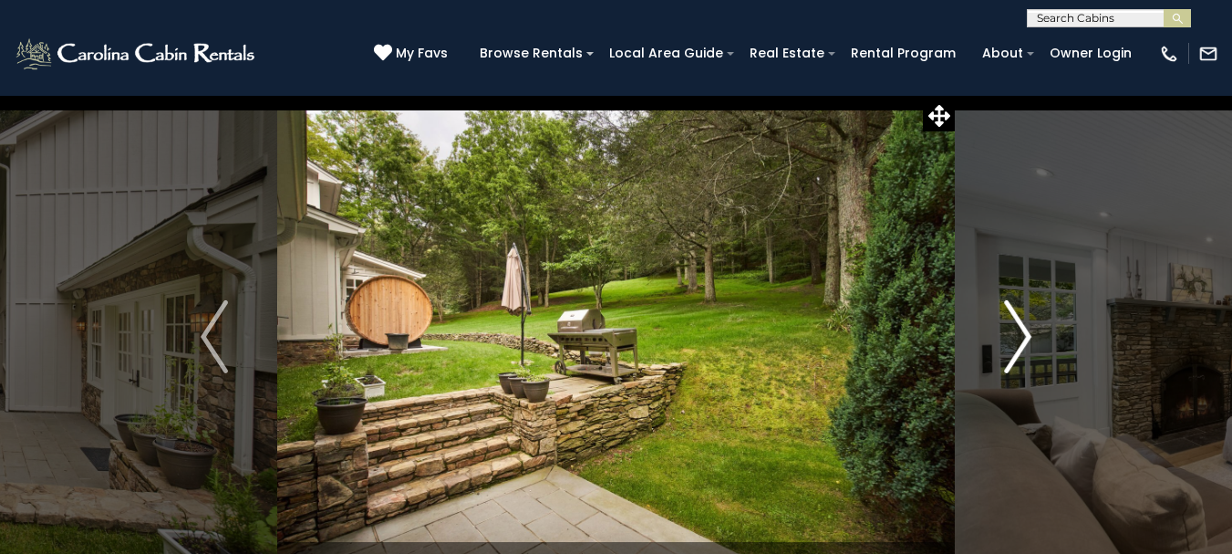
click at [1026, 336] on img "Next" at bounding box center [1017, 336] width 27 height 73
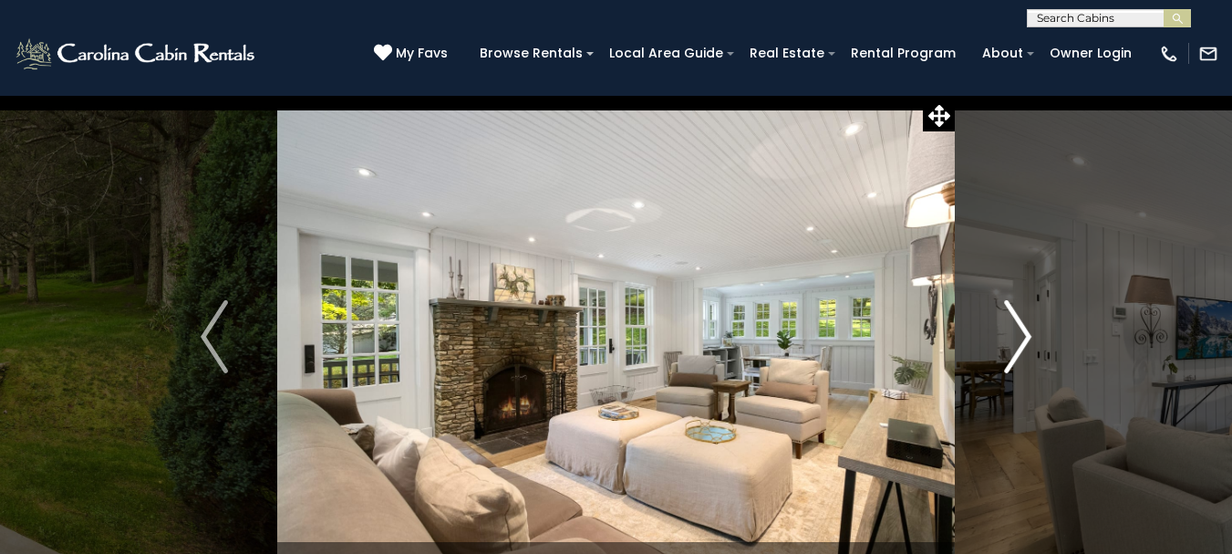
click at [1026, 336] on img "Next" at bounding box center [1017, 336] width 27 height 73
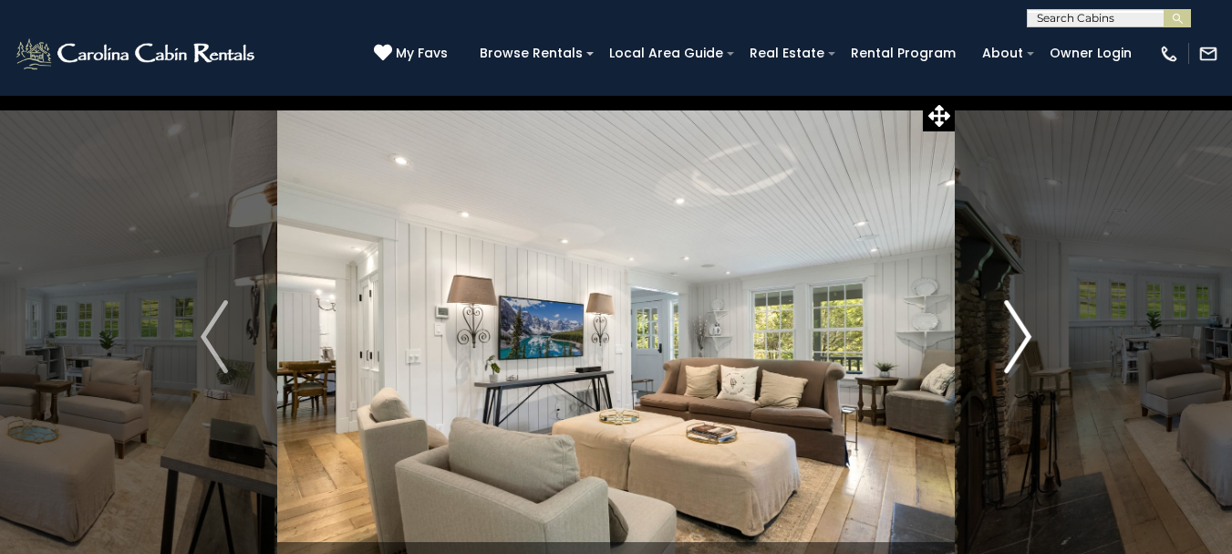
click at [1026, 336] on img "Next" at bounding box center [1017, 336] width 27 height 73
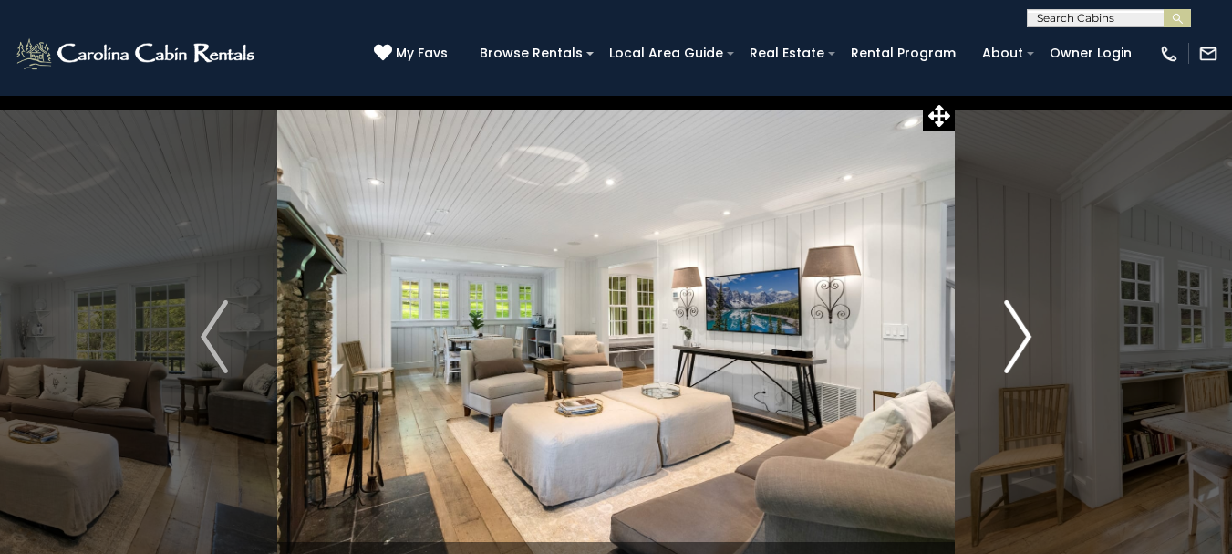
click at [1026, 336] on img "Next" at bounding box center [1017, 336] width 27 height 73
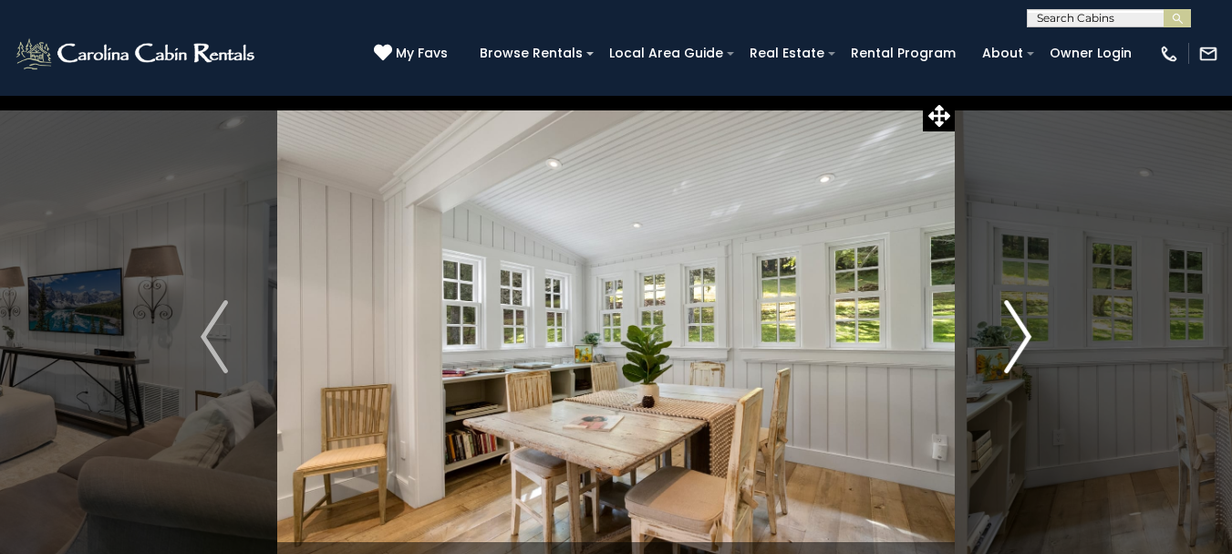
click at [1026, 336] on img "Next" at bounding box center [1017, 336] width 27 height 73
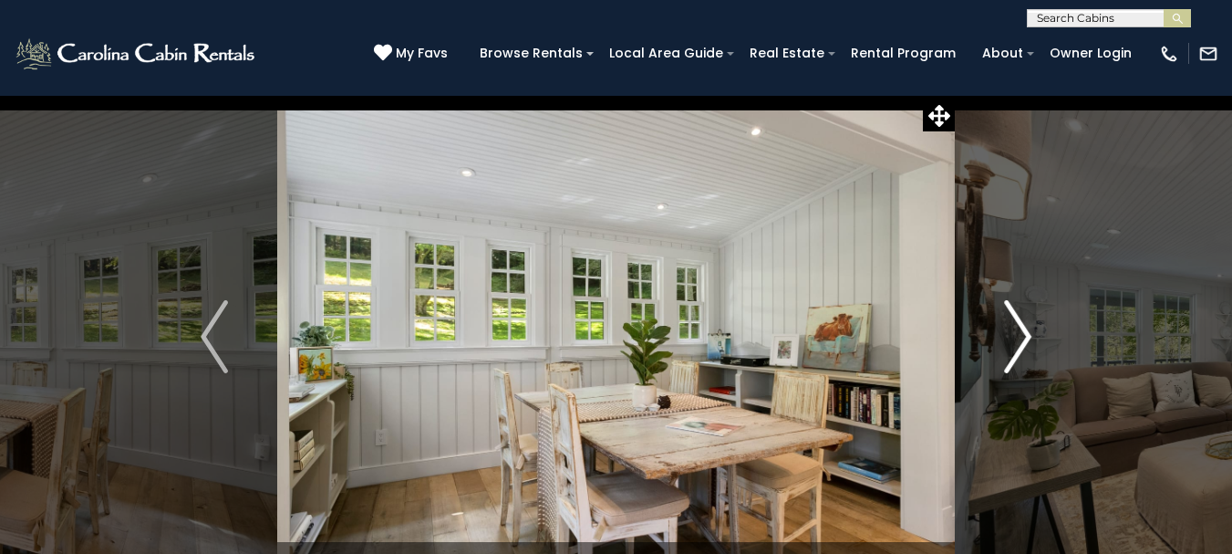
click at [1026, 336] on img "Next" at bounding box center [1017, 336] width 27 height 73
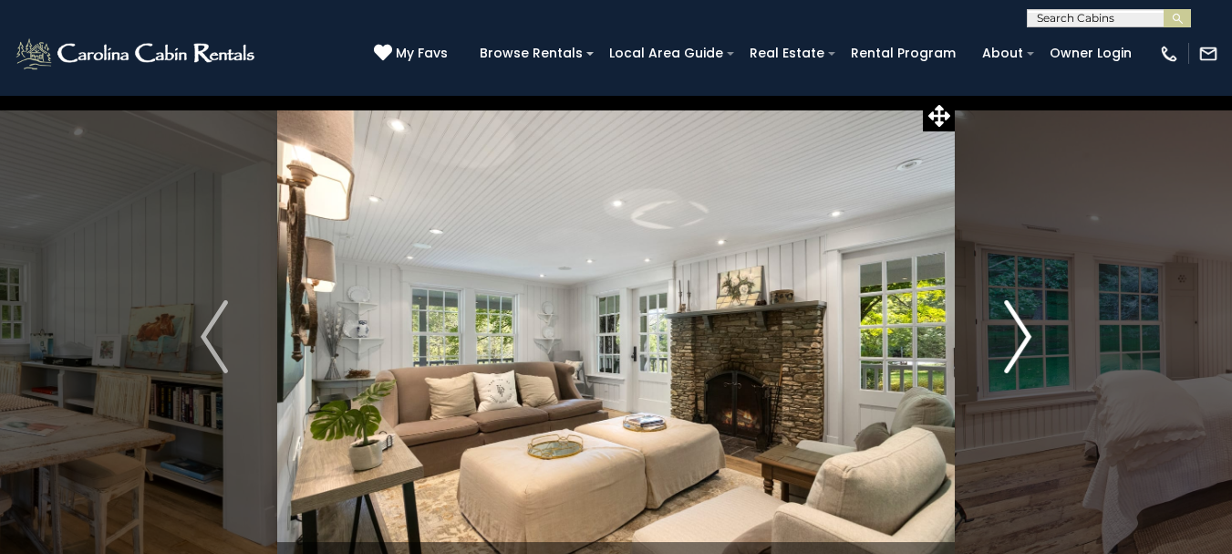
click at [1026, 336] on img "Next" at bounding box center [1017, 336] width 27 height 73
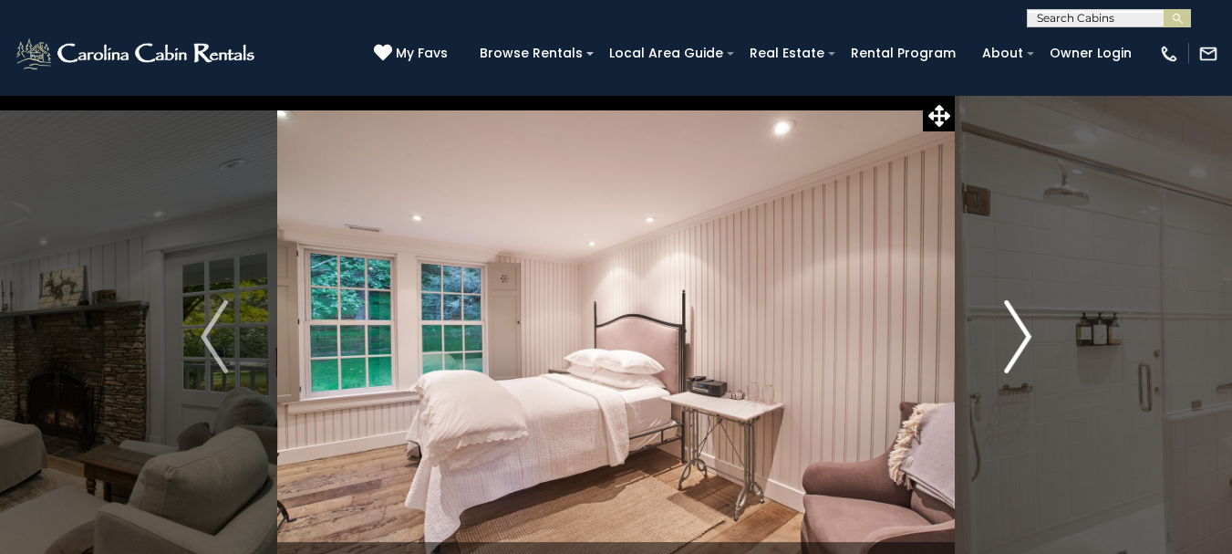
click at [1026, 336] on img "Next" at bounding box center [1017, 336] width 27 height 73
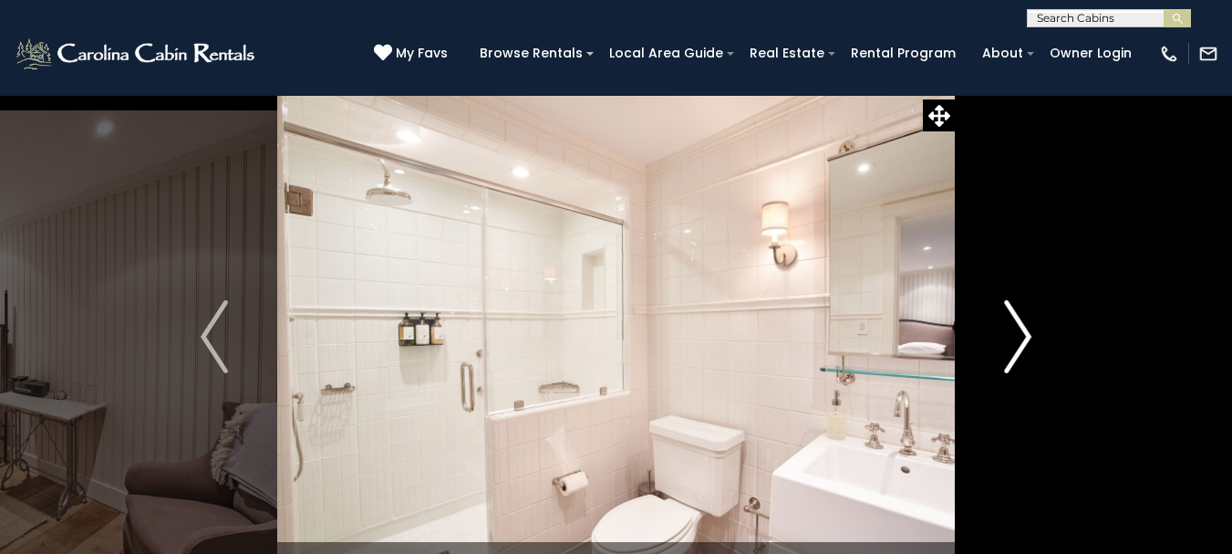
click at [1026, 336] on img "Next" at bounding box center [1017, 336] width 27 height 73
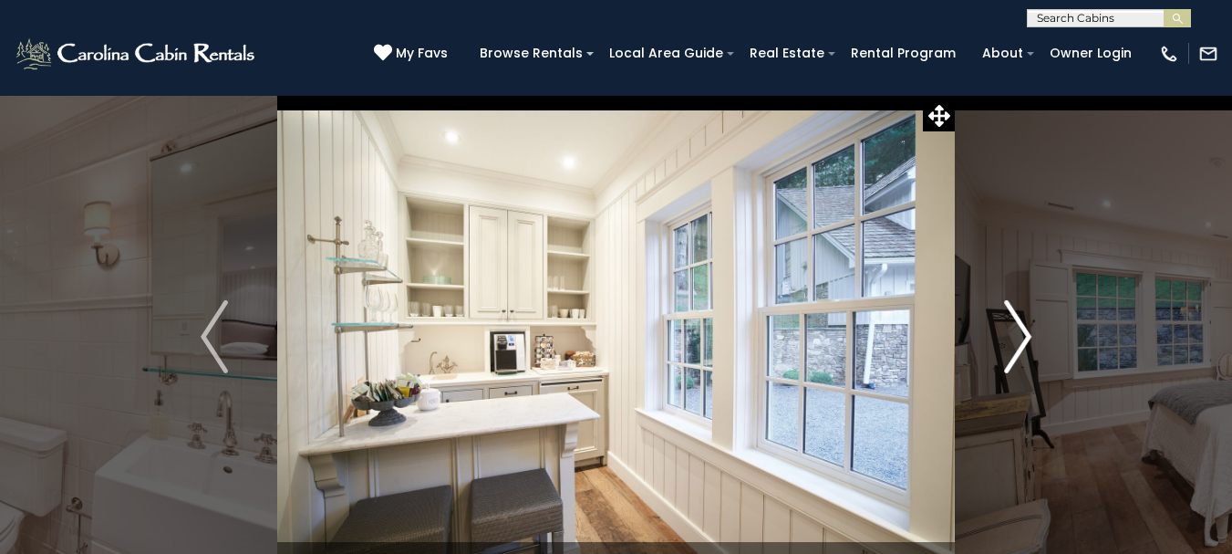
click at [1026, 336] on img "Next" at bounding box center [1017, 336] width 27 height 73
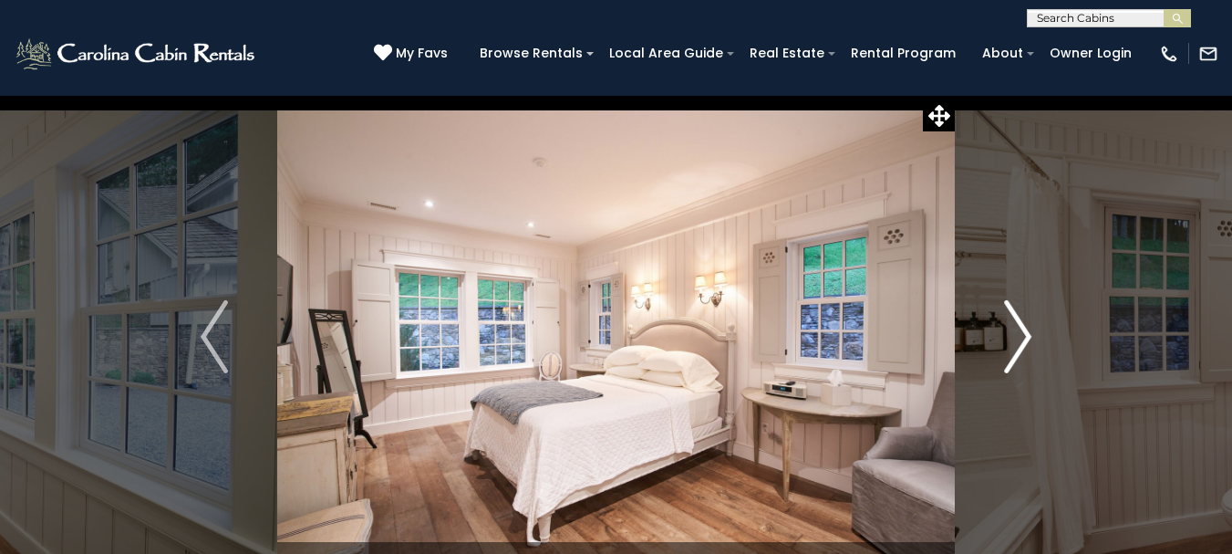
click at [1026, 336] on img "Next" at bounding box center [1017, 336] width 27 height 73
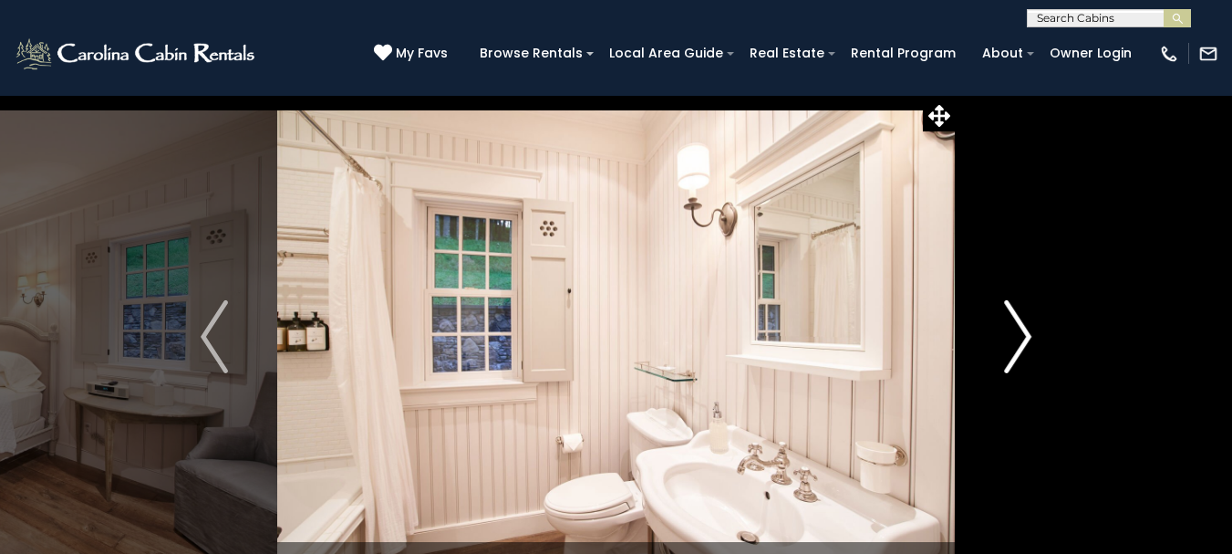
click at [1026, 336] on img "Next" at bounding box center [1017, 336] width 27 height 73
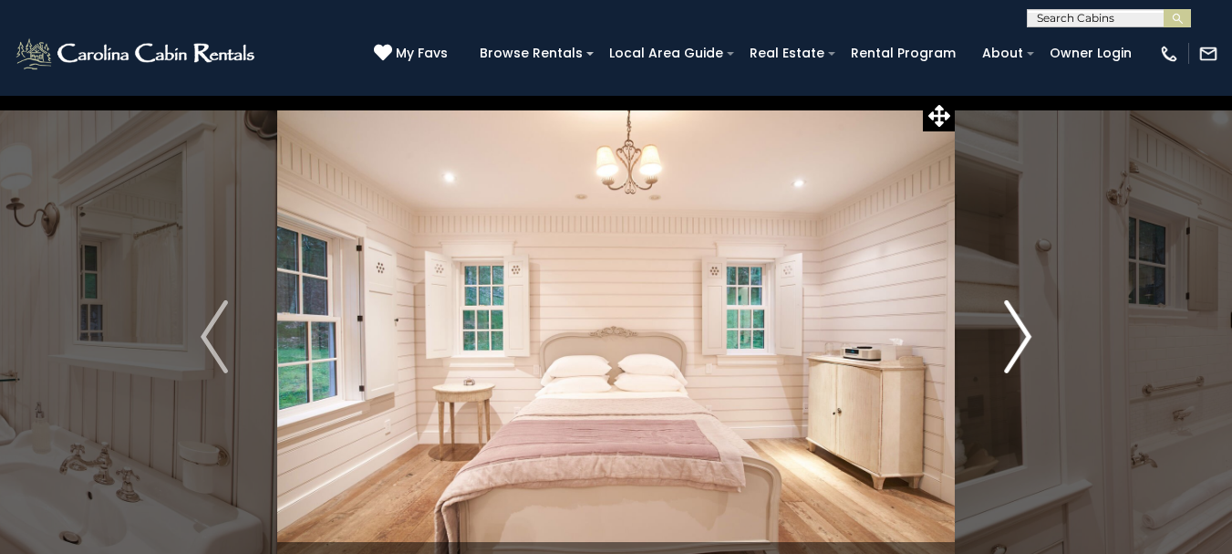
click at [1026, 336] on img "Next" at bounding box center [1017, 336] width 27 height 73
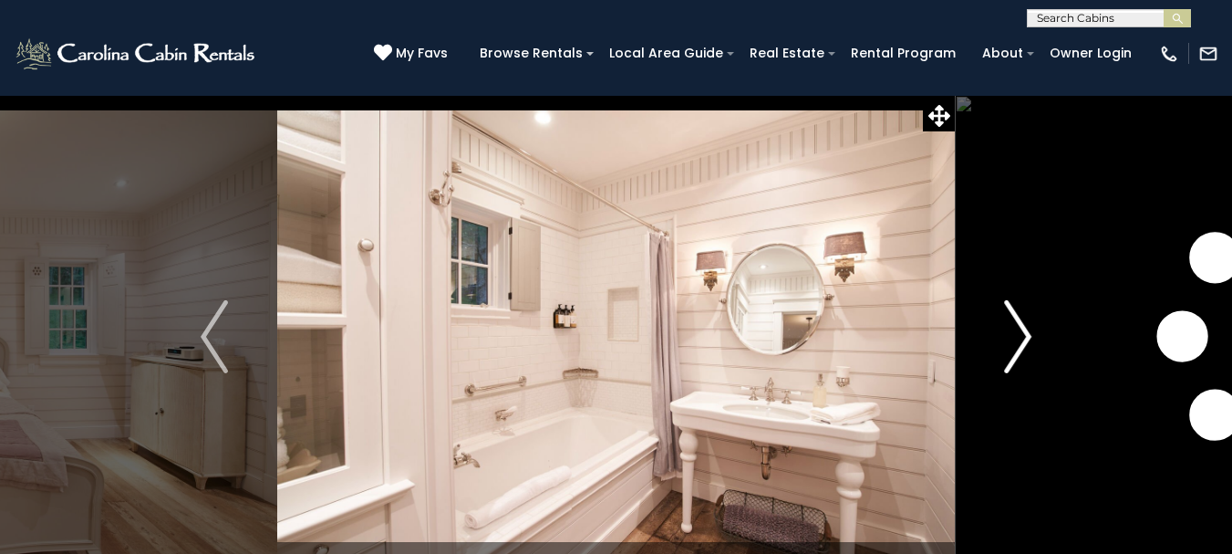
click at [1026, 336] on img "Next" at bounding box center [1017, 336] width 27 height 73
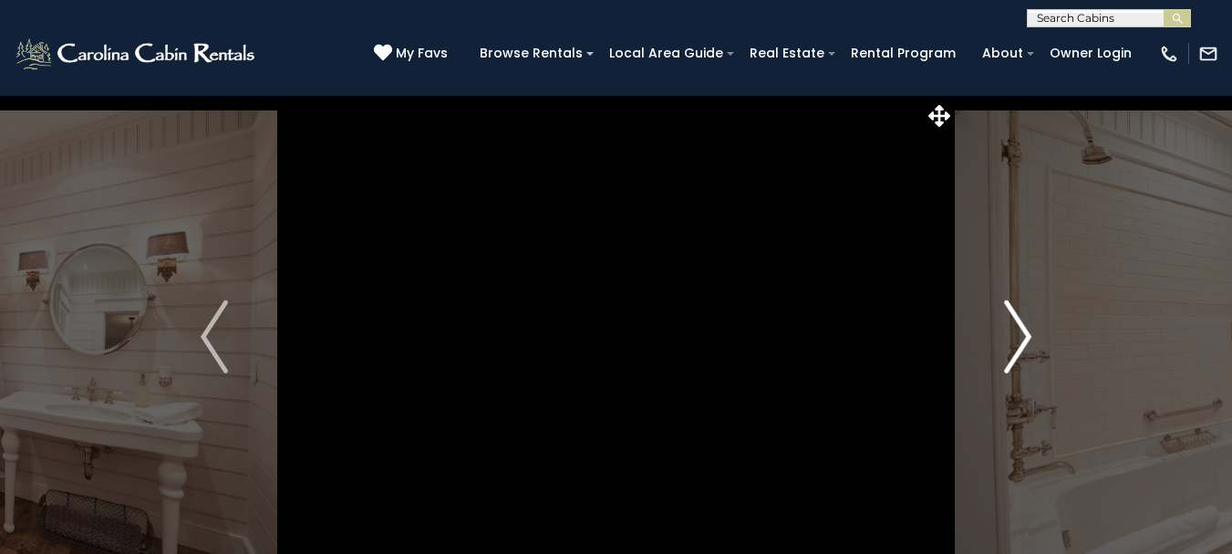
click at [1026, 336] on img "Next" at bounding box center [1017, 336] width 27 height 73
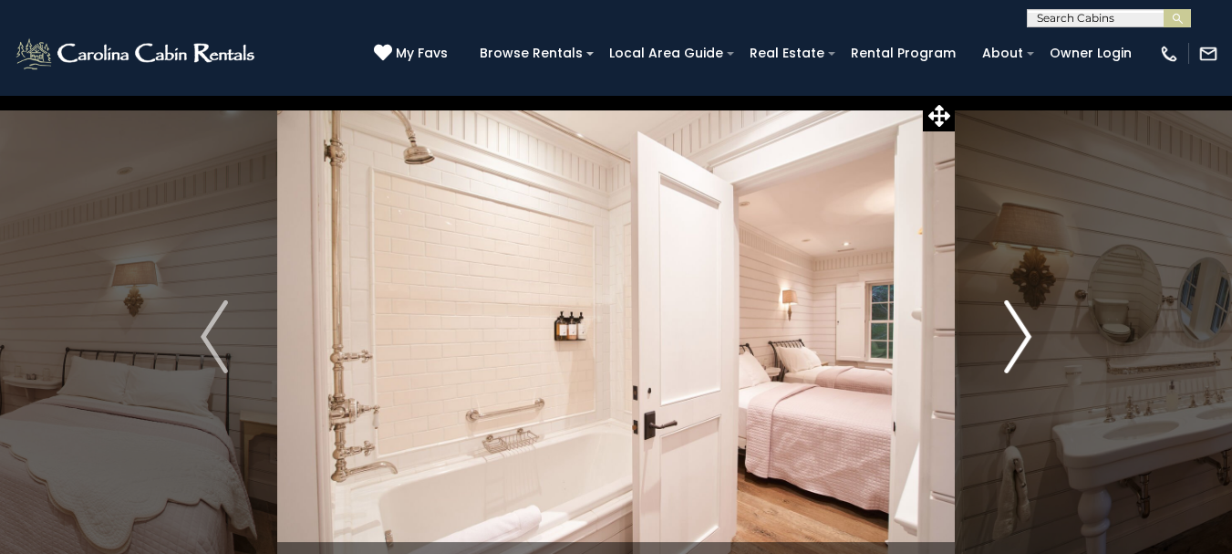
click at [1026, 336] on img "Next" at bounding box center [1017, 336] width 27 height 73
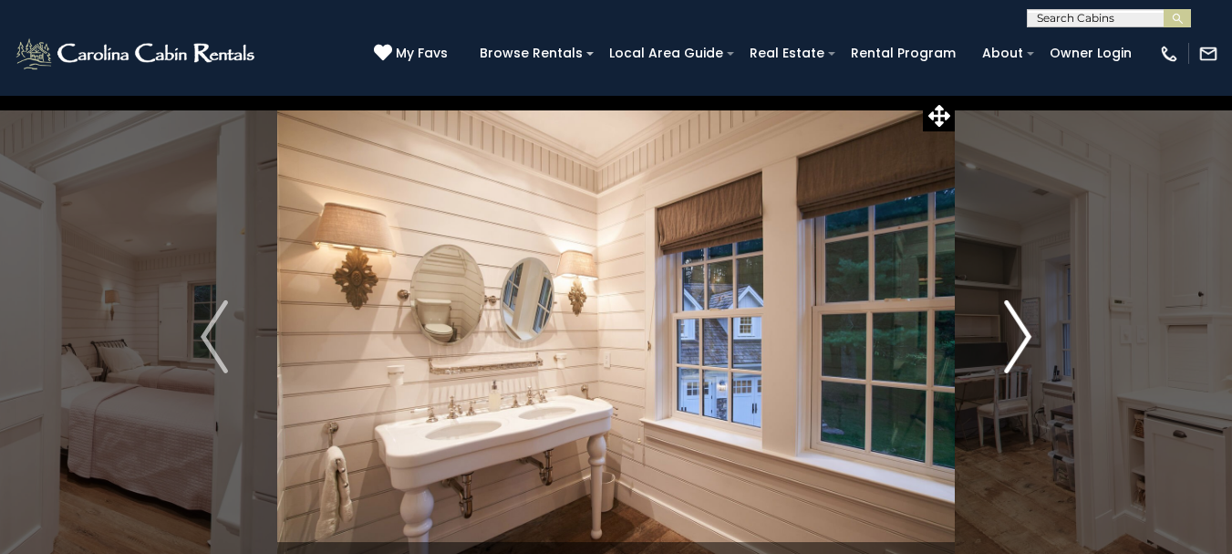
click at [1026, 336] on img "Next" at bounding box center [1017, 336] width 27 height 73
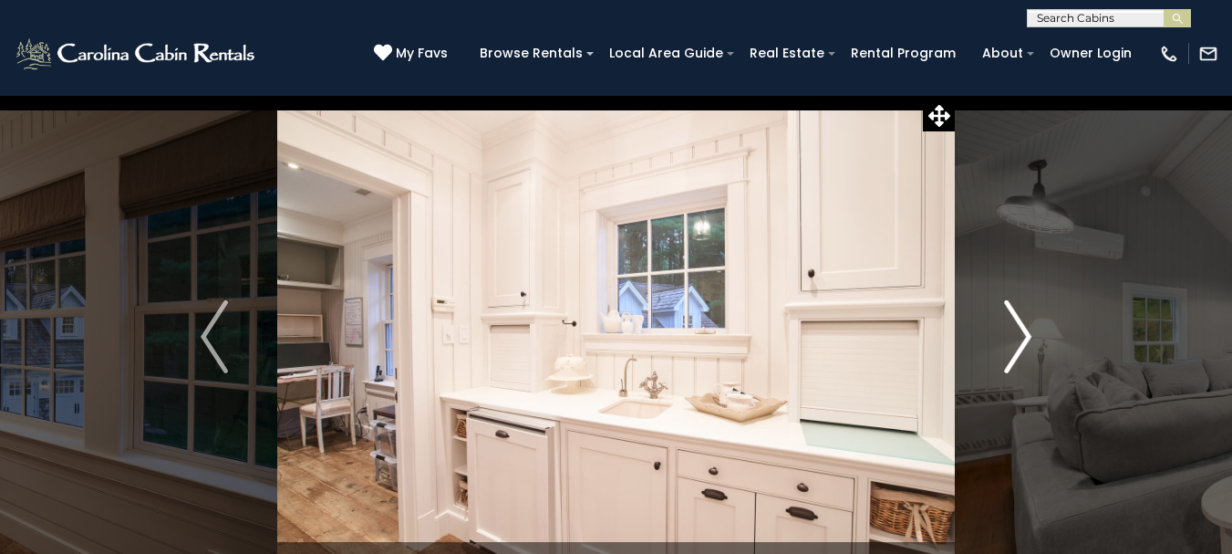
click at [1026, 336] on img "Next" at bounding box center [1017, 336] width 27 height 73
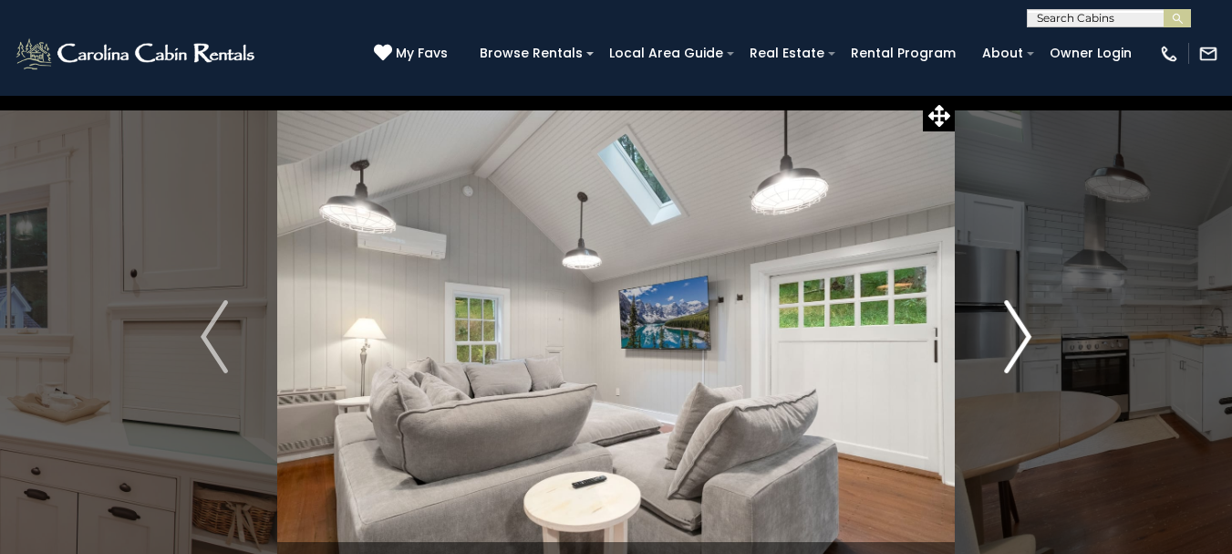
click at [1026, 336] on img "Next" at bounding box center [1017, 336] width 27 height 73
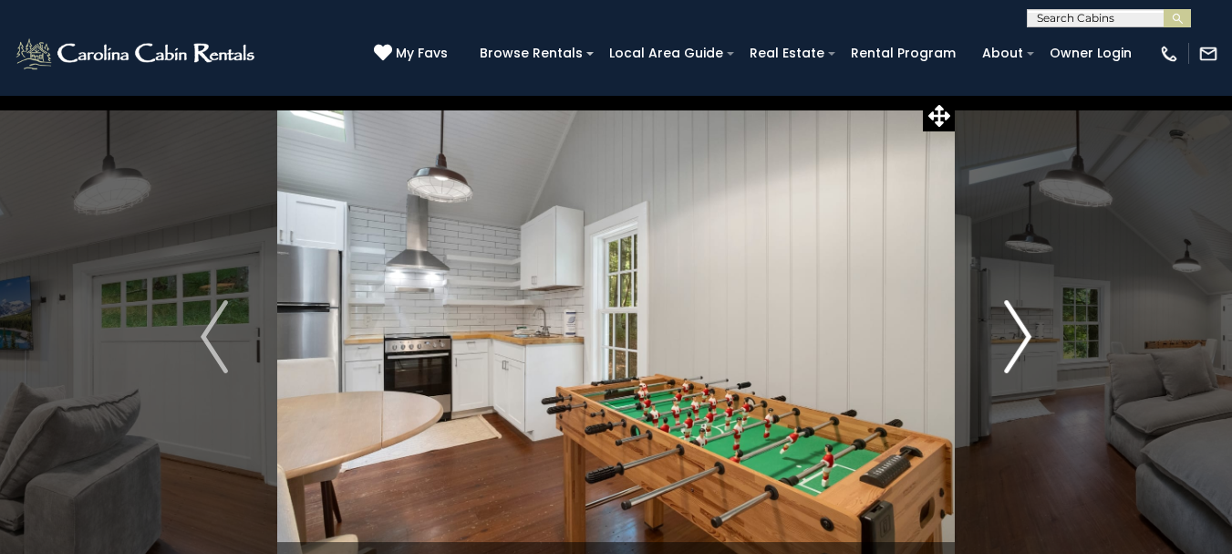
click at [1026, 336] on img "Next" at bounding box center [1017, 336] width 27 height 73
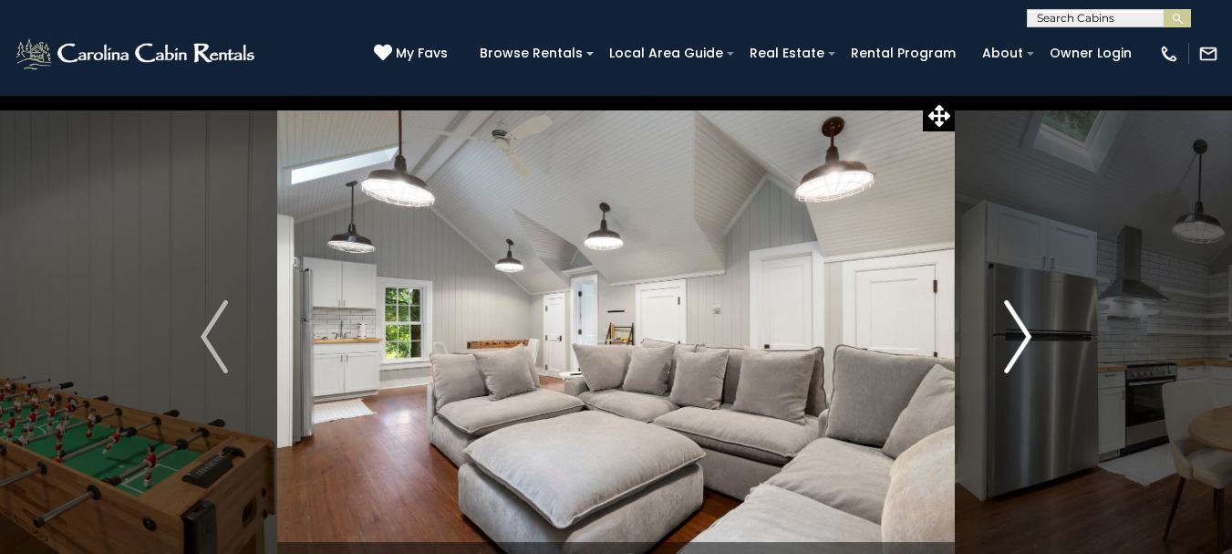
click at [1026, 336] on img "Next" at bounding box center [1017, 336] width 27 height 73
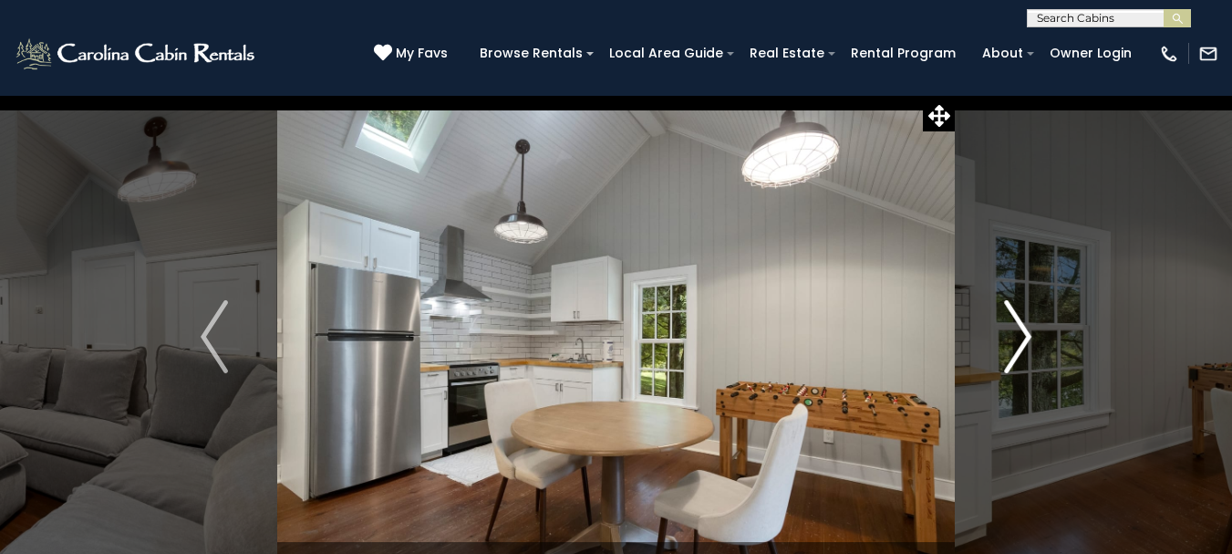
click at [1026, 336] on img "Next" at bounding box center [1017, 336] width 27 height 73
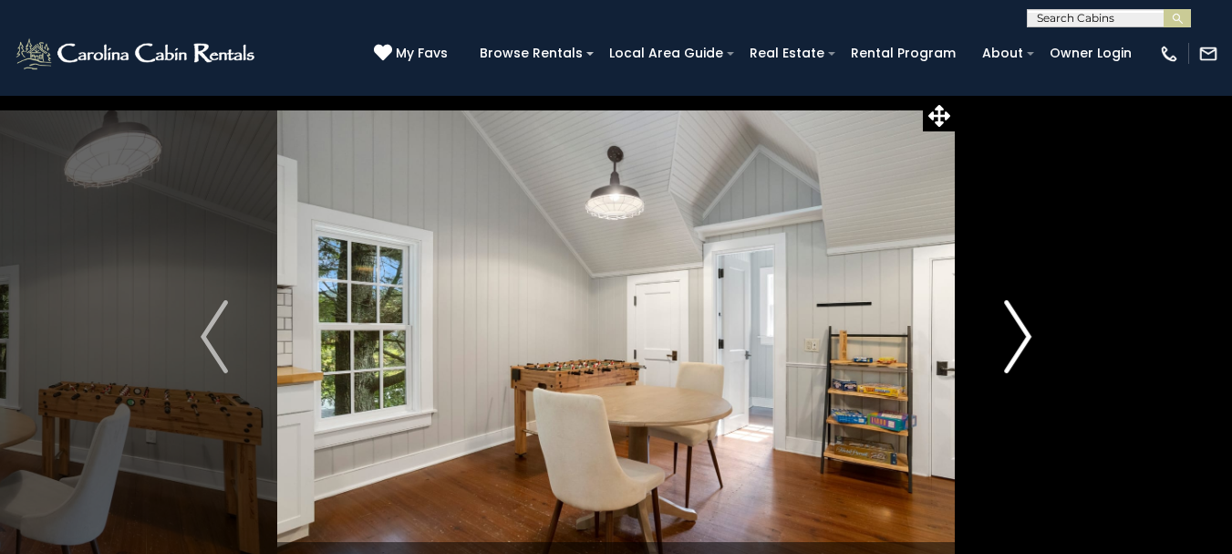
click at [1026, 336] on img "Next" at bounding box center [1017, 336] width 27 height 73
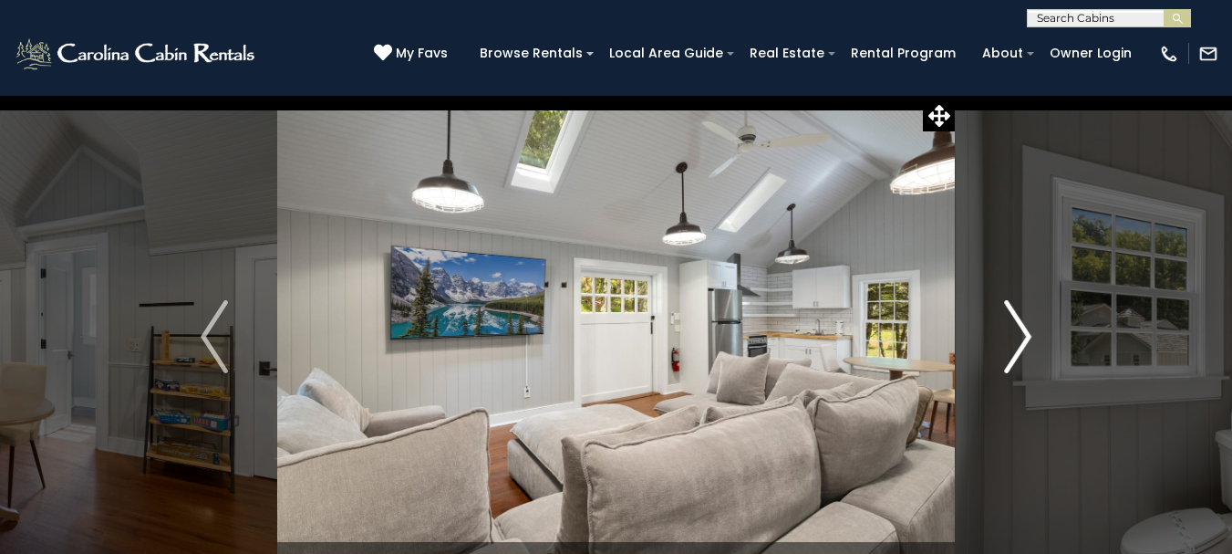
click at [1026, 336] on img "Next" at bounding box center [1017, 336] width 27 height 73
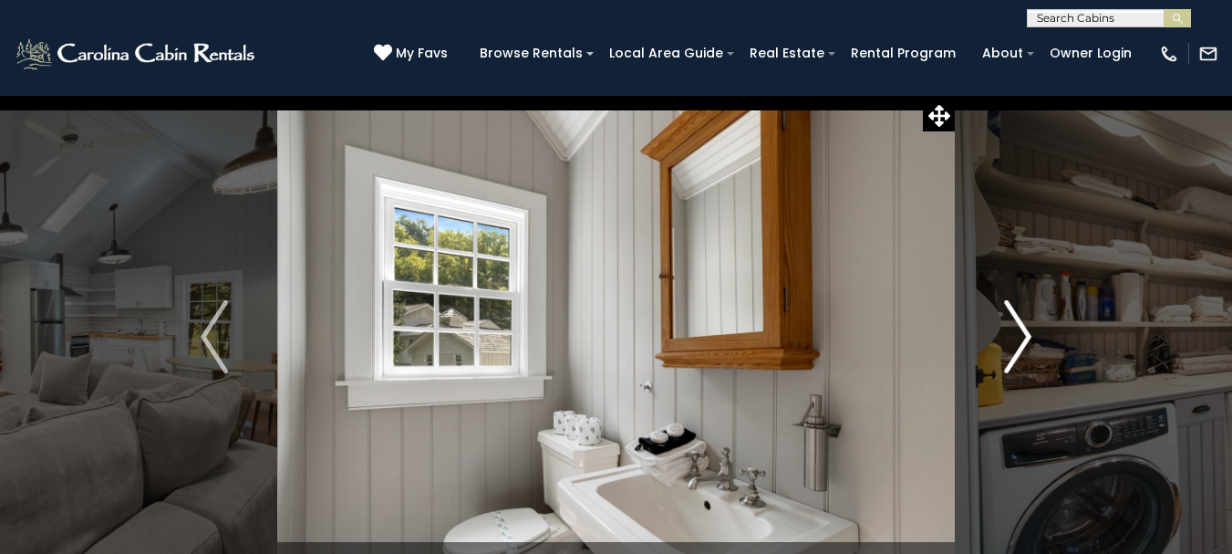
click at [1026, 336] on img "Next" at bounding box center [1017, 336] width 27 height 73
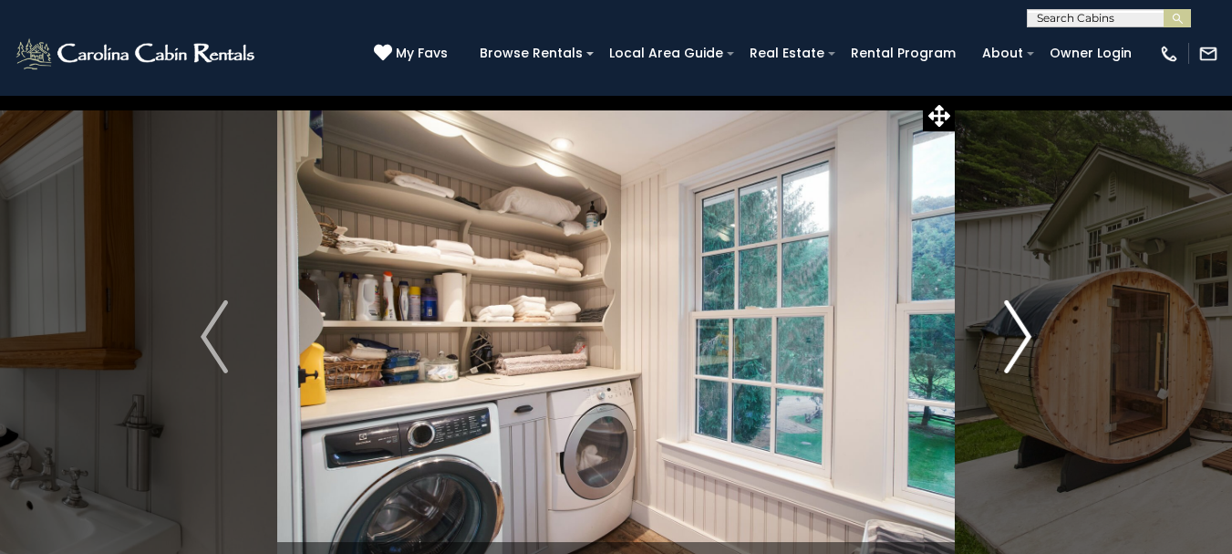
click at [1026, 336] on img "Next" at bounding box center [1017, 336] width 27 height 73
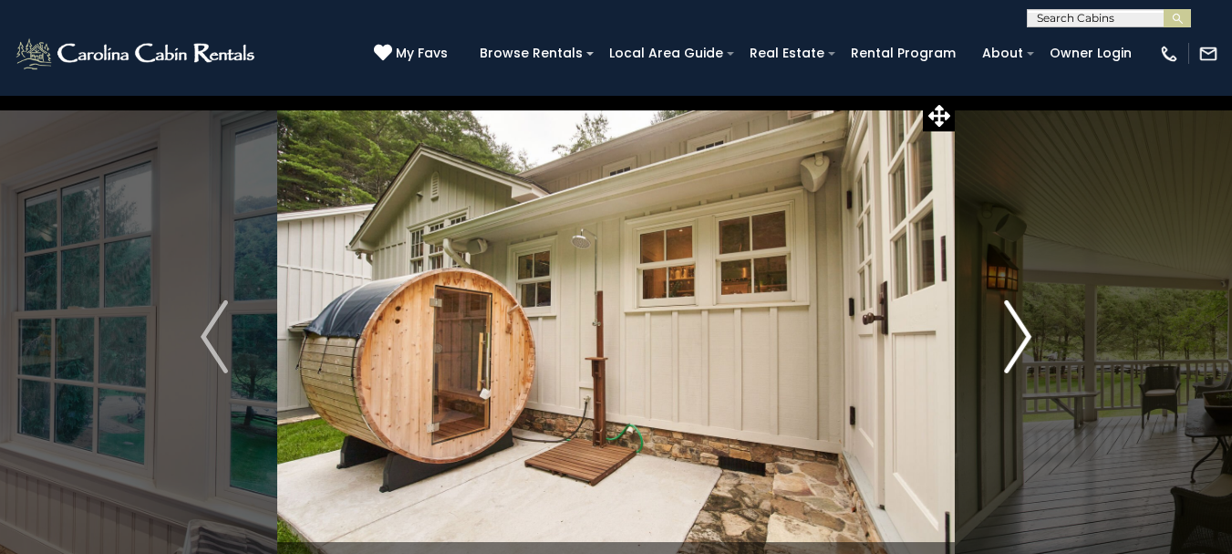
click at [1026, 336] on img "Next" at bounding box center [1017, 336] width 27 height 73
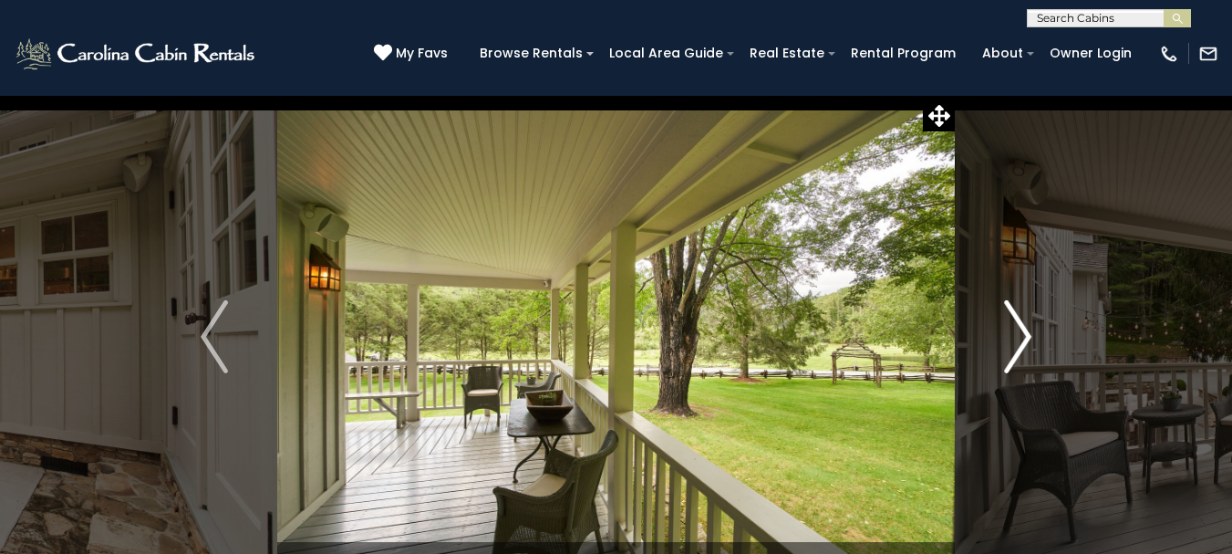
click at [1026, 336] on img "Next" at bounding box center [1017, 336] width 27 height 73
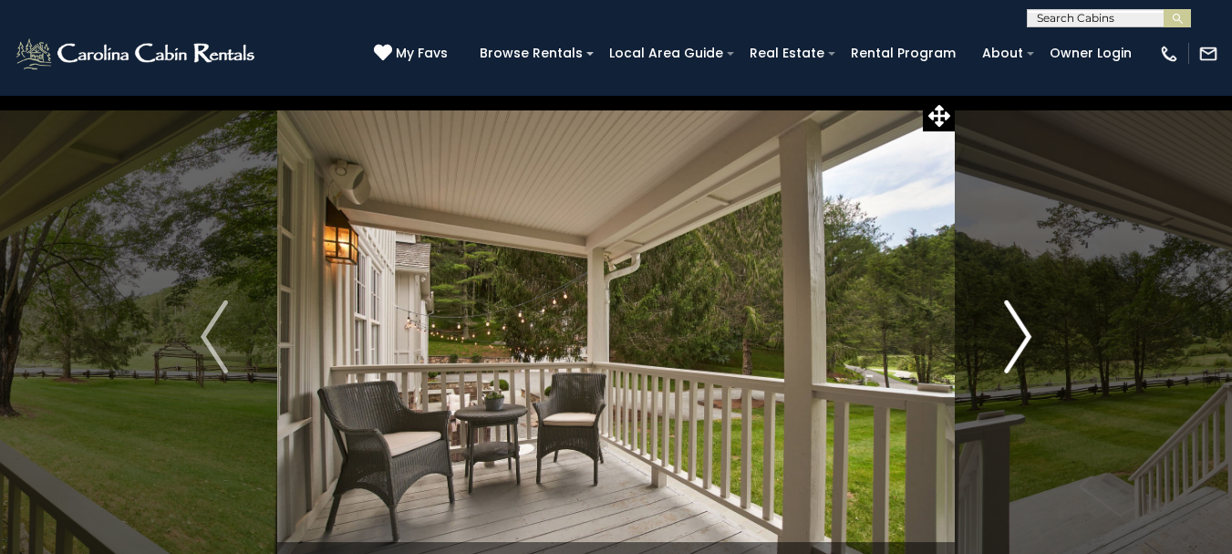
click at [1026, 336] on img "Next" at bounding box center [1017, 336] width 27 height 73
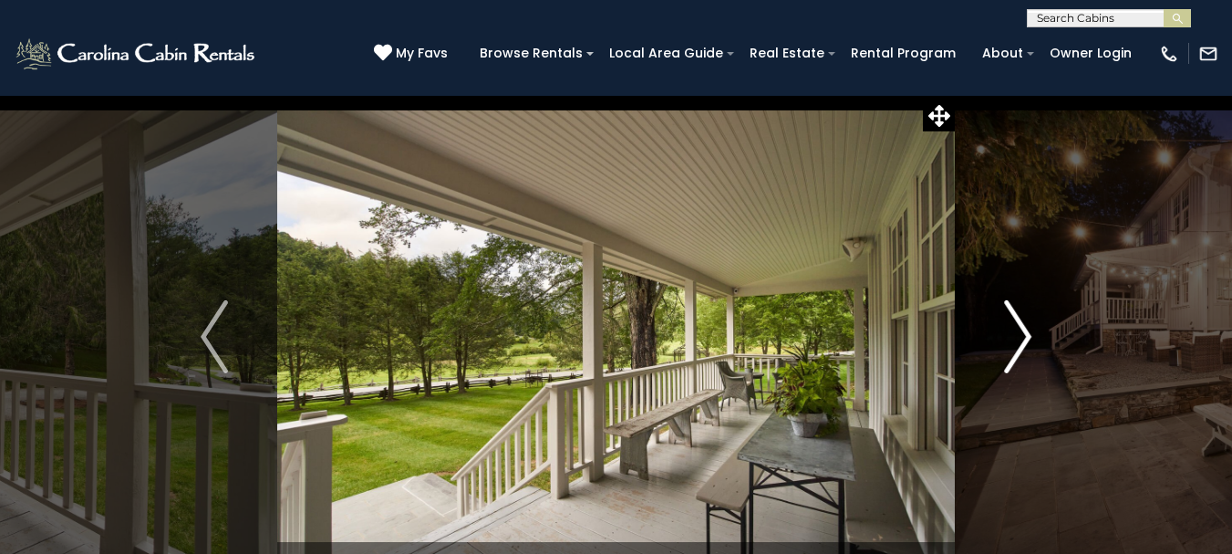
click at [1026, 336] on img "Next" at bounding box center [1017, 336] width 27 height 73
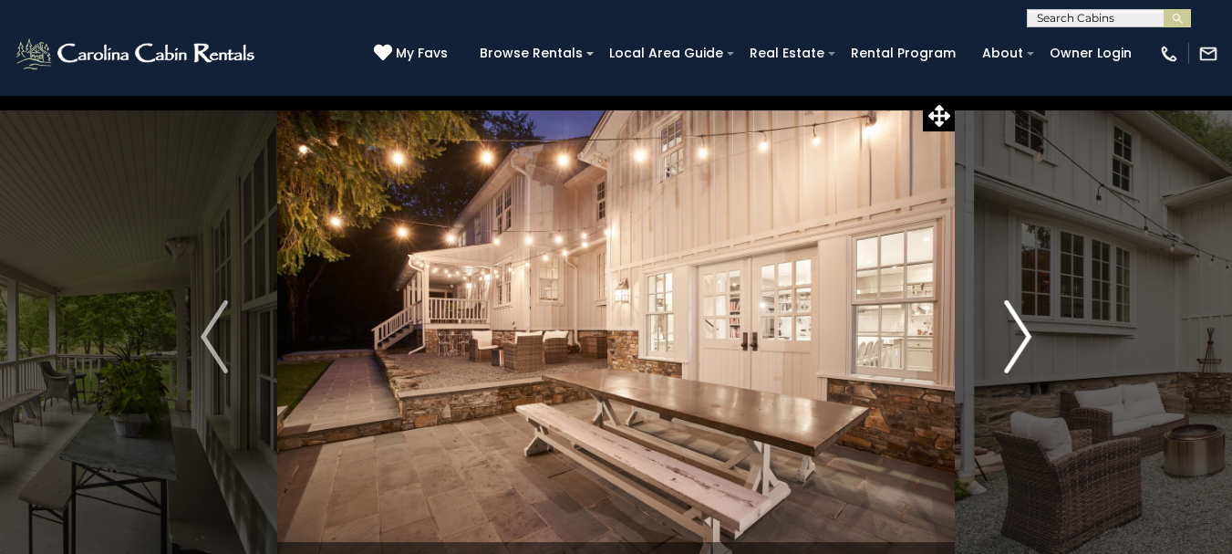
click at [1026, 336] on img "Next" at bounding box center [1017, 336] width 27 height 73
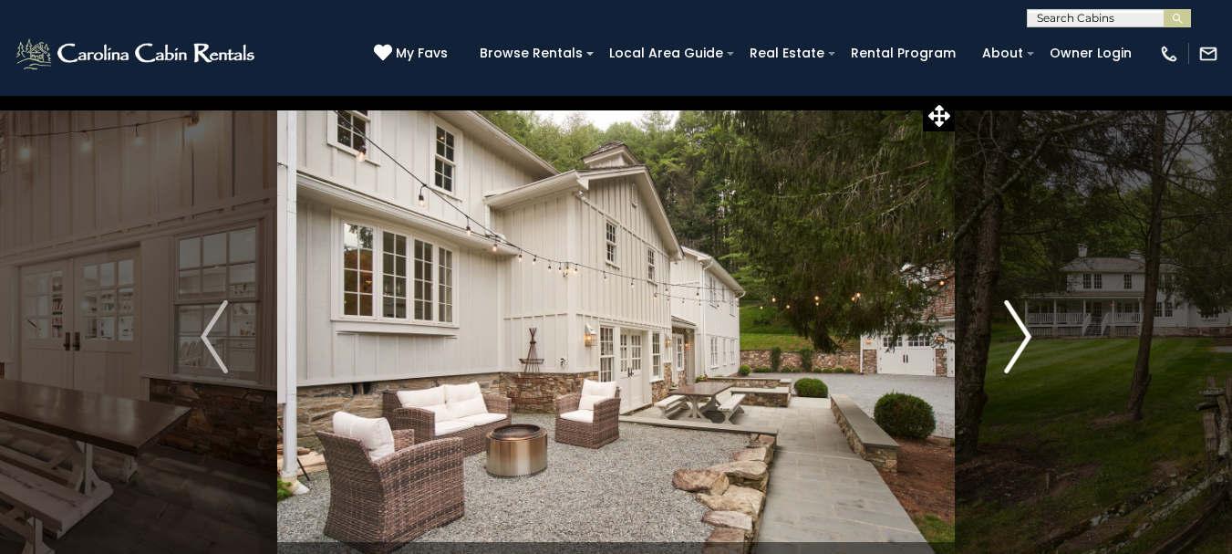
click at [1026, 336] on img "Next" at bounding box center [1017, 336] width 27 height 73
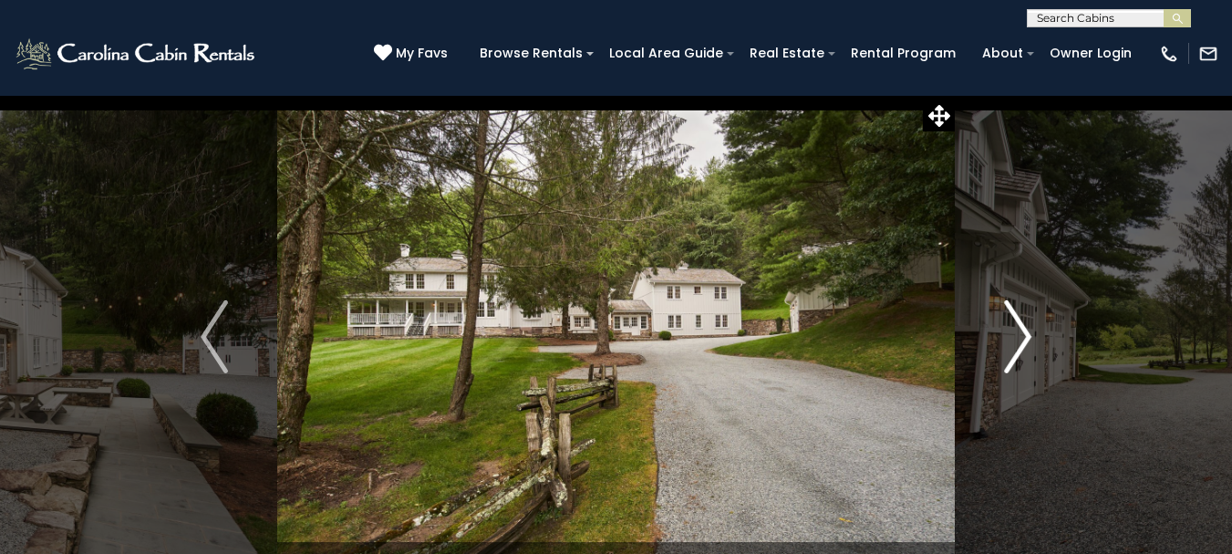
click at [1026, 336] on img "Next" at bounding box center [1017, 336] width 27 height 73
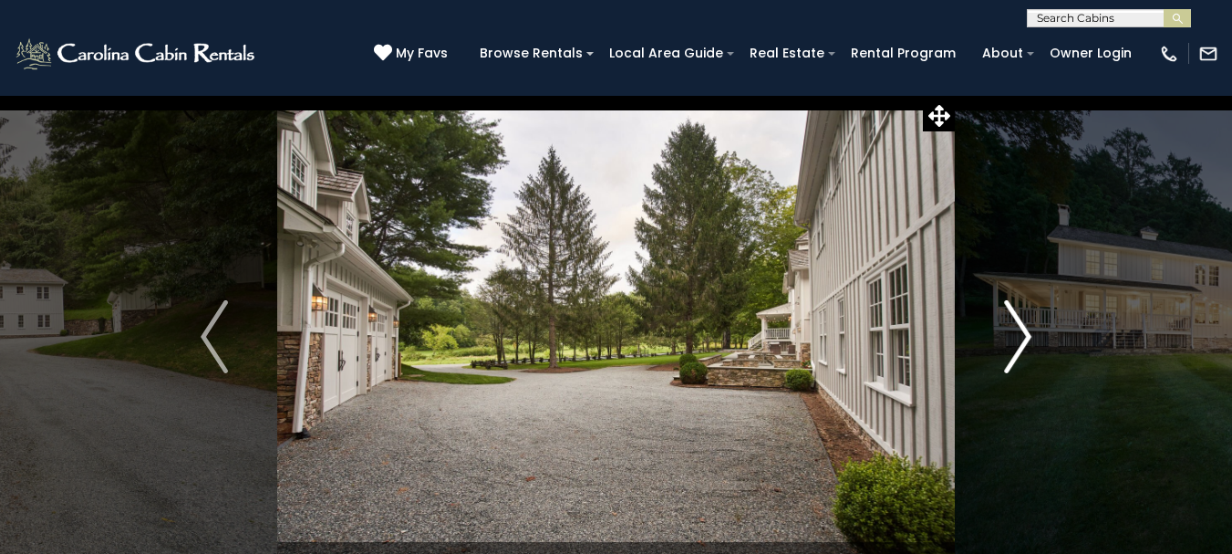
click at [1026, 336] on img "Next" at bounding box center [1017, 336] width 27 height 73
